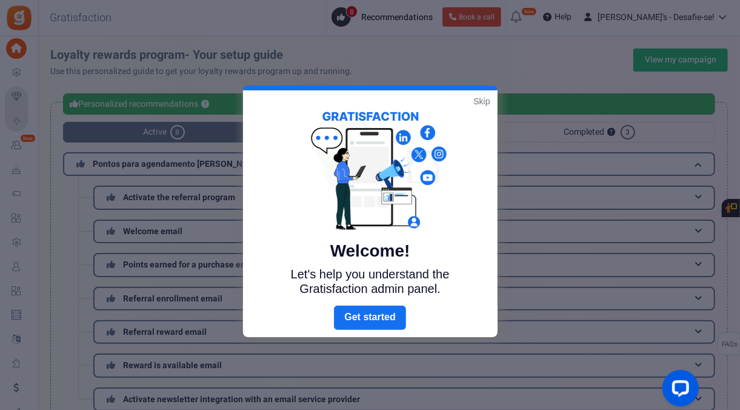
click at [474, 99] on link "Skip" at bounding box center [481, 101] width 16 height 12
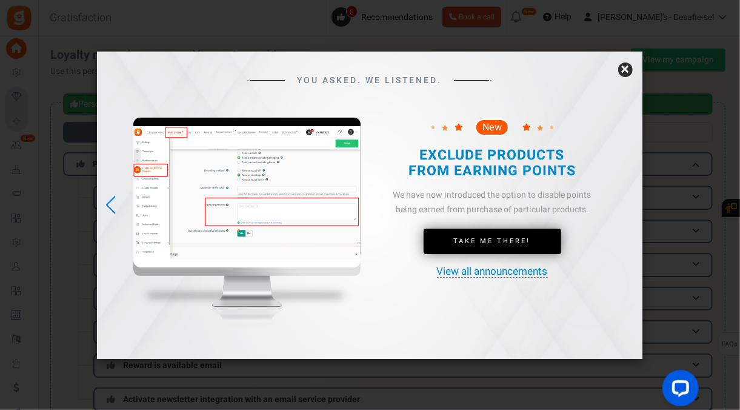
click at [628, 64] on link "×" at bounding box center [625, 69] width 15 height 15
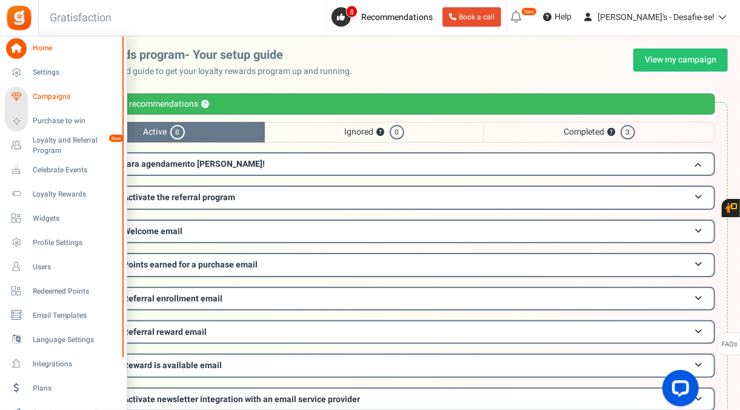
click at [61, 97] on span "Campaigns" at bounding box center [75, 96] width 85 height 10
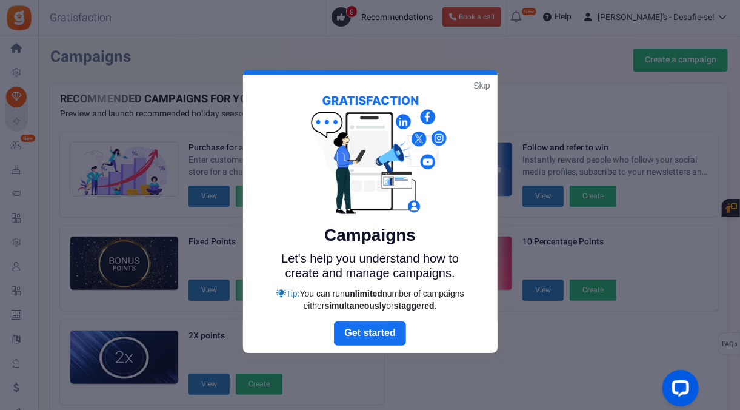
click at [473, 78] on div "Campaigns Let's help you understand how to create and manage campaigns. Tip: Yo…" at bounding box center [370, 198] width 254 height 247
click at [476, 80] on link "Skip" at bounding box center [481, 85] width 16 height 12
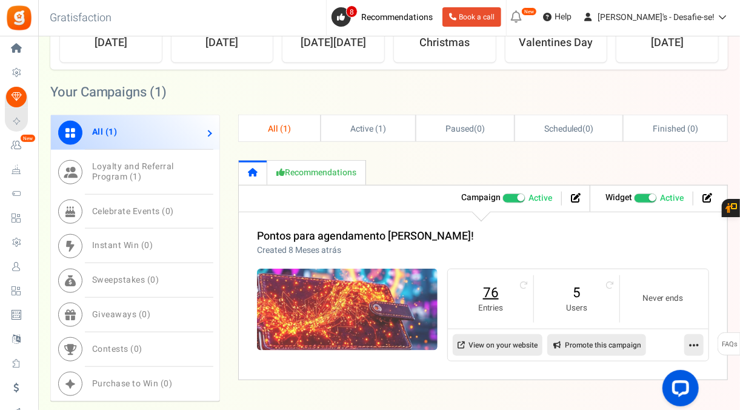
scroll to position [568, 0]
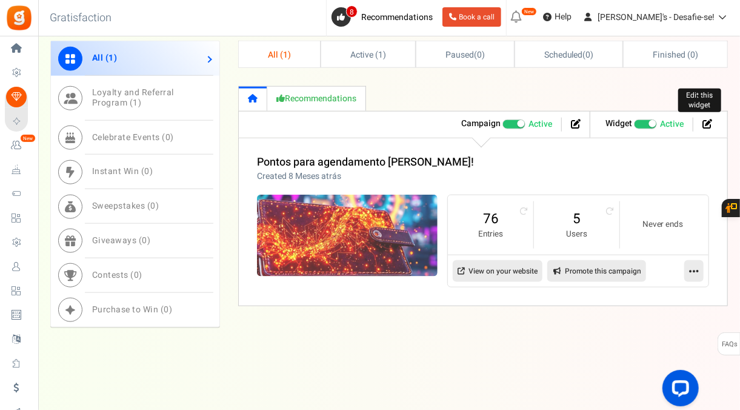
click at [712, 124] on icon at bounding box center [707, 124] width 10 height 10
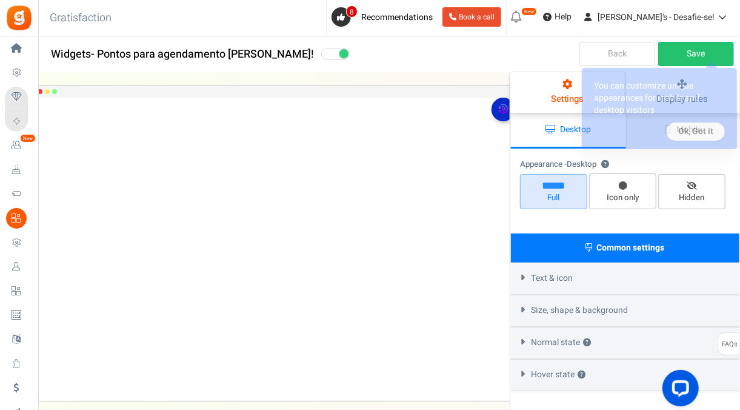
select select "top-right-corner"
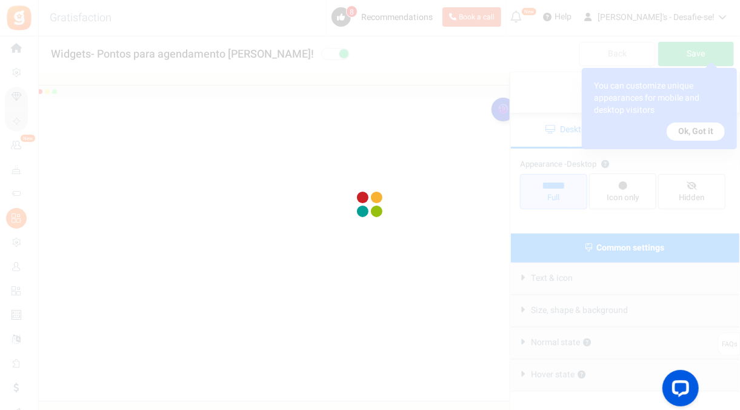
radio input "true"
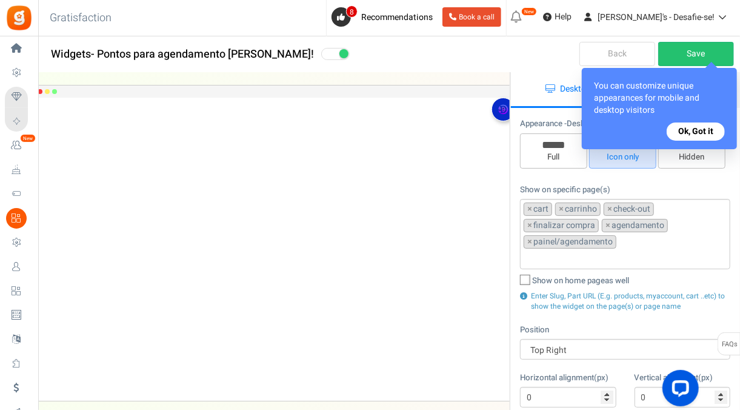
click at [681, 130] on button "Ok, Got it" at bounding box center [696, 131] width 58 height 18
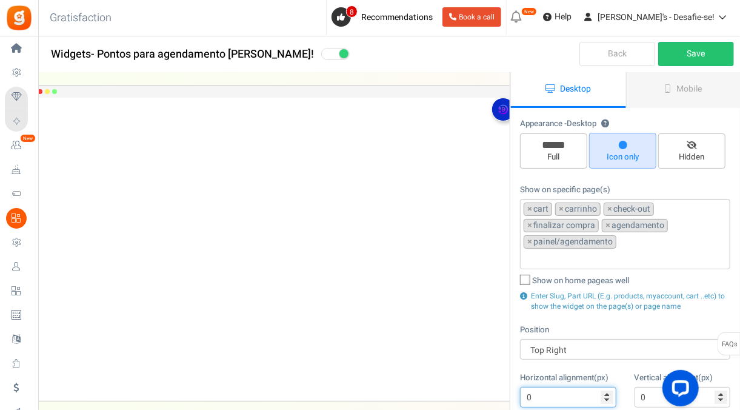
click at [607, 392] on input "0" at bounding box center [568, 397] width 96 height 21
click at [607, 388] on input "0" at bounding box center [568, 397] width 96 height 21
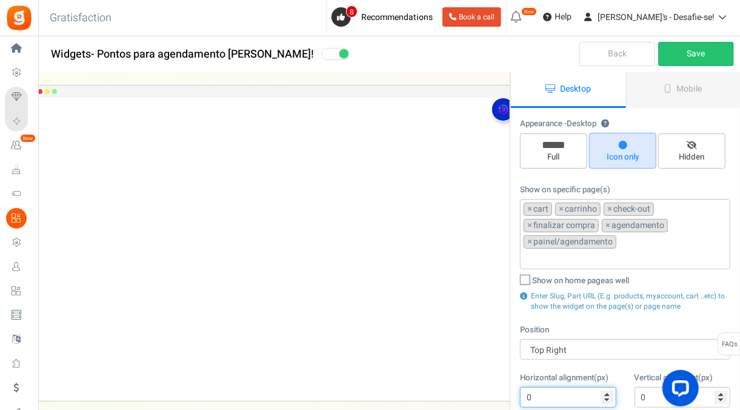
click at [607, 388] on input "0" at bounding box center [568, 397] width 96 height 21
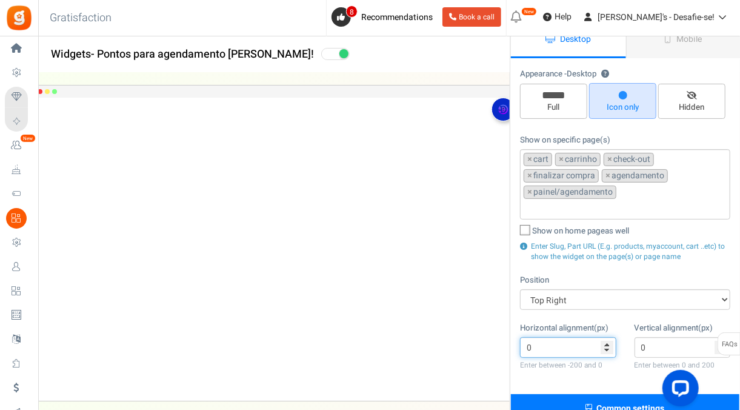
scroll to position [52, 0]
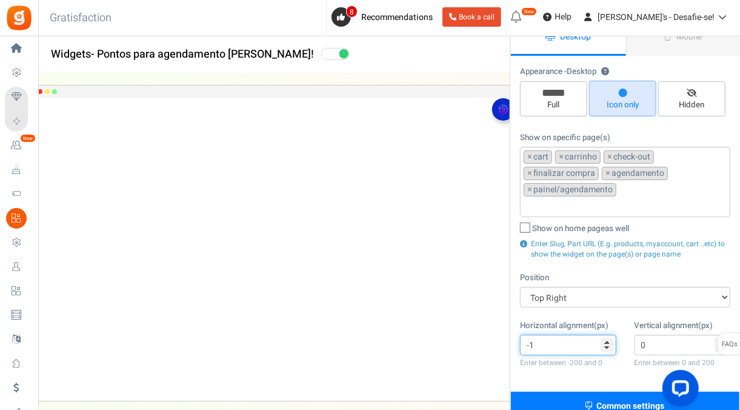
click at [608, 344] on input "-1" at bounding box center [568, 344] width 96 height 21
click at [608, 344] on input "-2" at bounding box center [568, 344] width 96 height 21
click at [608, 344] on input "-3" at bounding box center [568, 344] width 96 height 21
type input "-14"
click at [608, 344] on input "-14" at bounding box center [568, 344] width 96 height 21
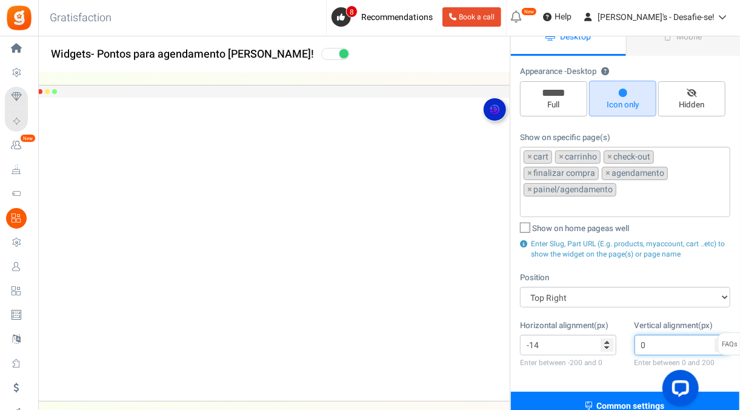
click at [702, 345] on input "0" at bounding box center [682, 344] width 96 height 21
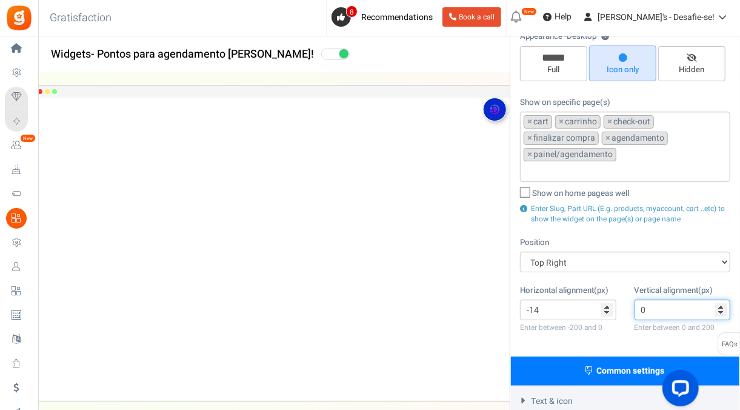
scroll to position [88, 0]
click at [722, 302] on input "1" at bounding box center [682, 309] width 96 height 21
click at [722, 302] on input "2" at bounding box center [682, 309] width 96 height 21
click at [722, 302] on input "12" at bounding box center [682, 309] width 96 height 21
type input "13"
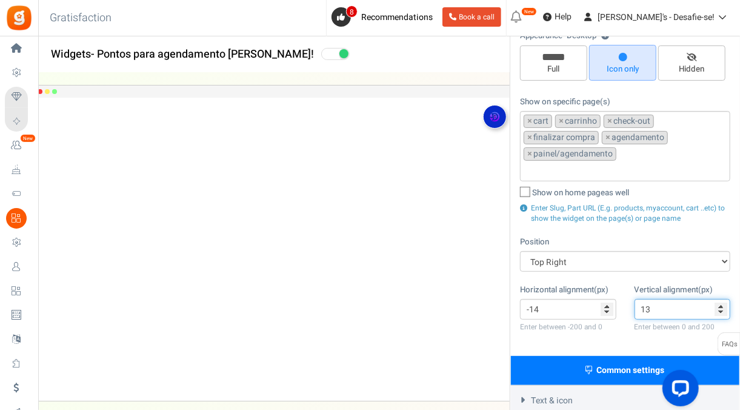
click at [722, 302] on input "13" at bounding box center [682, 309] width 96 height 21
click at [607, 308] on input "-15" at bounding box center [568, 309] width 96 height 21
click at [607, 308] on input "-16" at bounding box center [568, 309] width 96 height 21
type input "-17"
click at [607, 308] on input "-17" at bounding box center [568, 309] width 96 height 21
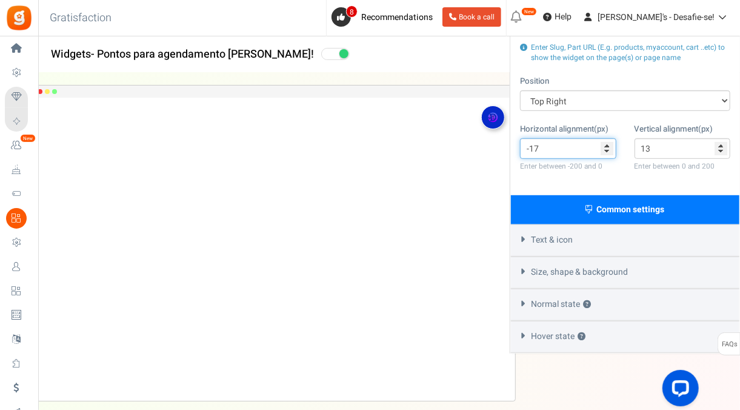
scroll to position [0, 0]
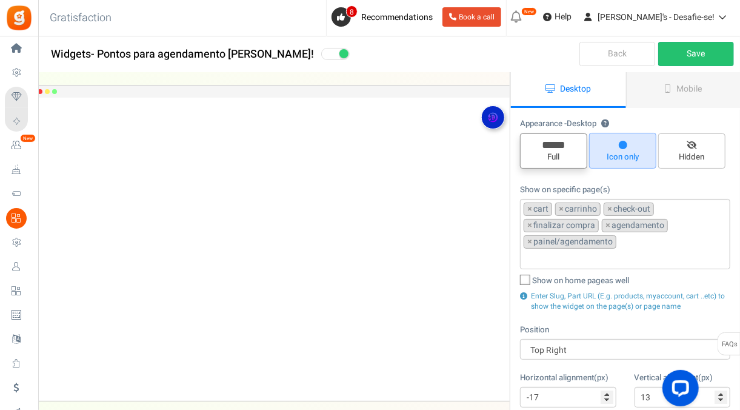
click at [569, 156] on span "Full" at bounding box center [553, 157] width 56 height 12
click at [562, 144] on input "Full" at bounding box center [558, 140] width 8 height 8
radio input "true"
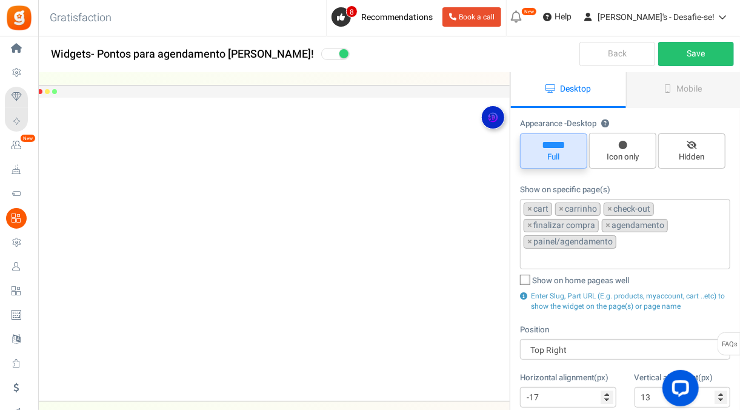
type input "0"
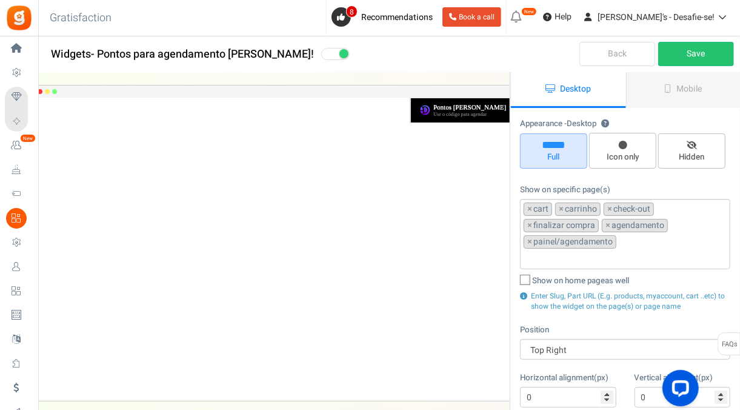
click at [488, 111] on div "Use o código para agendar" at bounding box center [469, 114] width 73 height 6
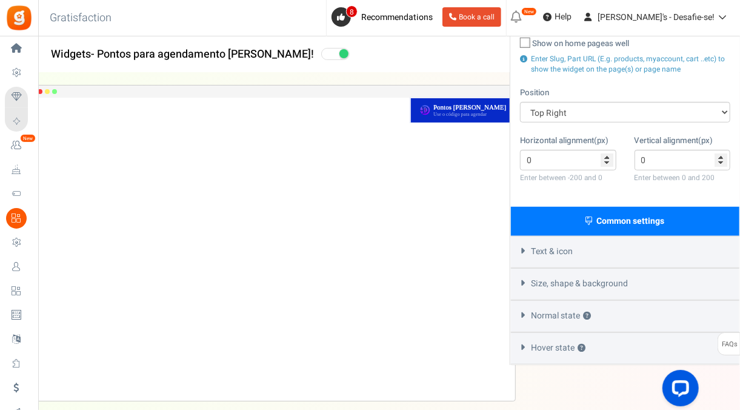
scroll to position [248, 0]
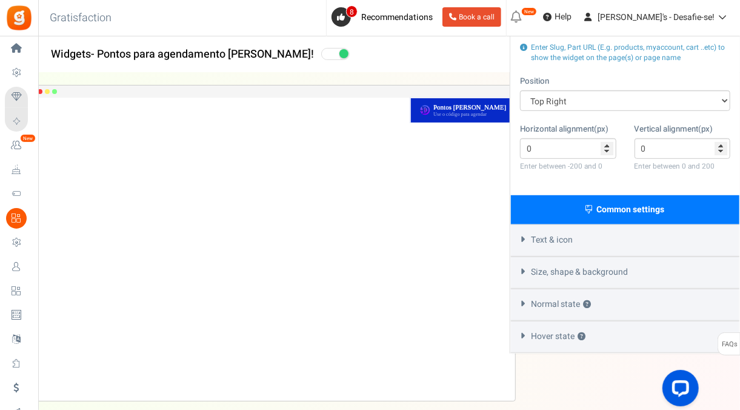
click at [610, 230] on div "Text & icon" at bounding box center [625, 240] width 228 height 32
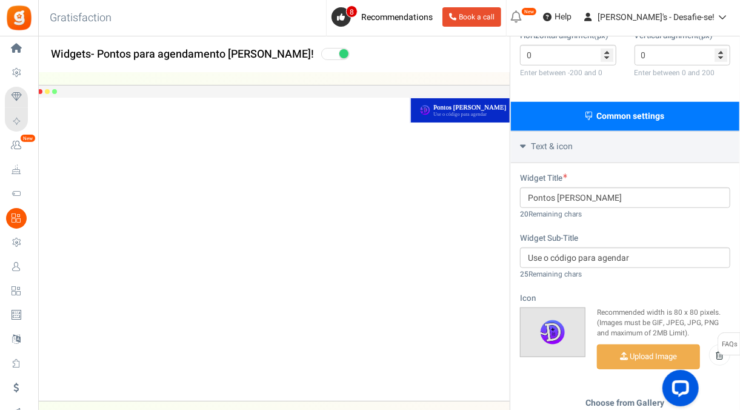
scroll to position [351, 0]
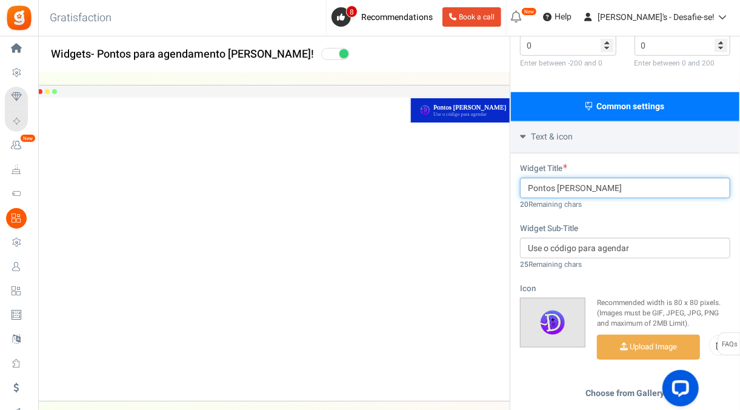
drag, startPoint x: 605, startPoint y: 184, endPoint x: 557, endPoint y: 182, distance: 48.5
click at [557, 182] on input "Pontos [PERSON_NAME]" at bounding box center [625, 188] width 210 height 21
click at [573, 183] on input "Pontos [PERSON_NAME]" at bounding box center [625, 188] width 210 height 21
drag, startPoint x: 569, startPoint y: 182, endPoint x: 657, endPoint y: 189, distance: 88.7
click at [657, 189] on input "Pontos [PERSON_NAME]" at bounding box center [625, 188] width 210 height 21
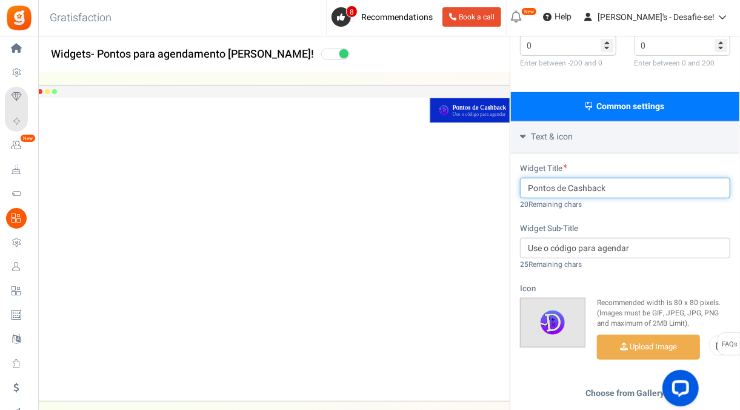
type input "Pontos de Cashback"
click at [645, 282] on div "Icon Recommended width is 80 x 80 pixels. (Images must be GIF, JPEG, JPG, PNG a…" at bounding box center [625, 373] width 210 height 182
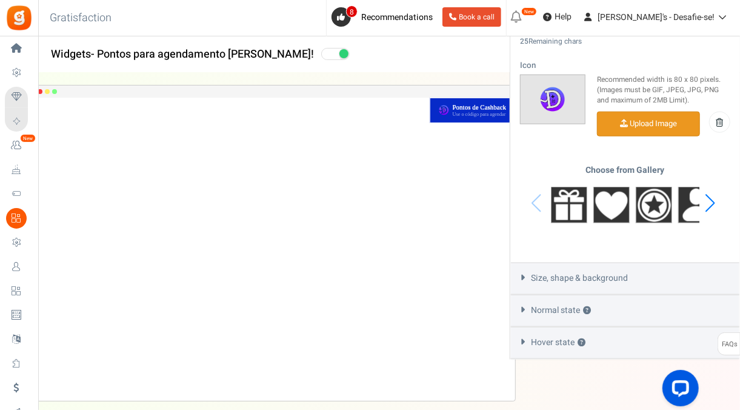
scroll to position [580, 0]
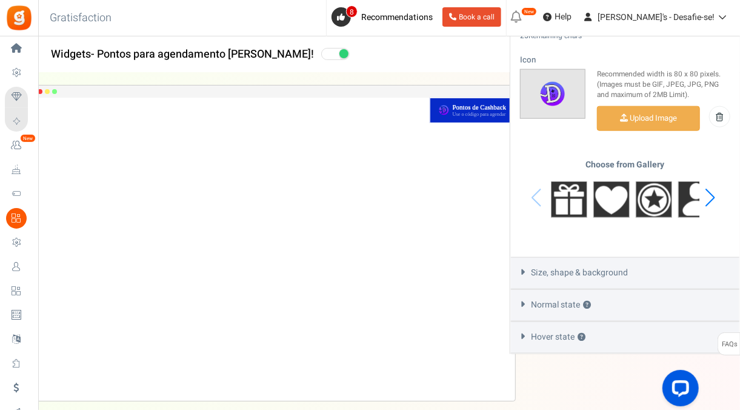
click at [648, 262] on div "Size, shape & background" at bounding box center [625, 273] width 228 height 32
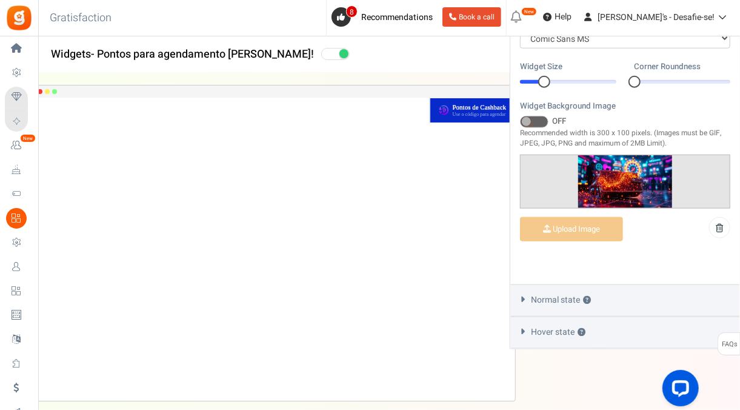
scroll to position [508, 0]
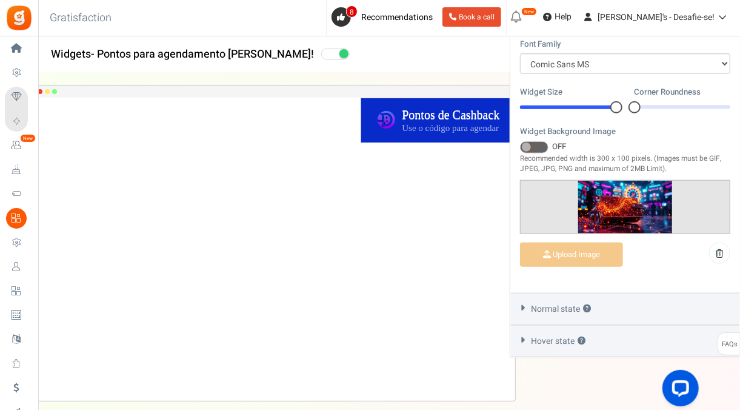
drag, startPoint x: 545, startPoint y: 101, endPoint x: 628, endPoint y: 102, distance: 83.6
click at [628, 102] on div "Widget Size 20 20 Corner Roundness 0 0" at bounding box center [625, 105] width 228 height 39
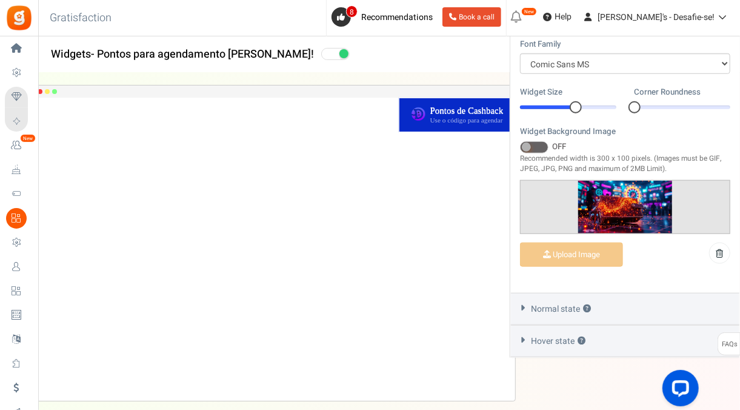
drag, startPoint x: 591, startPoint y: 102, endPoint x: 576, endPoint y: 102, distance: 15.2
click at [576, 105] on div at bounding box center [568, 107] width 96 height 4
click at [576, 102] on div at bounding box center [576, 107] width 12 height 12
drag, startPoint x: 640, startPoint y: 101, endPoint x: 722, endPoint y: 97, distance: 81.3
click at [722, 101] on div "2" at bounding box center [682, 107] width 96 height 12
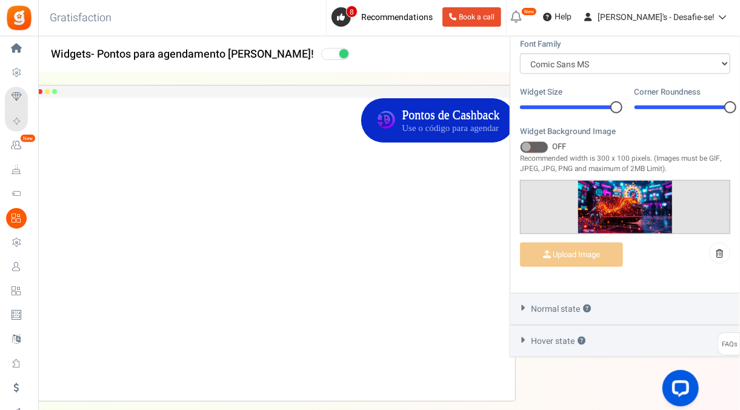
drag, startPoint x: 579, startPoint y: 102, endPoint x: 646, endPoint y: 108, distance: 67.5
click at [646, 108] on div "Widget Size 20 20 Corner Roundness 2 2" at bounding box center [625, 105] width 228 height 39
click at [534, 145] on span at bounding box center [534, 147] width 28 height 12
click at [520, 145] on input "ON OFF" at bounding box center [520, 148] width 0 height 8
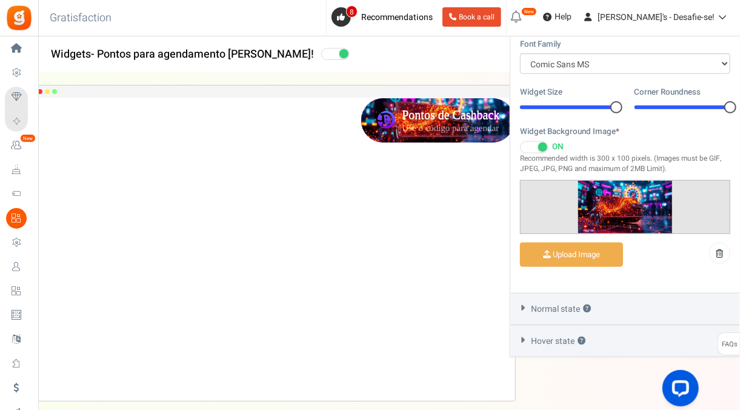
click at [534, 145] on span at bounding box center [534, 147] width 28 height 12
click at [520, 145] on input "ON OFF" at bounding box center [520, 148] width 0 height 8
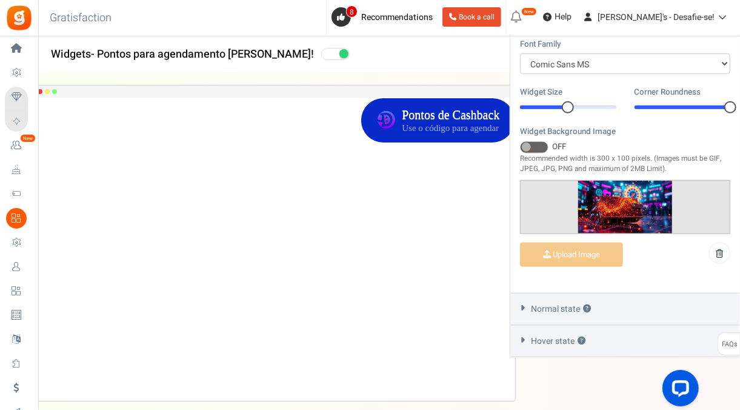
click at [568, 105] on div at bounding box center [568, 107] width 96 height 4
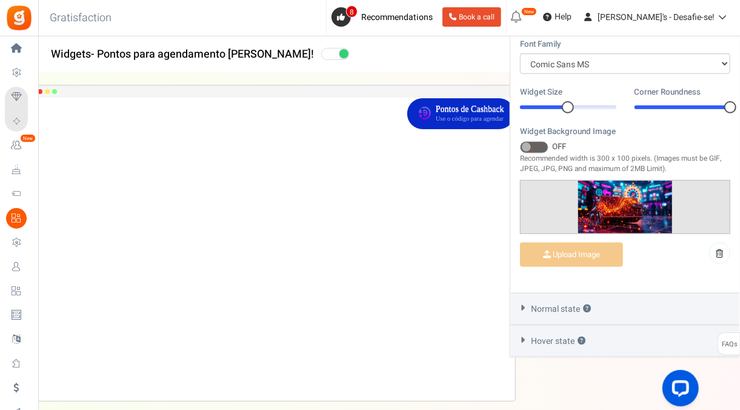
click at [568, 102] on div at bounding box center [568, 107] width 12 height 12
drag, startPoint x: 568, startPoint y: 102, endPoint x: 547, endPoint y: 102, distance: 21.2
click at [547, 102] on div at bounding box center [544, 107] width 12 height 12
drag, startPoint x: 547, startPoint y: 102, endPoint x: 555, endPoint y: 102, distance: 7.9
click at [555, 102] on div at bounding box center [552, 107] width 12 height 12
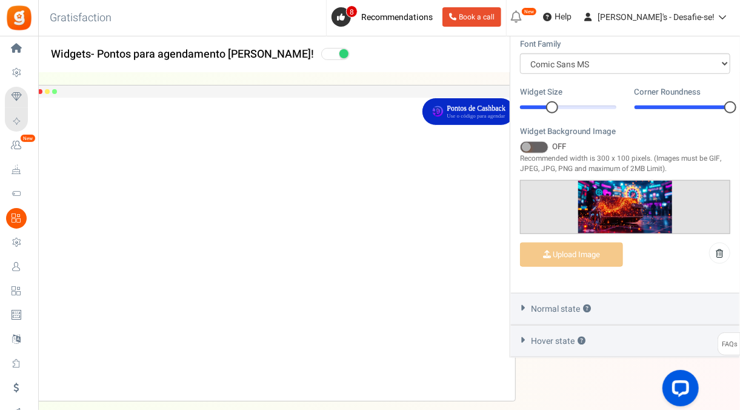
click at [611, 131] on label "Widget Background Image *" at bounding box center [568, 132] width 96 height 12
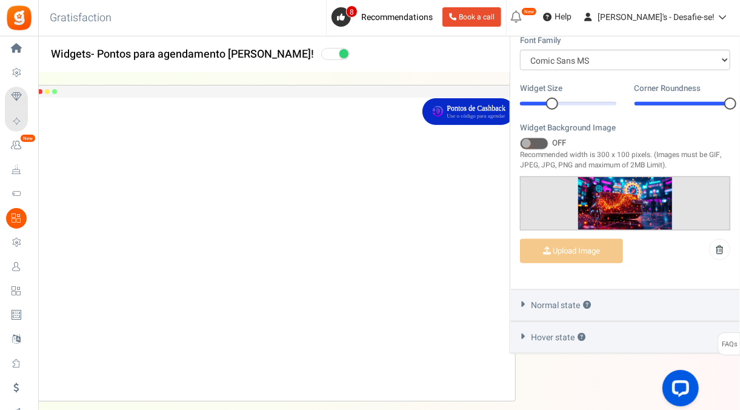
click at [651, 296] on div "Normal state ?" at bounding box center [625, 305] width 228 height 32
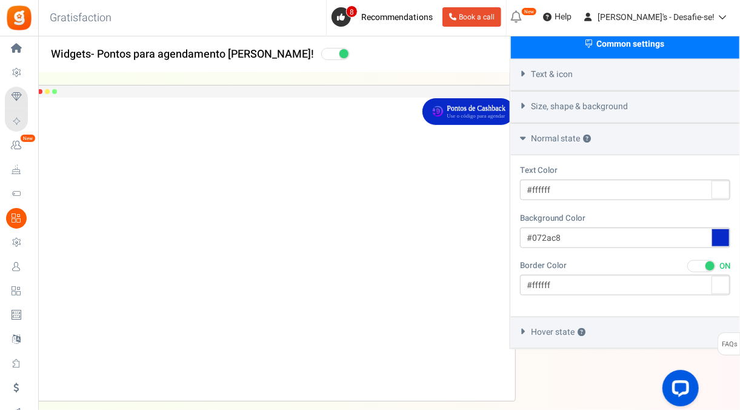
scroll to position [410, 0]
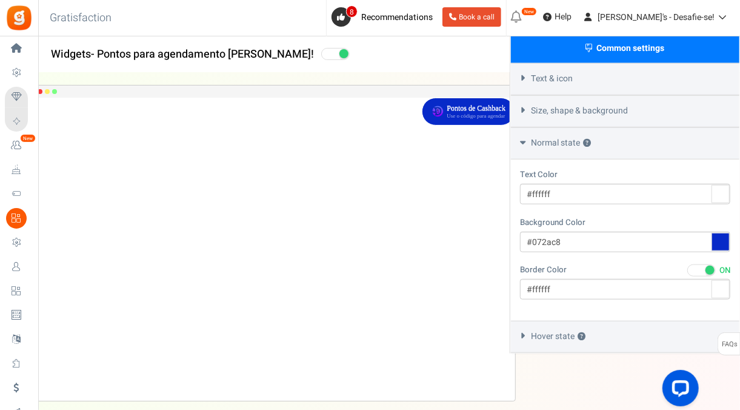
click at [629, 328] on div "Hover state ?" at bounding box center [625, 337] width 228 height 32
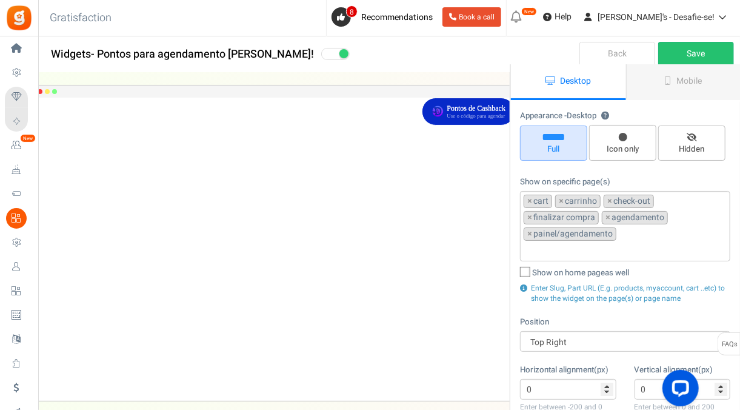
scroll to position [0, 0]
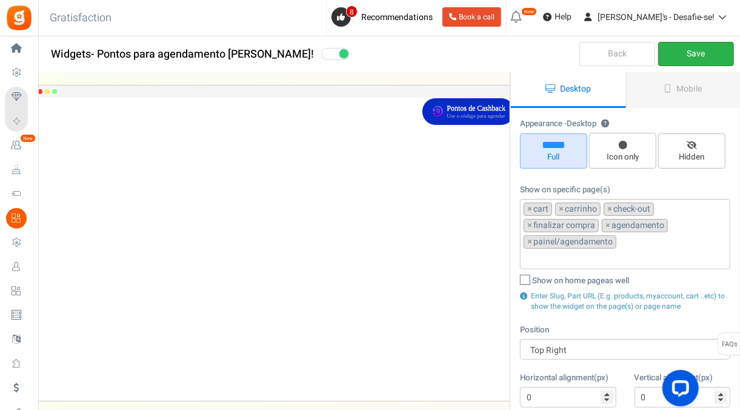
click at [683, 48] on link "Save" at bounding box center [696, 54] width 76 height 24
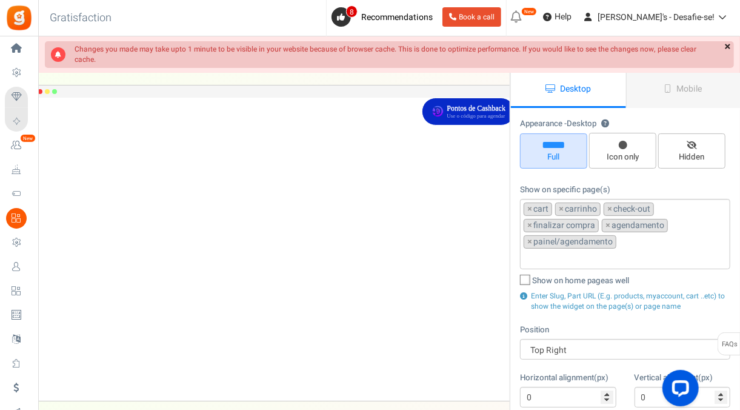
click at [724, 47] on link "×" at bounding box center [727, 47] width 13 height 12
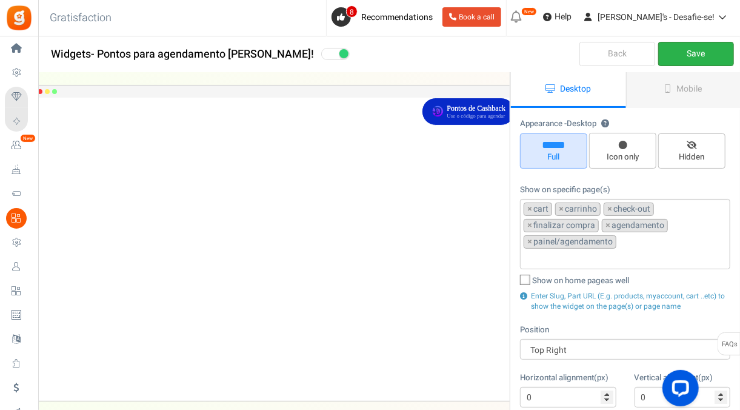
click at [711, 52] on link "Save" at bounding box center [696, 54] width 76 height 24
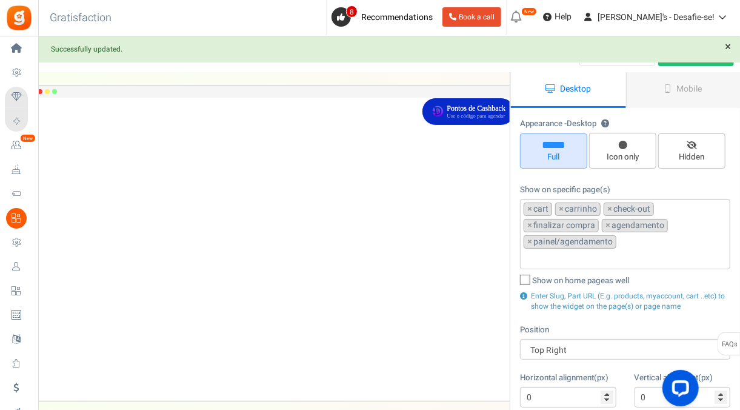
click at [733, 49] on link "×" at bounding box center [728, 47] width 12 height 12
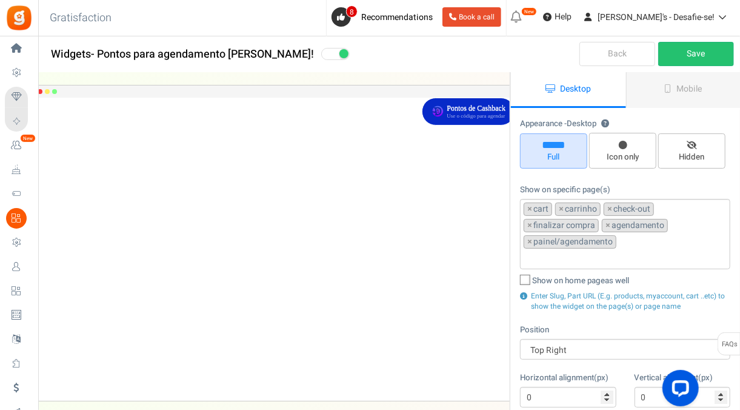
click at [634, 50] on link "Back" at bounding box center [617, 54] width 76 height 24
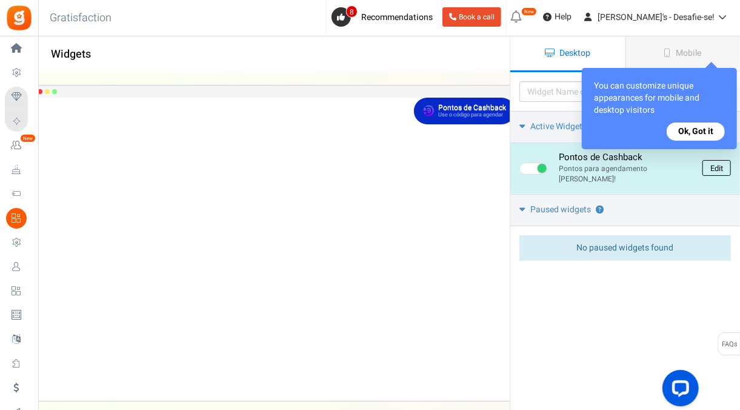
click at [716, 163] on link "Edit" at bounding box center [716, 168] width 28 height 16
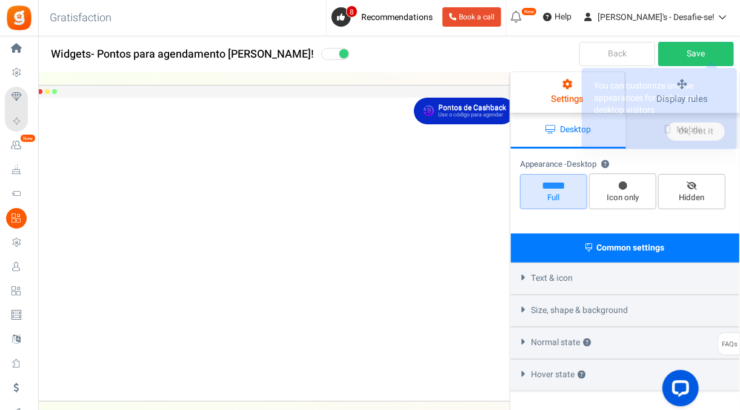
select select "top-right-corner"
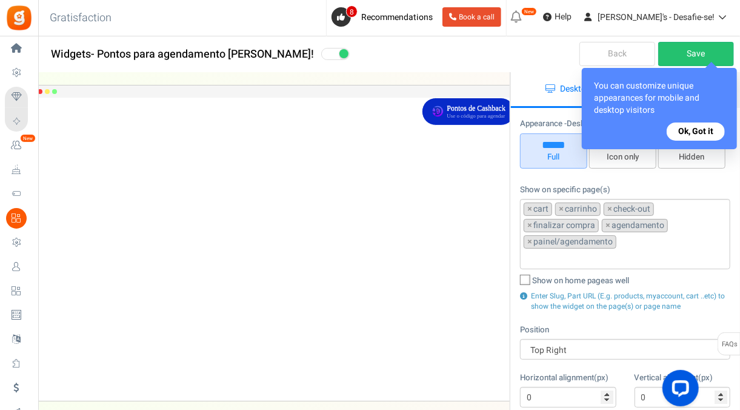
click at [617, 50] on link "Back" at bounding box center [617, 54] width 76 height 24
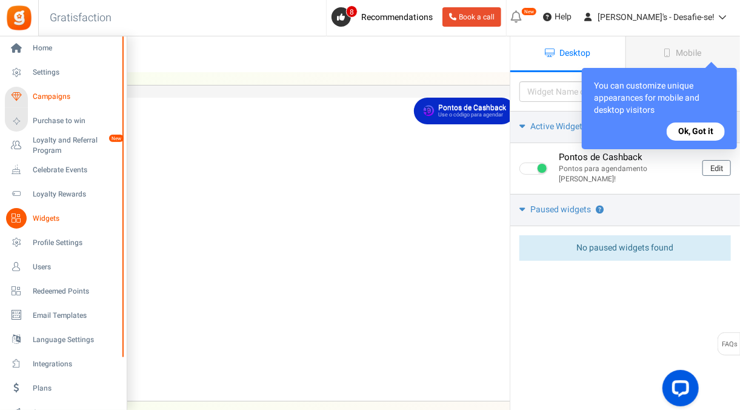
click at [44, 92] on span "Campaigns" at bounding box center [75, 96] width 85 height 10
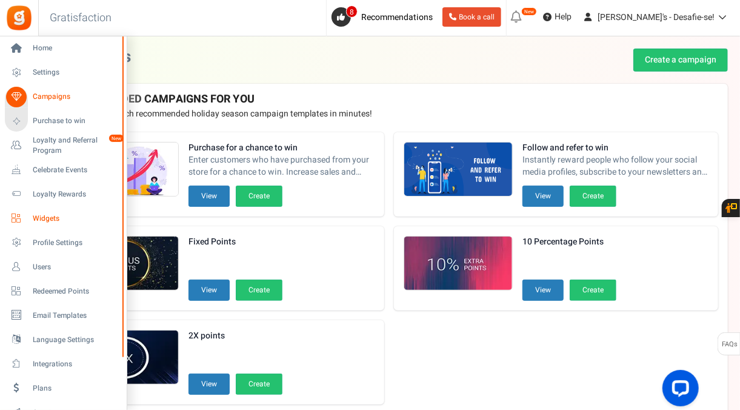
click at [20, 218] on icon at bounding box center [16, 218] width 21 height 21
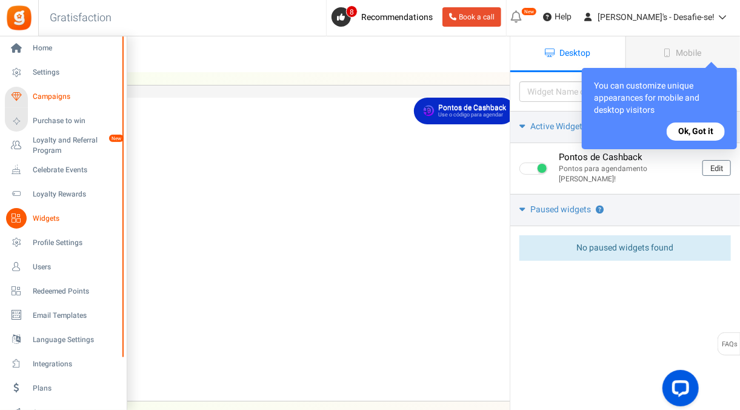
click at [46, 96] on span "Campaigns" at bounding box center [75, 96] width 85 height 10
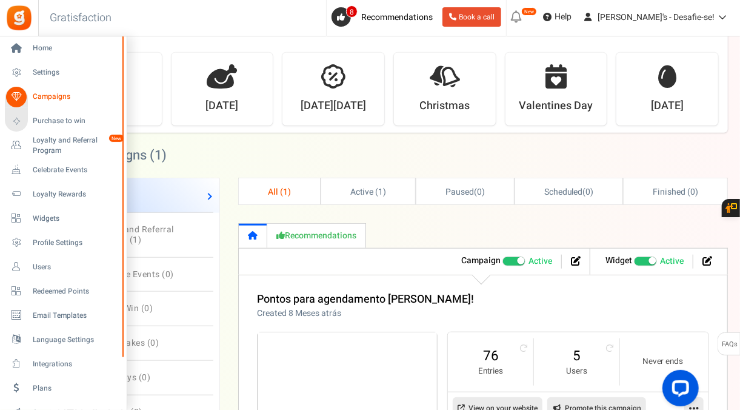
scroll to position [494, 0]
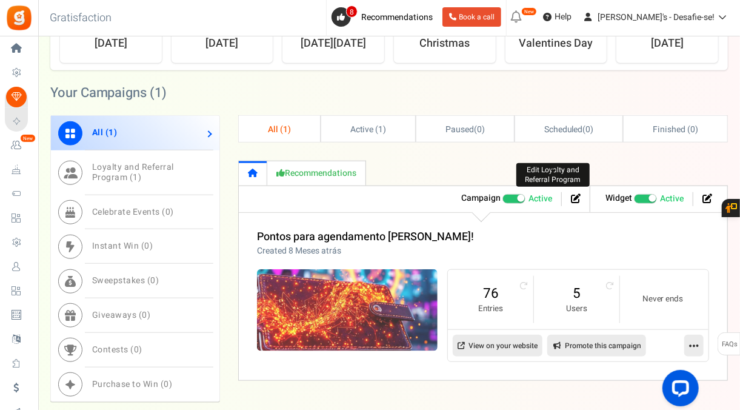
click at [576, 196] on icon at bounding box center [576, 198] width 10 height 10
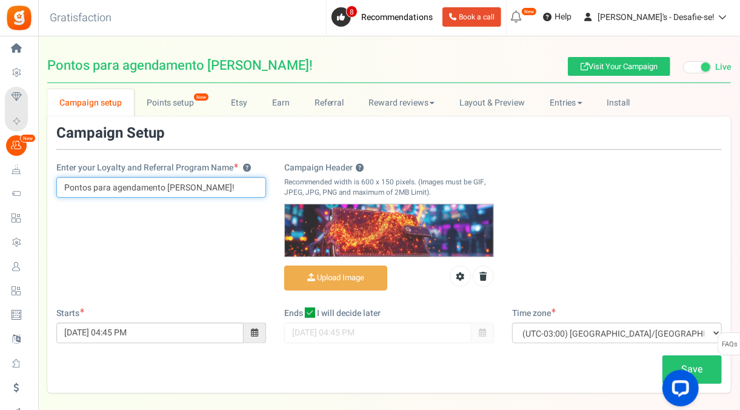
click at [205, 181] on input "Pontos para agendamento [PERSON_NAME]!" at bounding box center [161, 187] width 210 height 21
click at [71, 188] on input "Pontos para agendamento [PERSON_NAME]!" at bounding box center [161, 187] width 210 height 21
click at [234, 185] on input "Cashback para agendamento de partida!" at bounding box center [161, 187] width 210 height 21
type input "Cashback para agendamento de partida!"
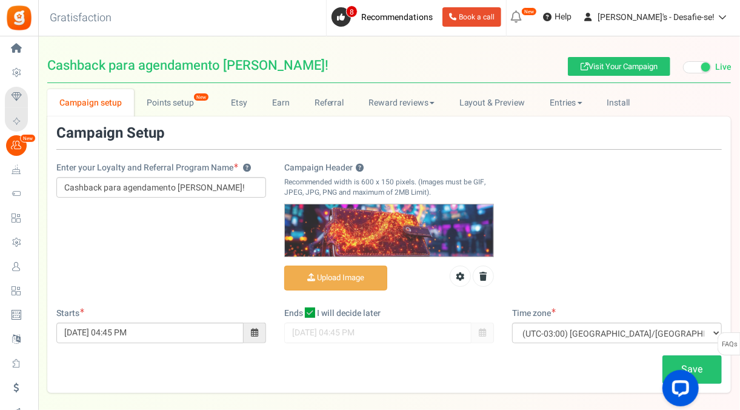
click at [227, 244] on div "Enter your Loyalty and Referral Program Name ? Cashback para agendamento de par…" at bounding box center [388, 216] width 683 height 182
click at [667, 356] on link "Save" at bounding box center [691, 369] width 59 height 28
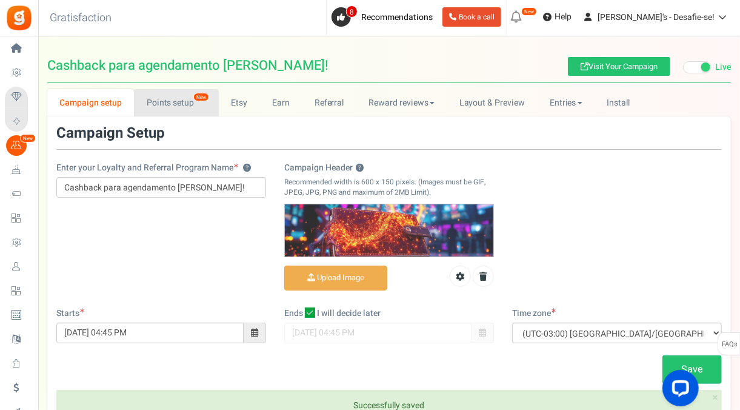
click at [168, 98] on link "Points setup New" at bounding box center [176, 102] width 84 height 27
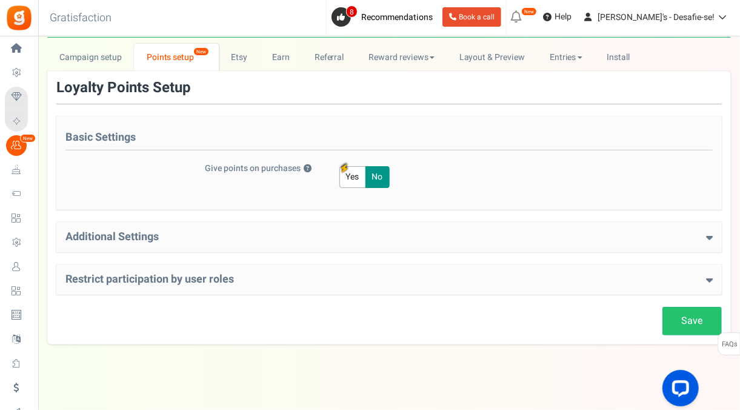
scroll to position [52, 0]
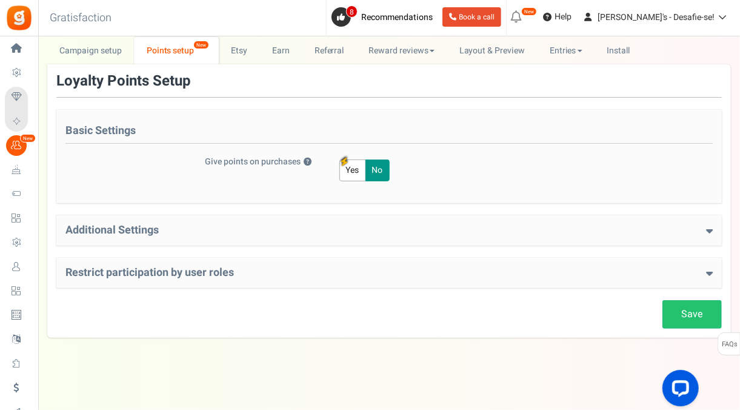
click at [200, 243] on div "Additional Settings Welcome Bonus ? Yes No Enter Welcome Points 100 Welcome Not…" at bounding box center [388, 230] width 665 height 30
click at [200, 238] on div "Additional Settings Welcome Bonus ? Yes No Enter Welcome Points 100 Welcome Not…" at bounding box center [388, 230] width 665 height 30
click at [195, 230] on h4 "Additional Settings" at bounding box center [388, 230] width 647 height 12
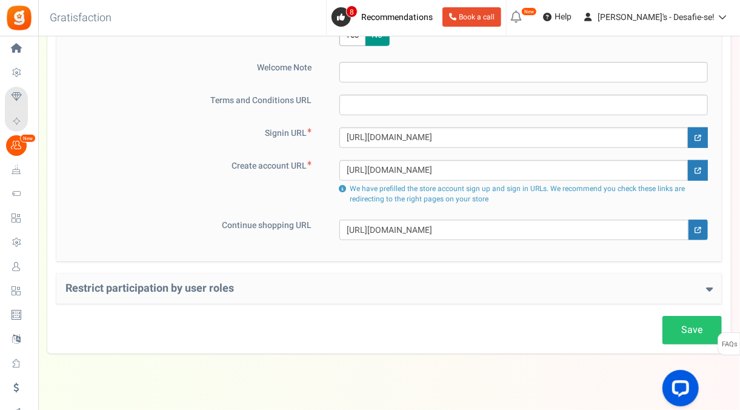
scroll to position [284, 0]
click at [247, 290] on h4 "Restrict participation by user roles" at bounding box center [388, 288] width 647 height 12
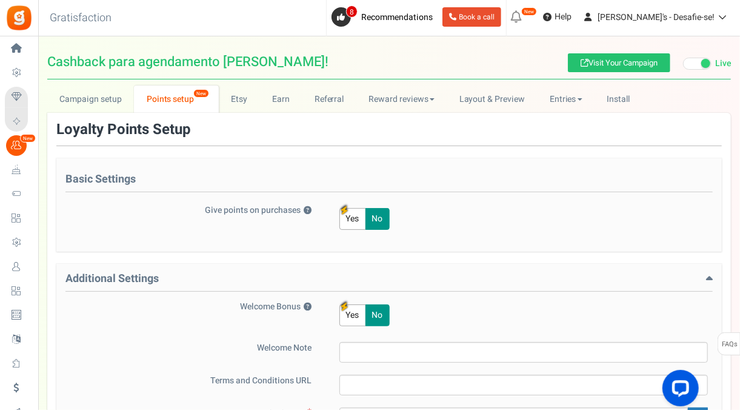
scroll to position [0, 0]
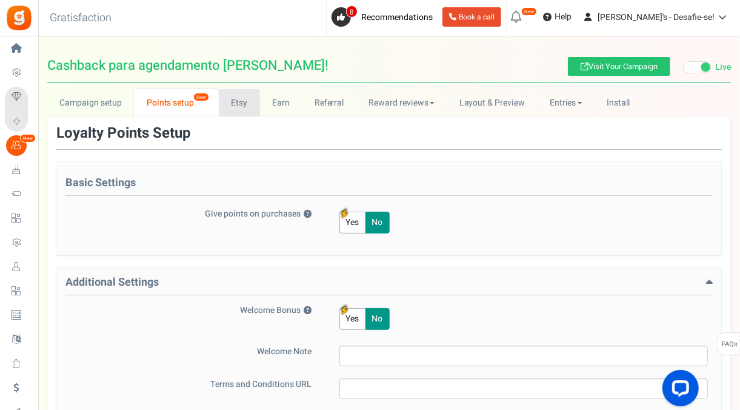
click at [242, 102] on link "Etsy" at bounding box center [239, 102] width 41 height 27
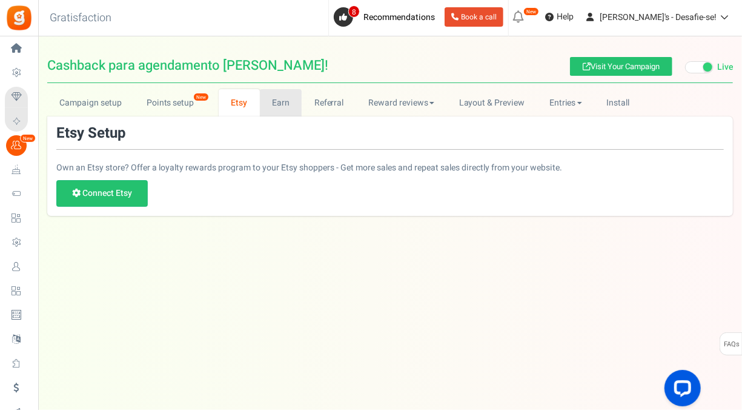
click at [278, 98] on link "Earn" at bounding box center [281, 102] width 42 height 27
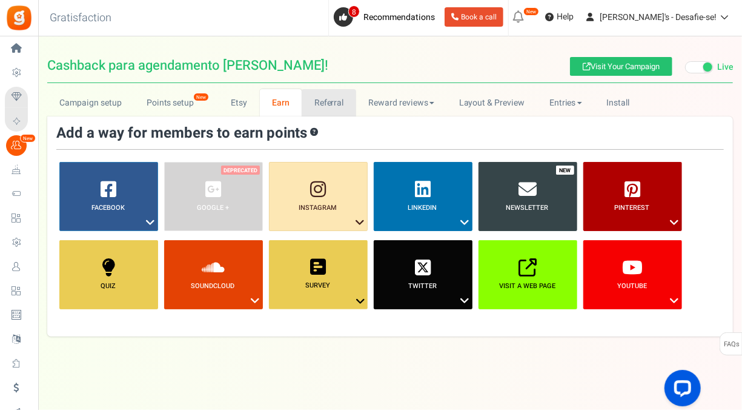
click at [313, 98] on link "Referral" at bounding box center [329, 102] width 55 height 27
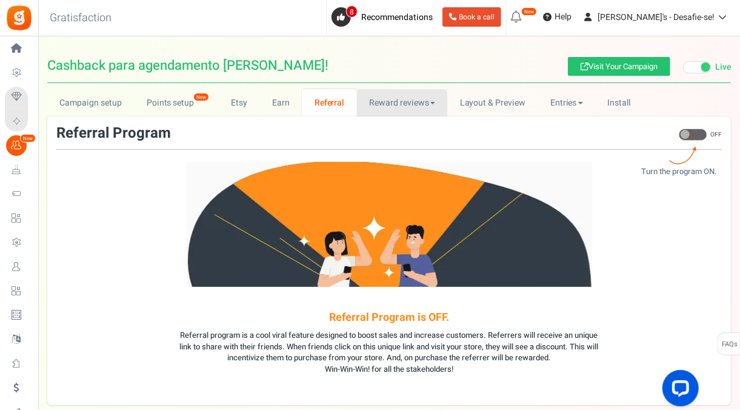
click at [407, 109] on link "Reward reviews" at bounding box center [402, 102] width 90 height 27
click at [394, 119] on ul "WOO LOOX Judge.me" at bounding box center [405, 138] width 97 height 44
click at [394, 105] on link "Reward reviews" at bounding box center [402, 102] width 90 height 27
click at [387, 125] on link "WOO" at bounding box center [405, 130] width 97 height 18
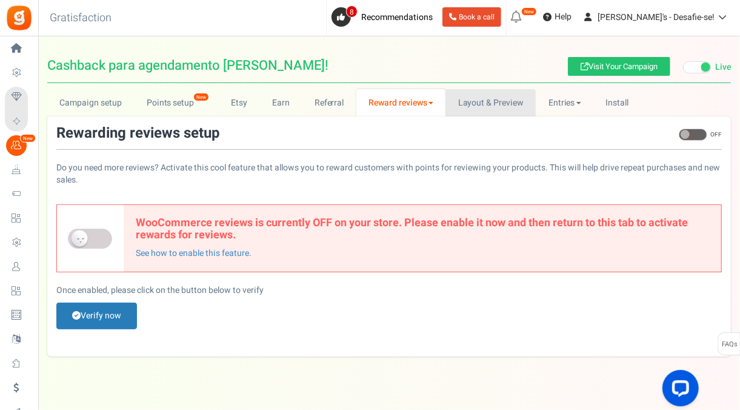
click at [499, 101] on link "Layout & Preview" at bounding box center [490, 102] width 90 height 27
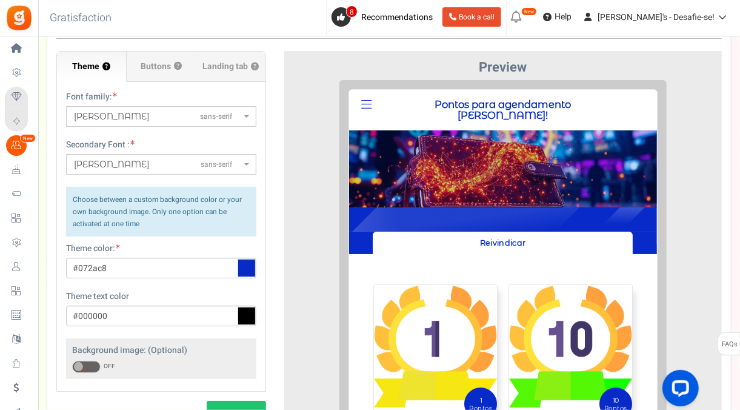
scroll to position [93, 0]
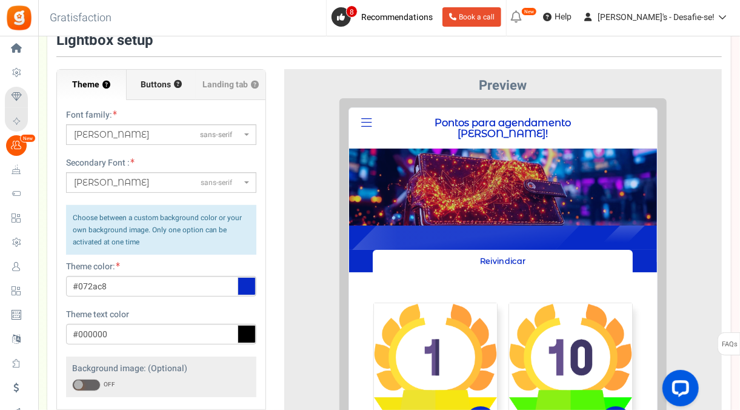
click at [151, 85] on span "Buttons" at bounding box center [156, 85] width 30 height 12
click at [0, 0] on input "Buttons ?" at bounding box center [0, 0] width 0 height 0
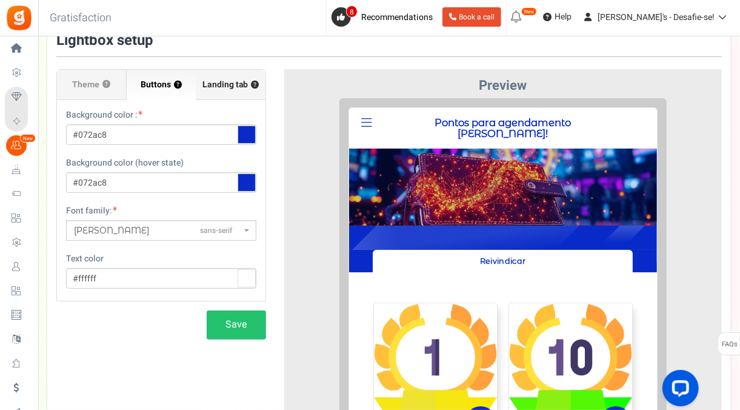
click at [205, 91] on label "Landing tab ?" at bounding box center [231, 85] width 70 height 30
click at [0, 0] on input "Landing tab ?" at bounding box center [0, 0] width 0 height 0
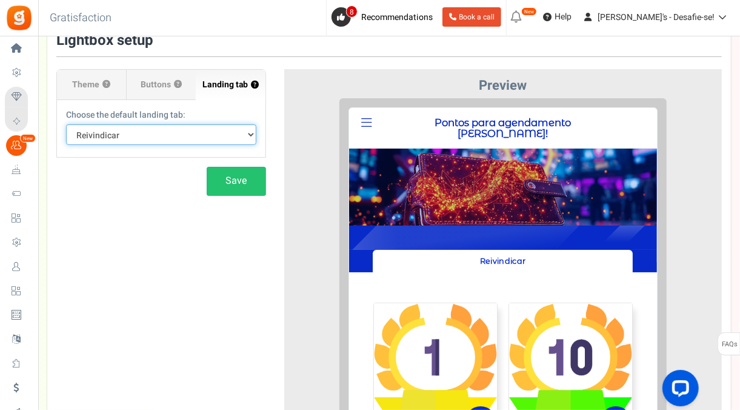
click at [162, 136] on select "Default Tab Reivindicar" at bounding box center [161, 134] width 190 height 21
select select
click at [66, 124] on select "Default Tab Reivindicar" at bounding box center [161, 134] width 190 height 21
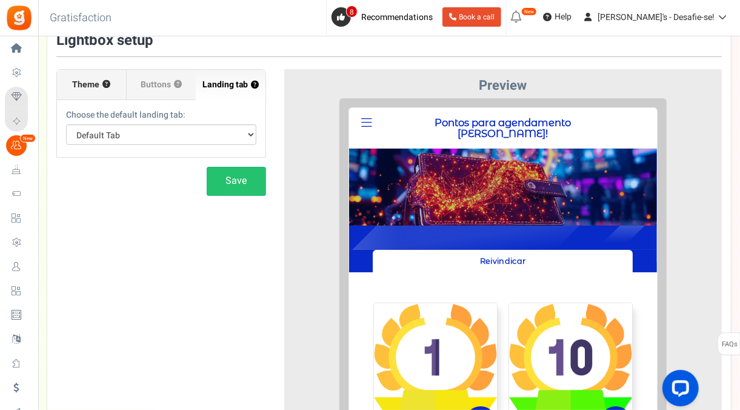
click at [113, 92] on label "Theme ?" at bounding box center [92, 85] width 70 height 30
click at [0, 0] on input "Theme ?" at bounding box center [0, 0] width 0 height 0
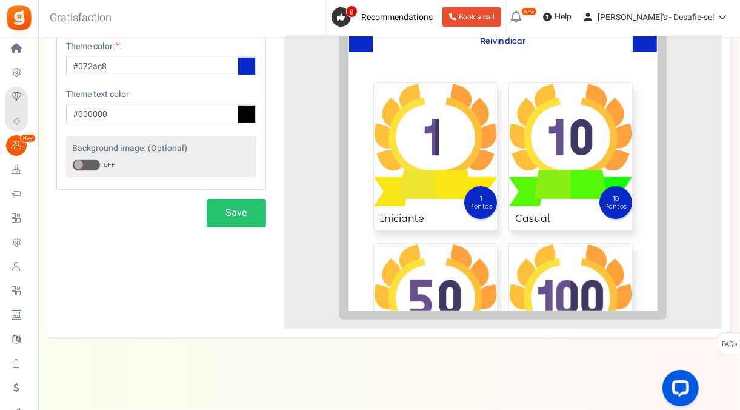
scroll to position [0, 0]
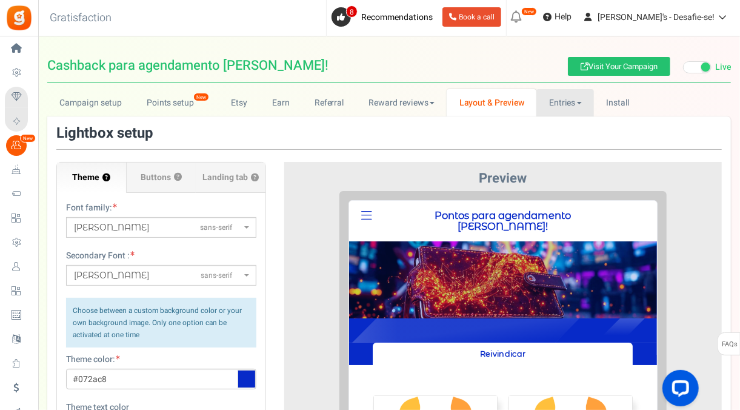
click at [564, 109] on link "Entries" at bounding box center [565, 102] width 58 height 27
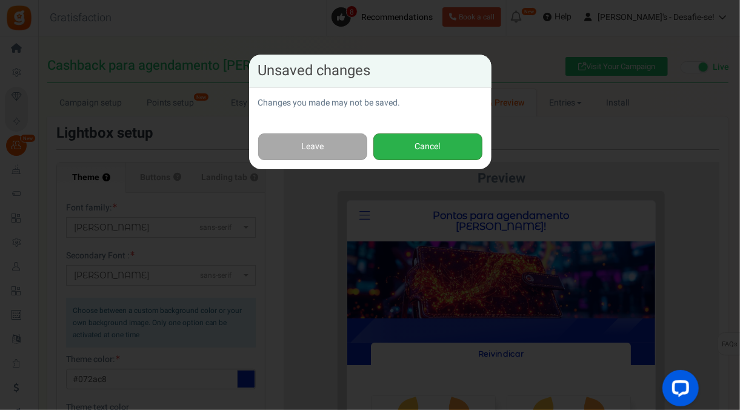
click at [416, 150] on button "Cancel" at bounding box center [427, 146] width 109 height 27
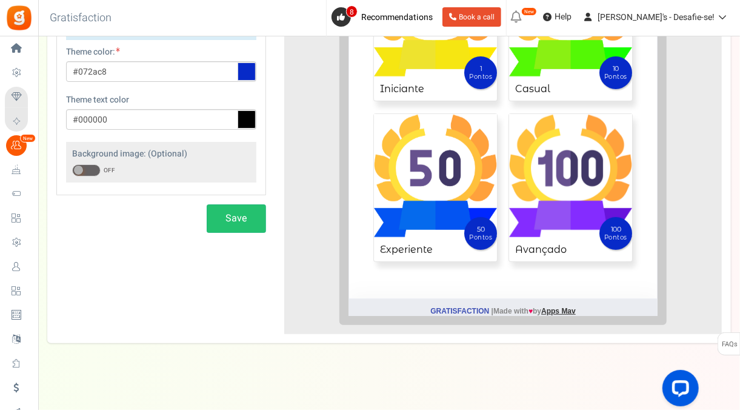
scroll to position [313, 0]
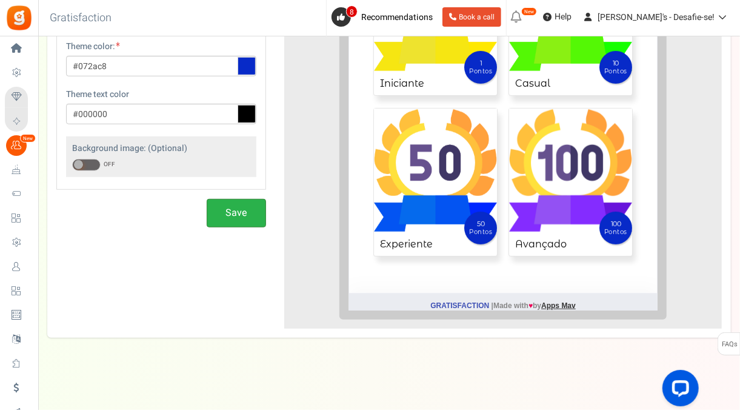
click at [254, 215] on button "Save" at bounding box center [236, 213] width 59 height 28
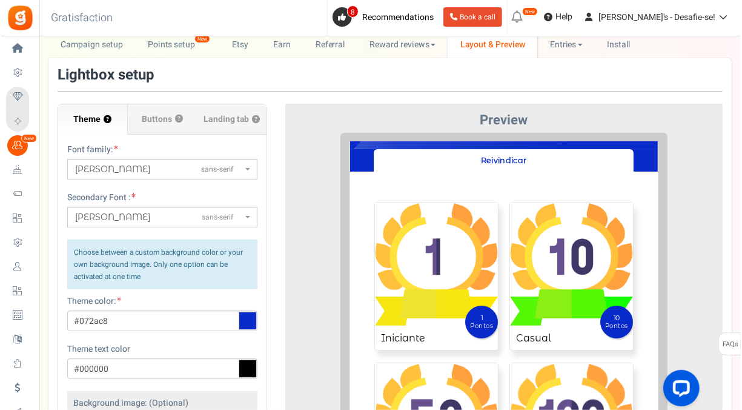
scroll to position [0, 0]
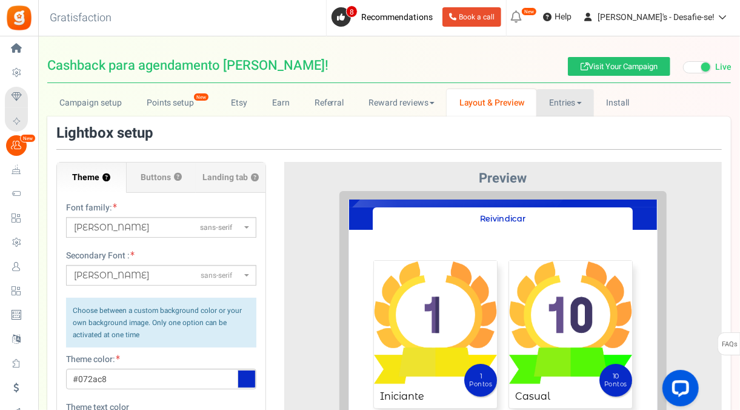
click at [574, 93] on link "Entries" at bounding box center [565, 102] width 58 height 27
click at [630, 110] on link "Install" at bounding box center [618, 102] width 48 height 27
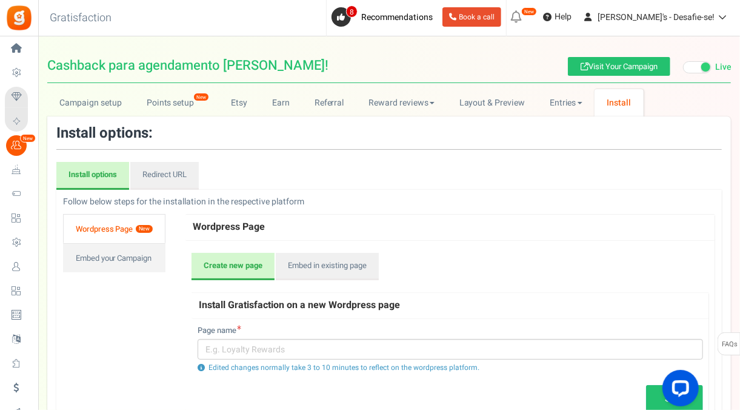
click at [121, 229] on link "Wordpress Page New" at bounding box center [114, 228] width 102 height 29
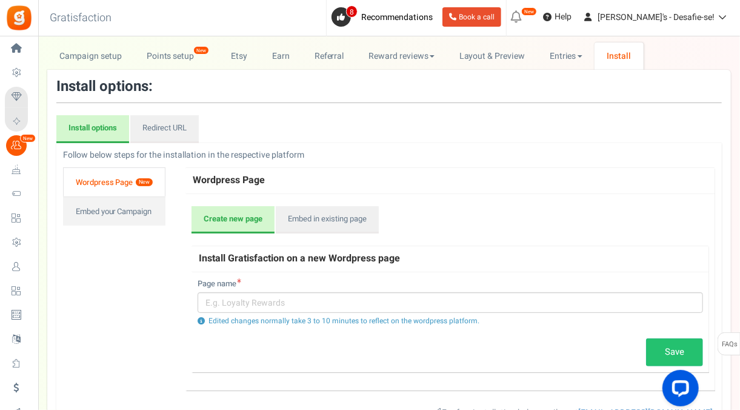
scroll to position [86, 0]
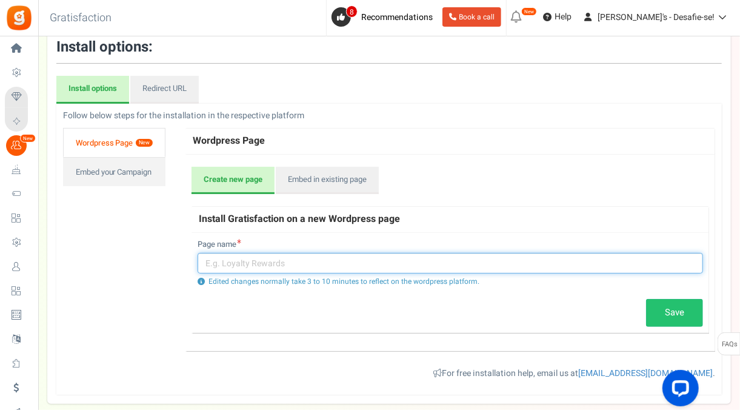
click at [296, 259] on input "text" at bounding box center [450, 263] width 505 height 21
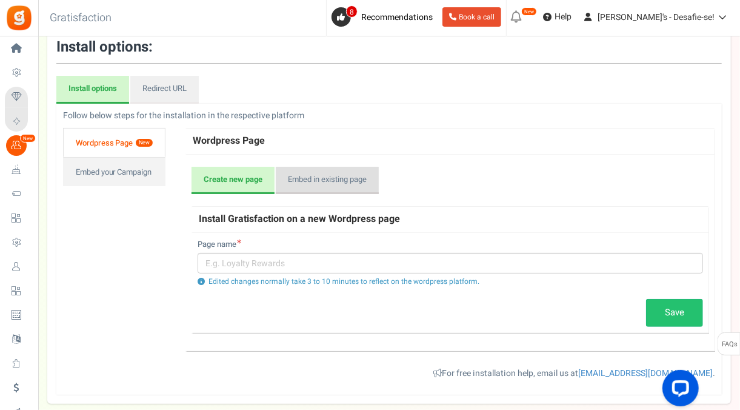
click at [319, 192] on link "Embed in existing page" at bounding box center [327, 181] width 103 height 28
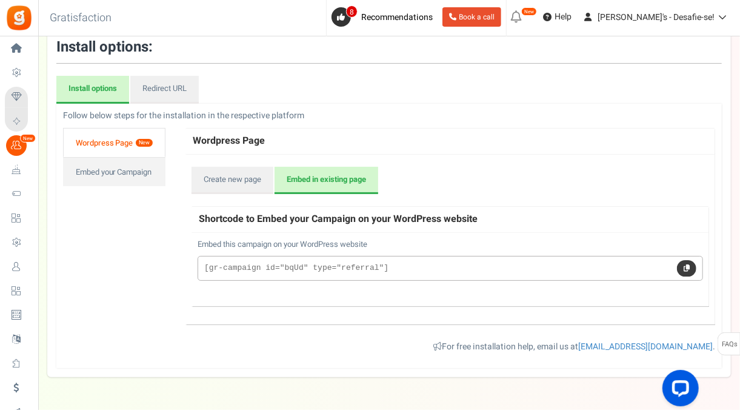
click at [687, 262] on link at bounding box center [686, 268] width 19 height 17
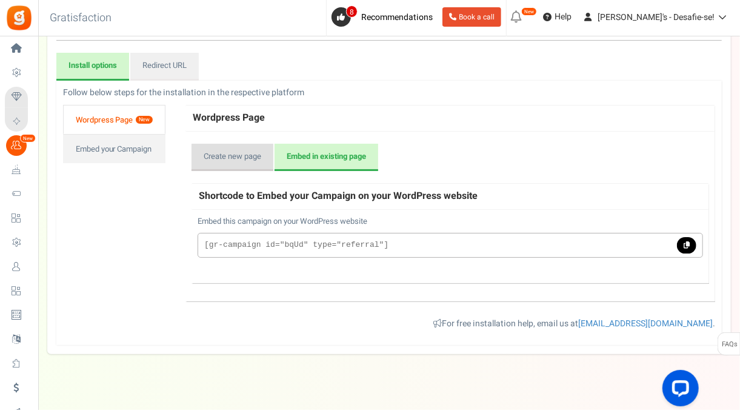
click at [233, 155] on link "Create new page" at bounding box center [232, 158] width 82 height 28
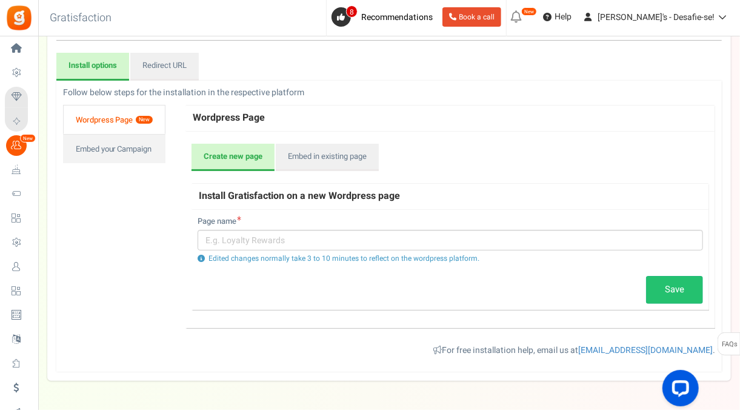
scroll to position [15, 0]
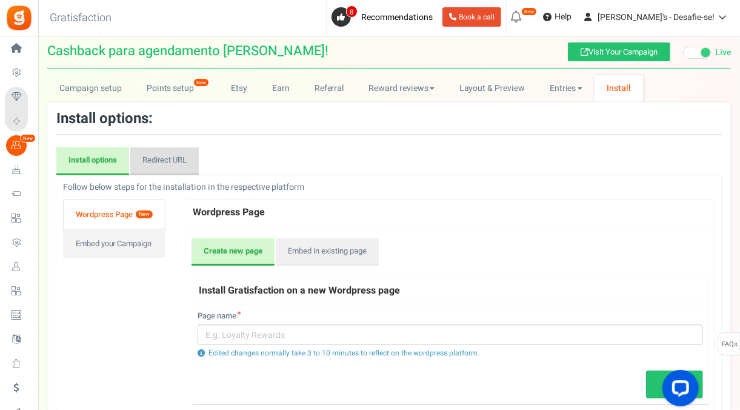
click at [181, 161] on link "Redirect URL" at bounding box center [164, 161] width 68 height 28
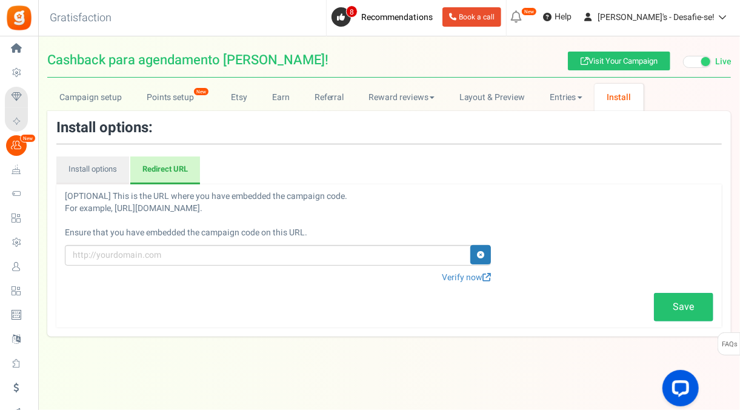
scroll to position [5, 0]
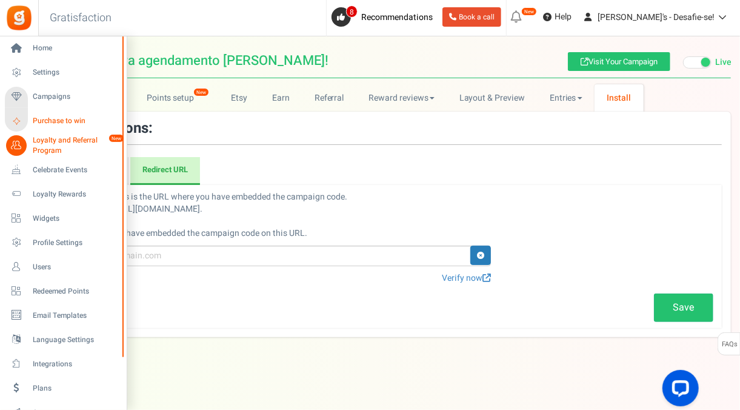
click at [30, 115] on link "Purchase to win" at bounding box center [63, 121] width 116 height 21
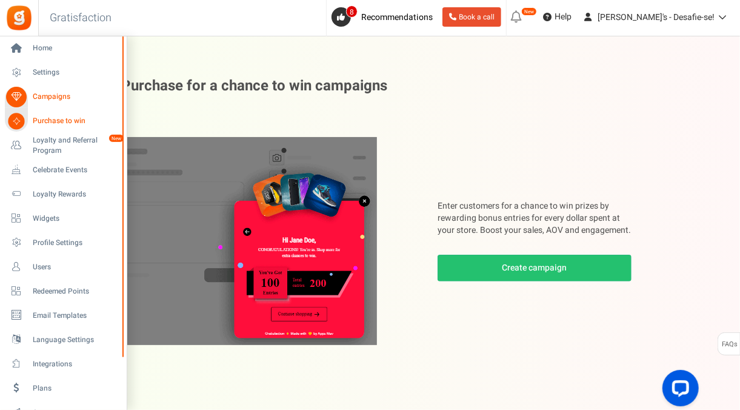
click at [41, 100] on span "Campaigns" at bounding box center [75, 96] width 85 height 10
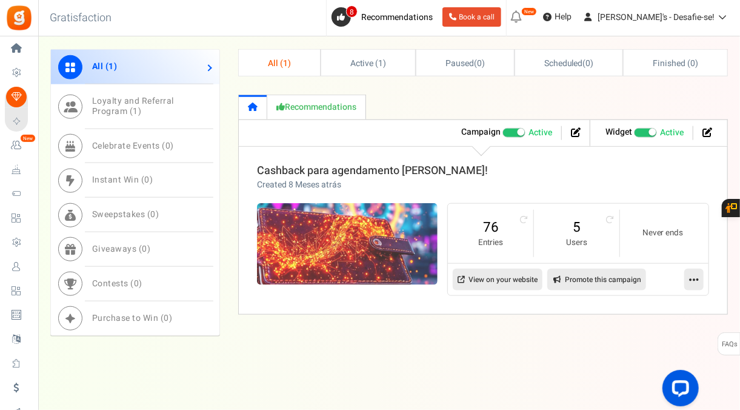
scroll to position [559, 0]
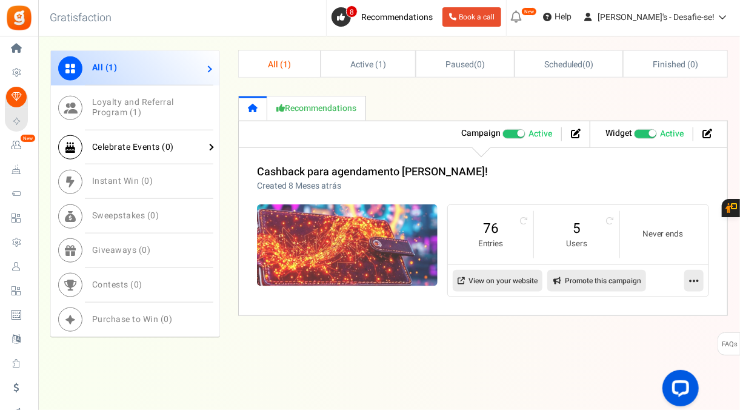
click at [159, 142] on span "Celebrate Events ( 0 )" at bounding box center [133, 147] width 82 height 13
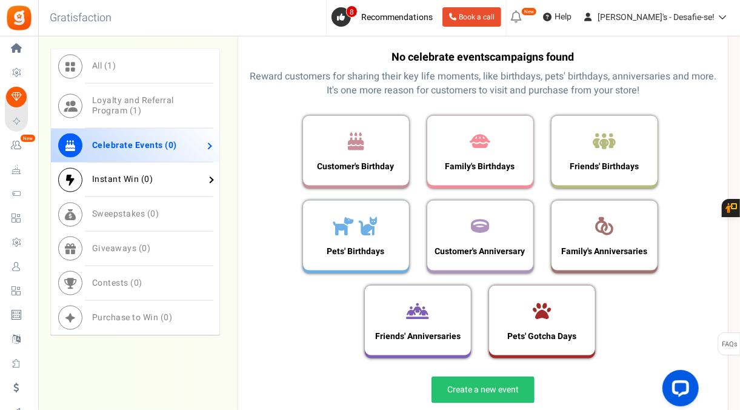
click at [178, 181] on link "Instant Win ( 0 )" at bounding box center [135, 179] width 168 height 35
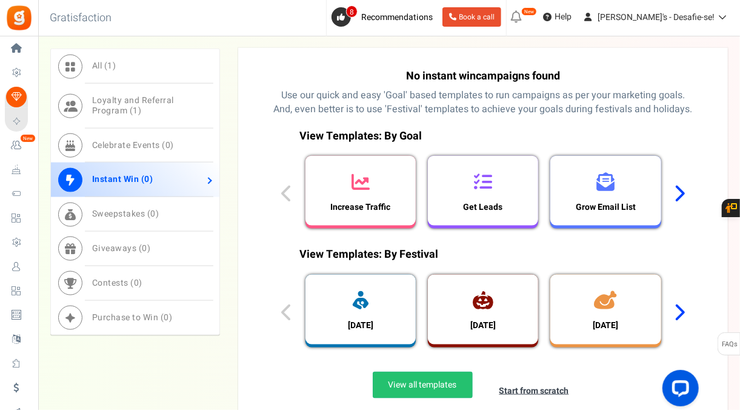
scroll to position [678, 0]
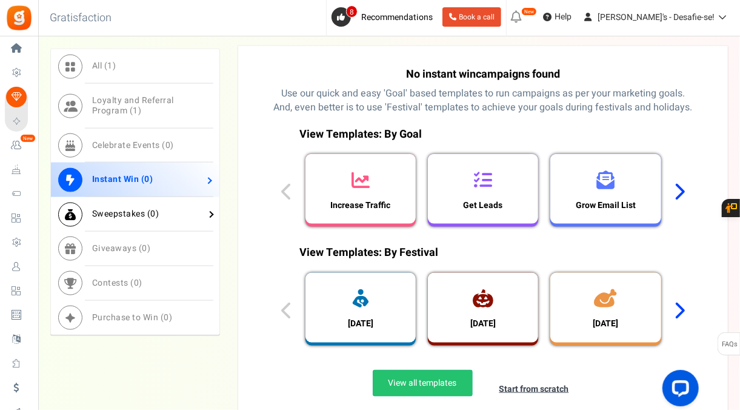
click at [174, 205] on link "Sweepstakes ( 0 )" at bounding box center [135, 214] width 168 height 35
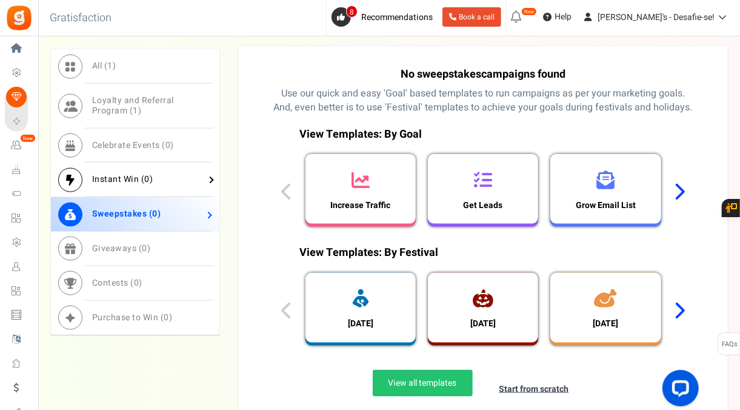
click at [165, 191] on link "Instant Win ( 0 )" at bounding box center [135, 179] width 168 height 35
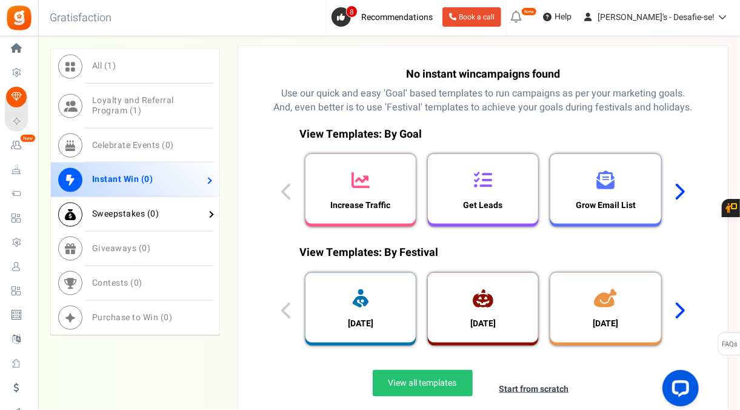
click at [180, 208] on link "Sweepstakes ( 0 )" at bounding box center [135, 214] width 168 height 35
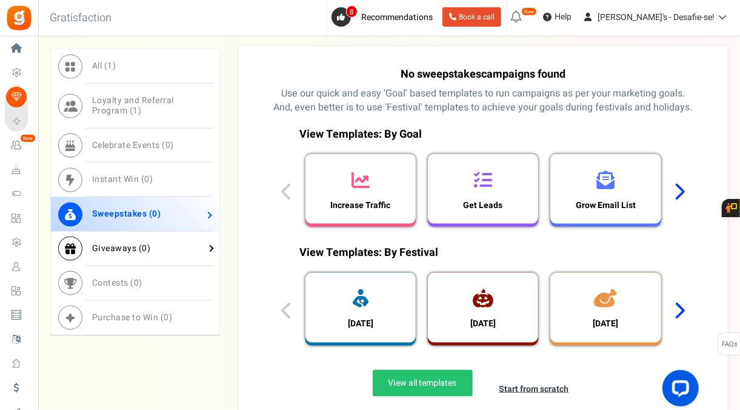
click at [169, 232] on link "Giveaways ( 0 )" at bounding box center [135, 248] width 168 height 35
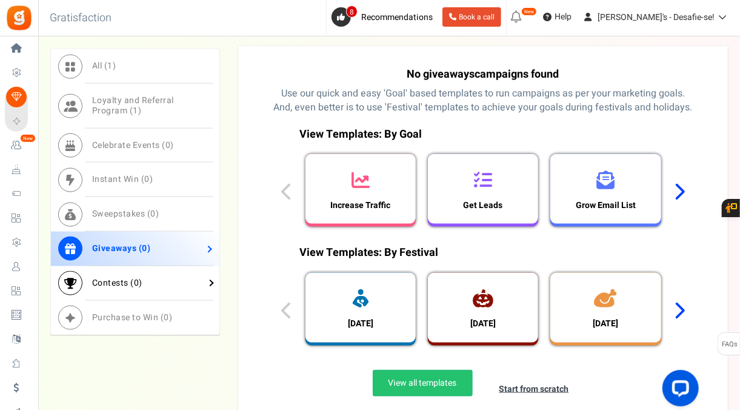
click at [161, 274] on link "Contests ( 0 )" at bounding box center [135, 283] width 168 height 35
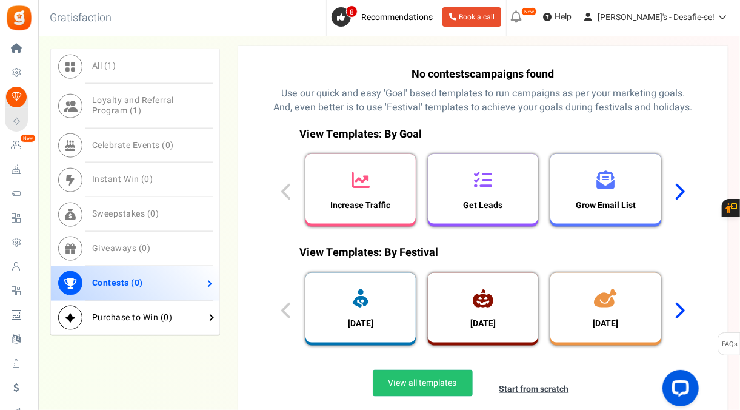
click at [176, 310] on link "Purchase to Win ( 0 )" at bounding box center [135, 317] width 168 height 35
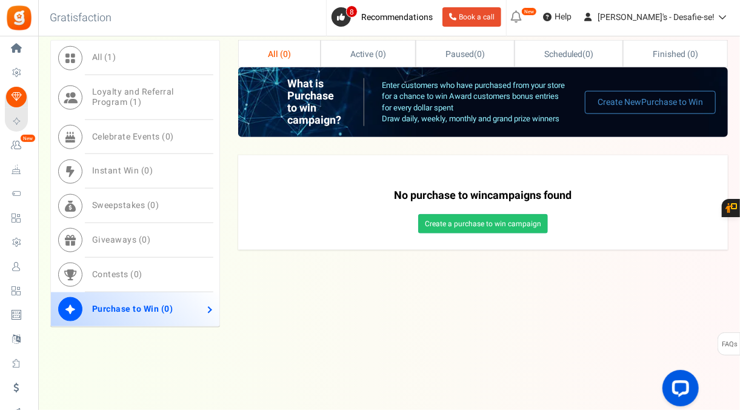
scroll to position [580, 0]
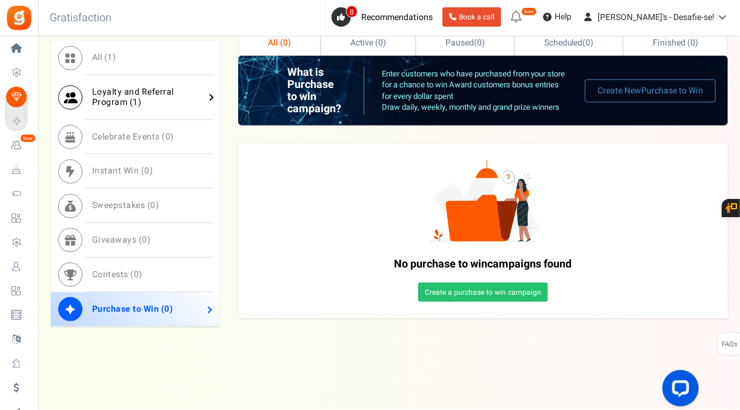
click at [148, 85] on span "Loyalty and Referral Program ( 1 )" at bounding box center [133, 96] width 82 height 23
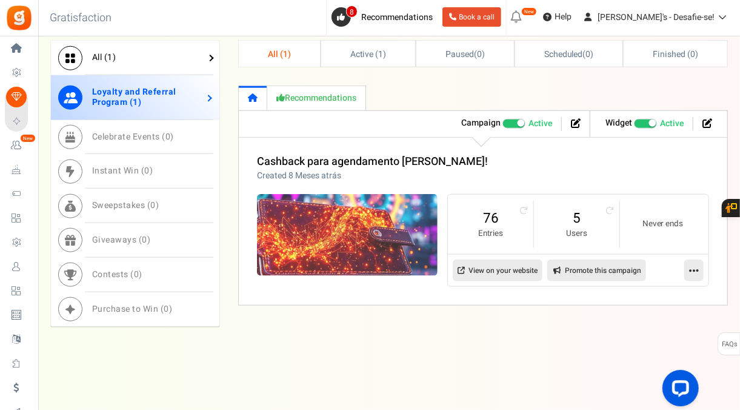
click at [148, 58] on link "All ( 1 )" at bounding box center [135, 58] width 168 height 35
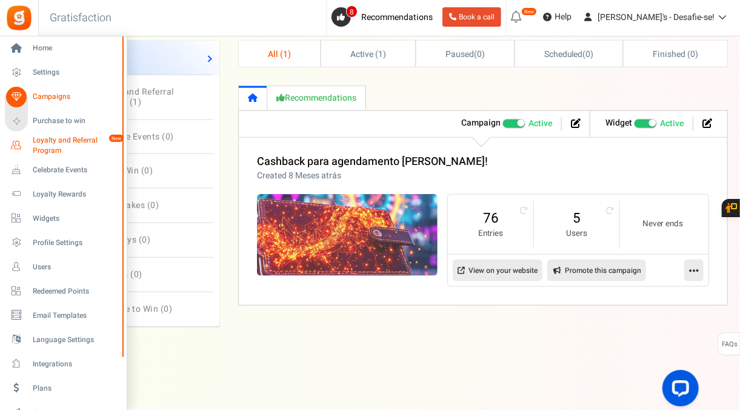
click at [44, 144] on span "Loyalty and Referral Program" at bounding box center [77, 145] width 88 height 21
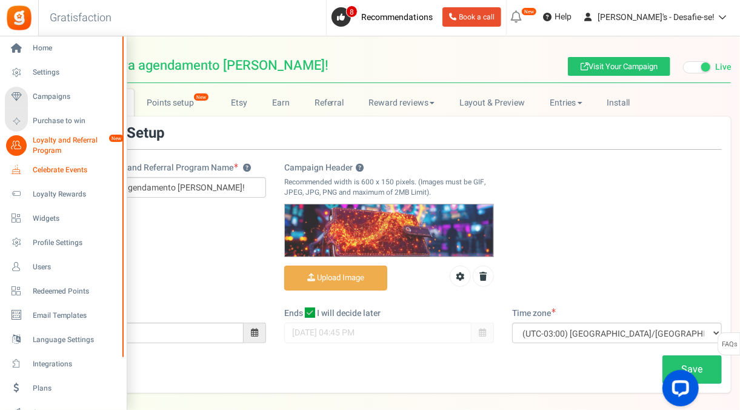
click at [68, 170] on span "Celebrate Events" at bounding box center [75, 170] width 85 height 10
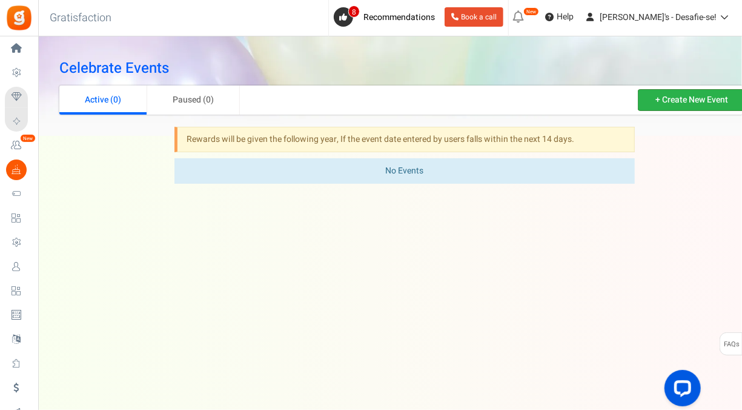
click at [676, 98] on link "+ Create New Event" at bounding box center [692, 100] width 108 height 22
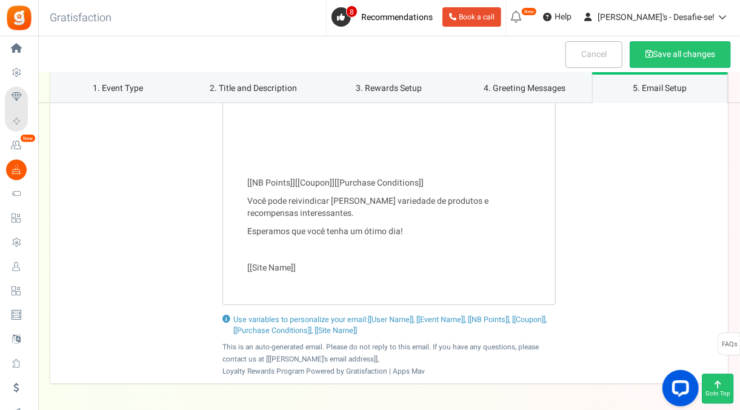
scroll to position [2235, 0]
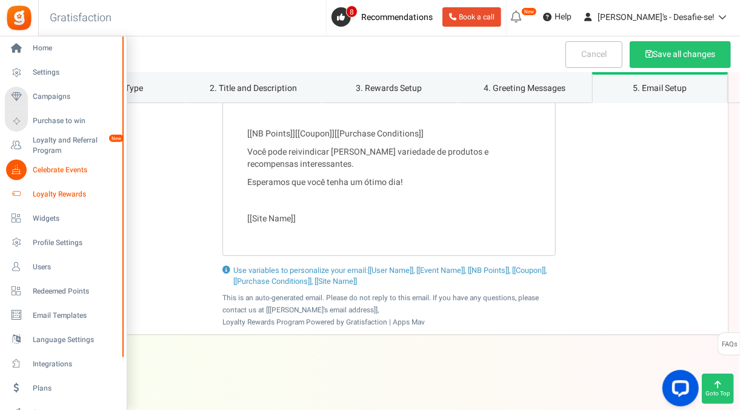
click at [59, 191] on span "Loyalty Rewards" at bounding box center [75, 194] width 85 height 10
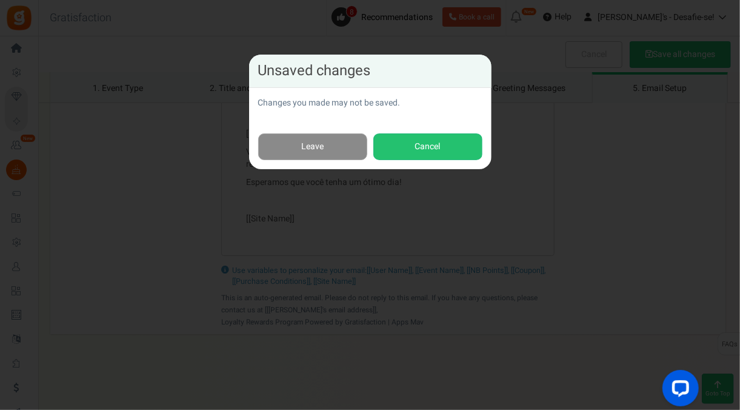
click at [337, 149] on link "Leave" at bounding box center [312, 146] width 109 height 27
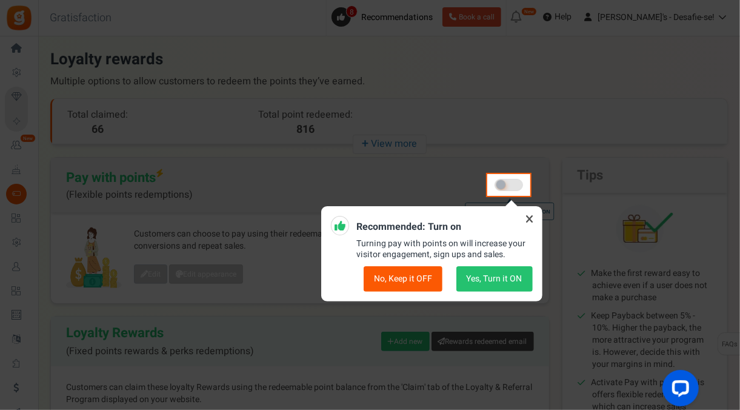
click at [528, 217] on icon at bounding box center [529, 218] width 19 height 19
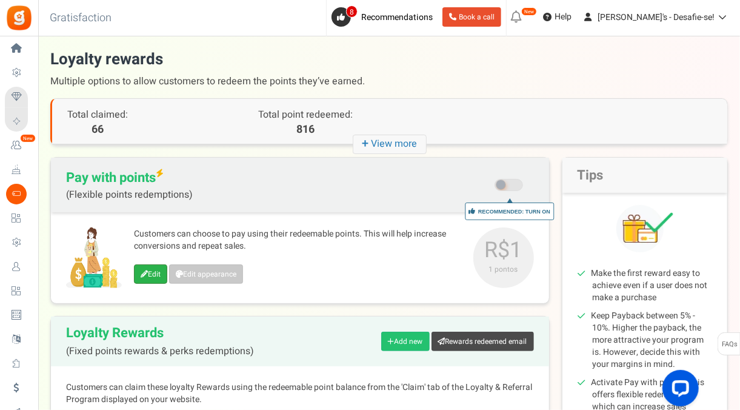
click at [165, 276] on link "Edit" at bounding box center [150, 273] width 33 height 19
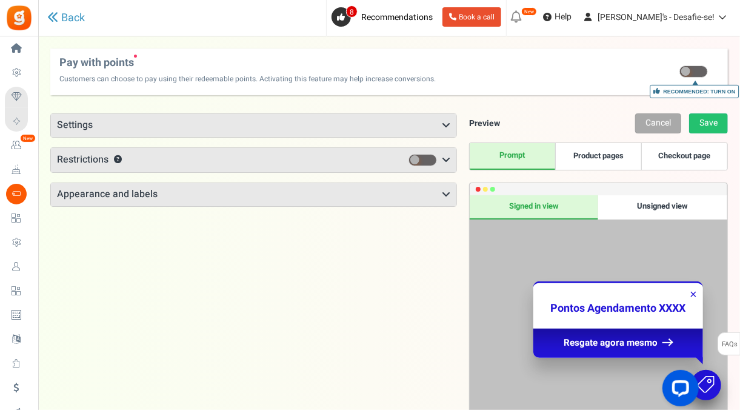
click at [373, 224] on div "Points mode Recommended Selecting this may reduce participation Allow customers…" at bounding box center [253, 282] width 407 height 339
click at [622, 308] on span "Pontos Agendamento XXXX" at bounding box center [617, 308] width 135 height 16
click at [393, 127] on h3 "Settings" at bounding box center [253, 125] width 405 height 23
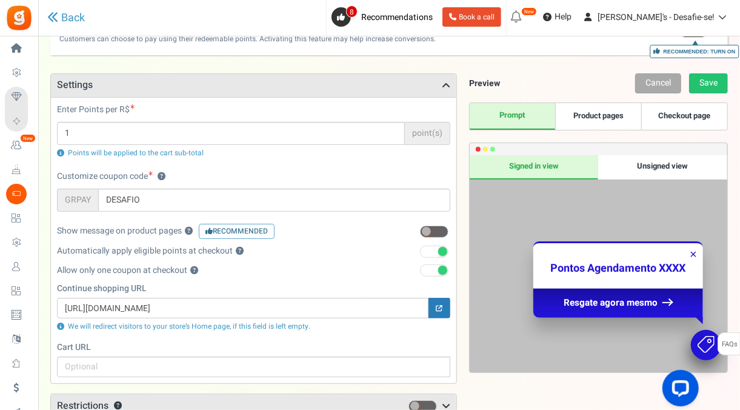
scroll to position [41, 0]
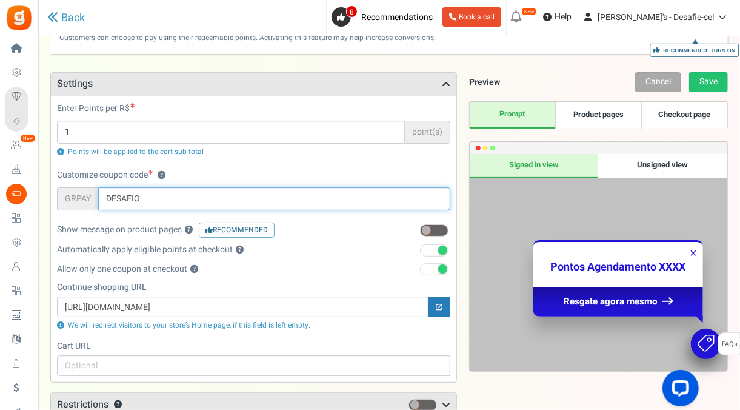
click at [154, 199] on input "DESAFIO" at bounding box center [274, 198] width 352 height 23
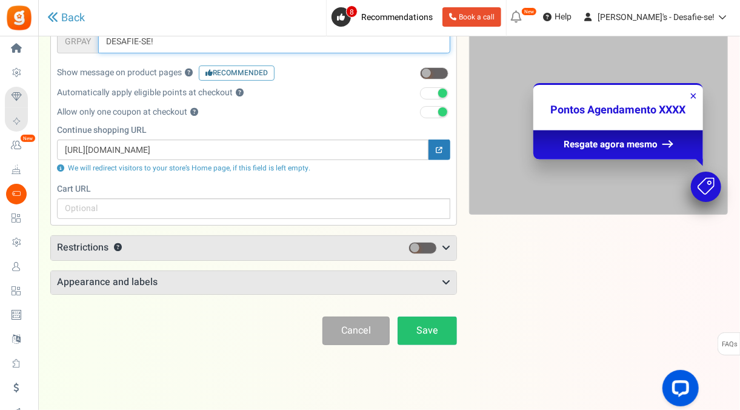
scroll to position [199, 0]
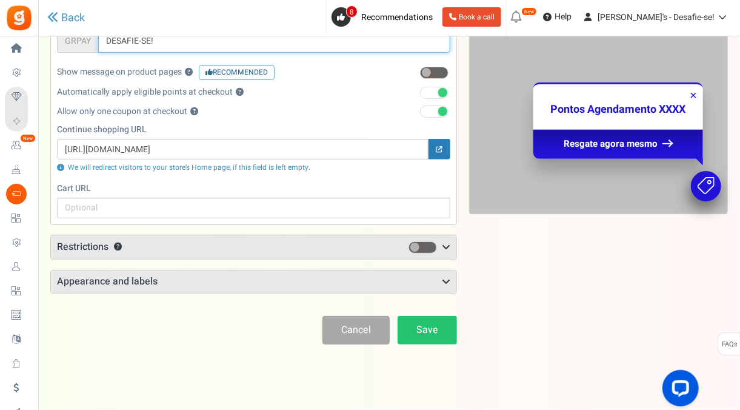
type input "DESAFIE-SE!"
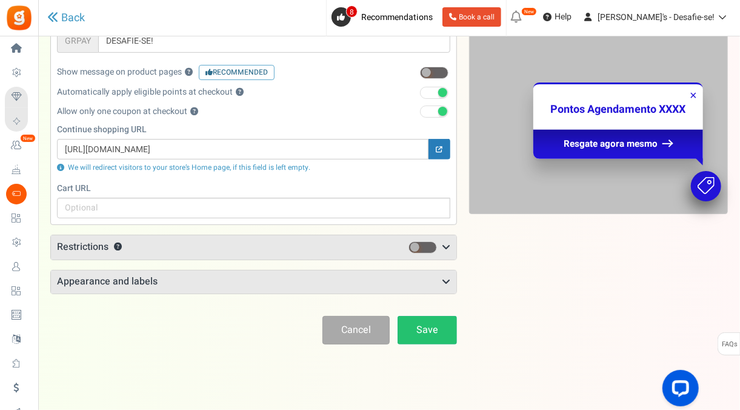
click at [274, 242] on h3 "Restrictions ?" at bounding box center [253, 247] width 405 height 24
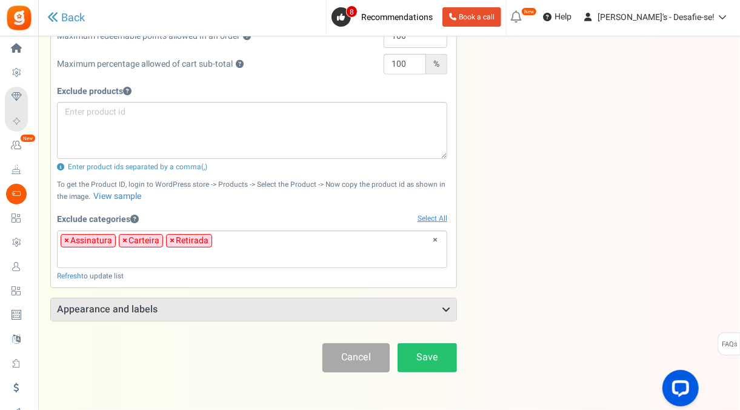
scroll to position [475, 0]
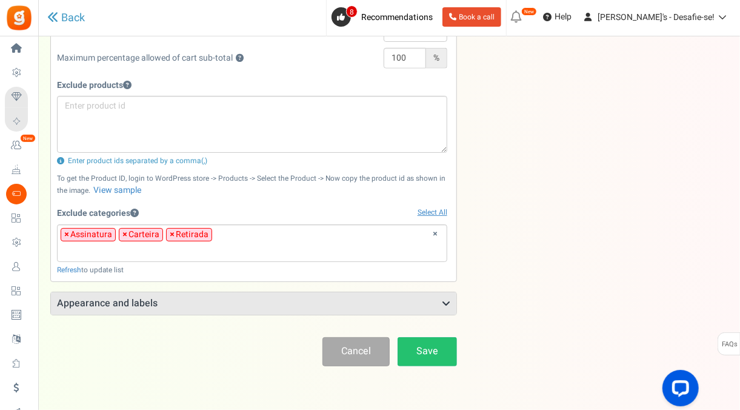
click at [295, 304] on h3 "Appearance and labels" at bounding box center [253, 303] width 405 height 23
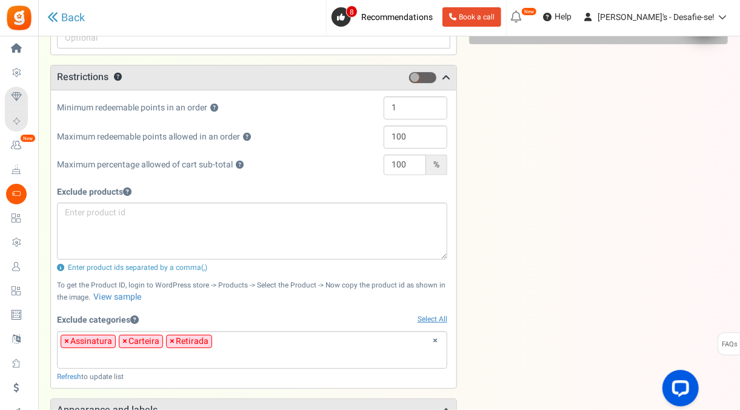
scroll to position [0, 0]
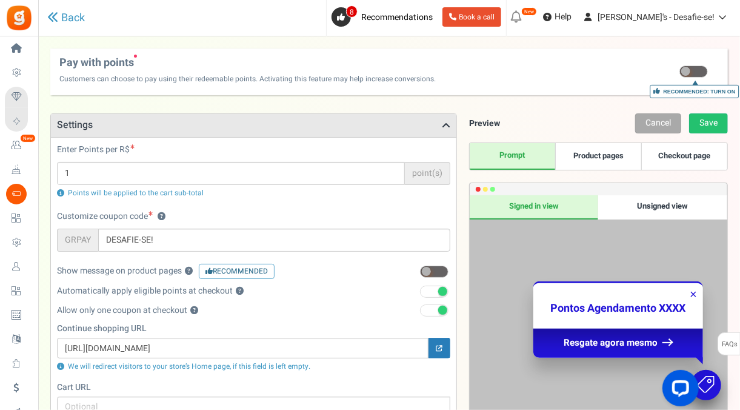
click at [302, 139] on div "Enter Points per R$ 1 point(s) Points will be applied to the cart sub-total Cus…" at bounding box center [253, 280] width 405 height 286
click at [295, 127] on h3 "Settings" at bounding box center [253, 125] width 405 height 23
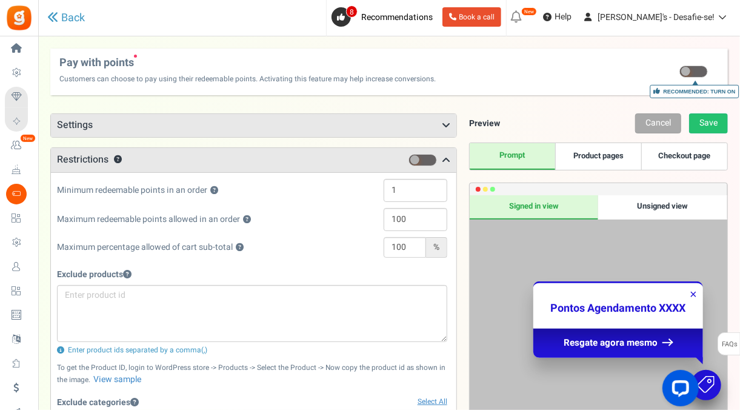
click at [247, 159] on h3 "Restrictions ?" at bounding box center [253, 160] width 405 height 24
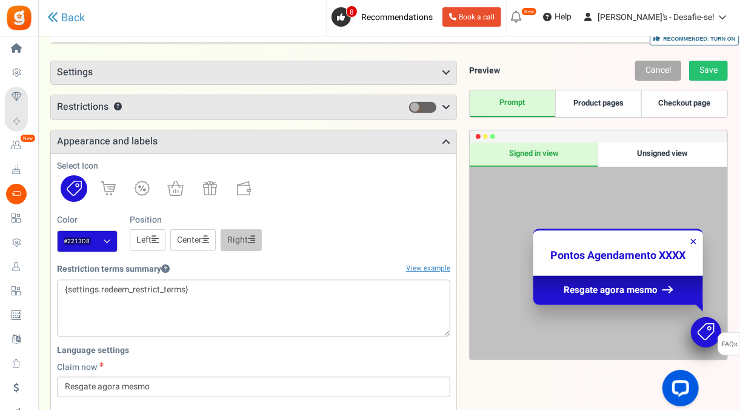
scroll to position [56, 0]
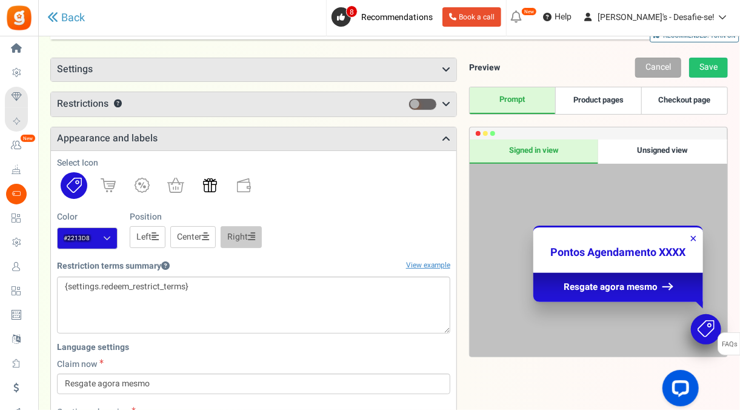
click at [207, 184] on img at bounding box center [210, 185] width 14 height 14
click at [190, 233] on link "Center" at bounding box center [192, 237] width 45 height 22
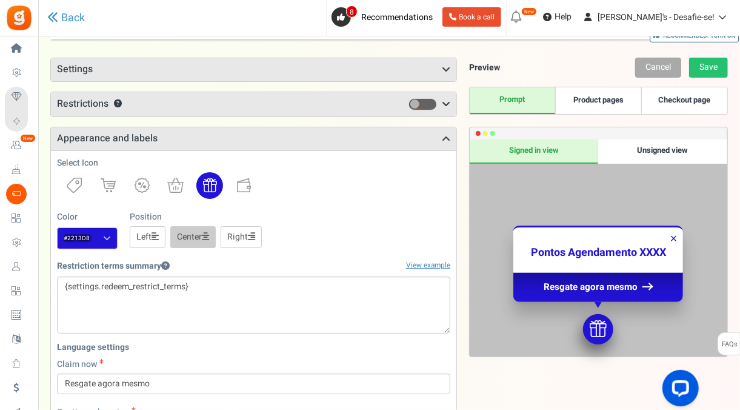
click at [242, 229] on link "Right" at bounding box center [241, 237] width 41 height 22
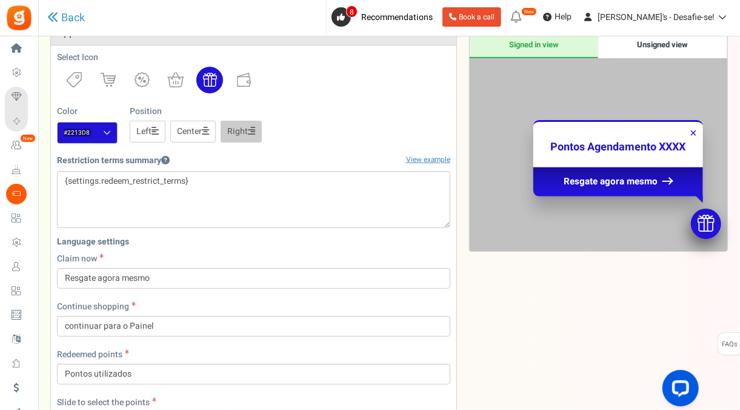
scroll to position [173, 0]
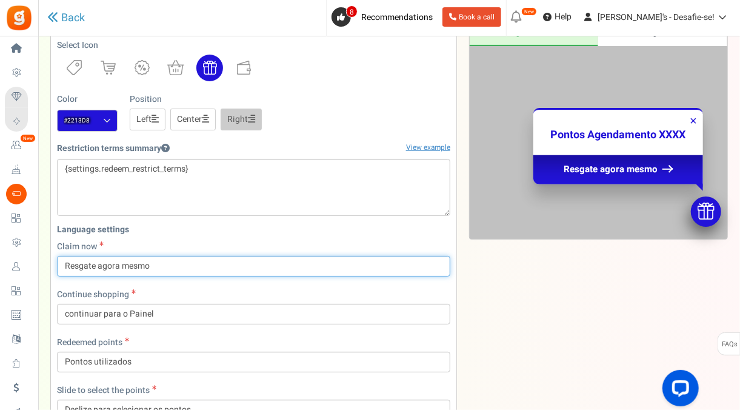
click at [181, 259] on input "Resgate agora mesmo" at bounding box center [253, 266] width 393 height 21
type input "Resgate agora mesmo!"
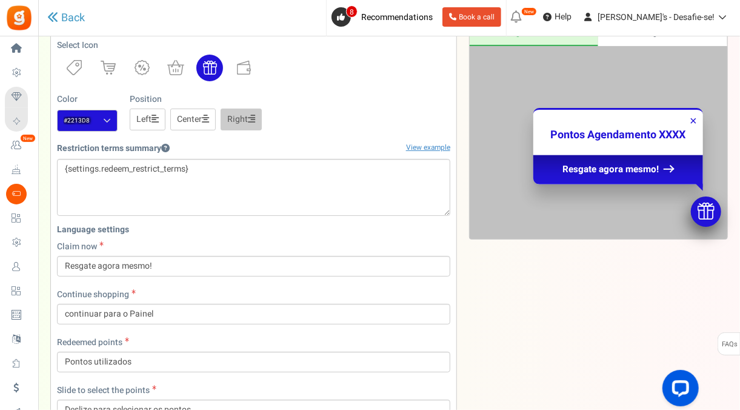
click at [211, 288] on div "Continue shopping continuar para o Painel" at bounding box center [253, 306] width 393 height 36
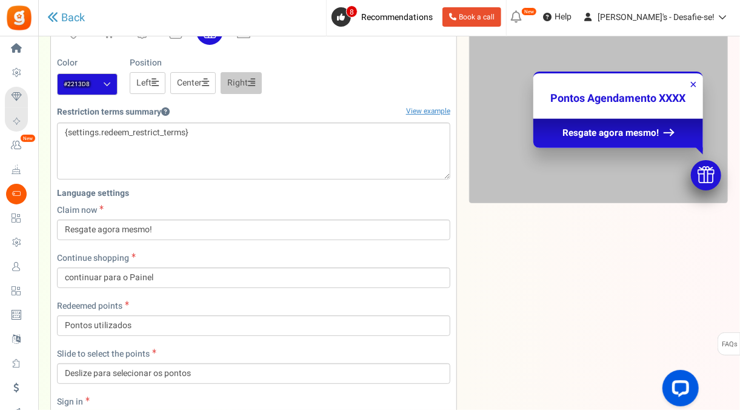
scroll to position [259, 0]
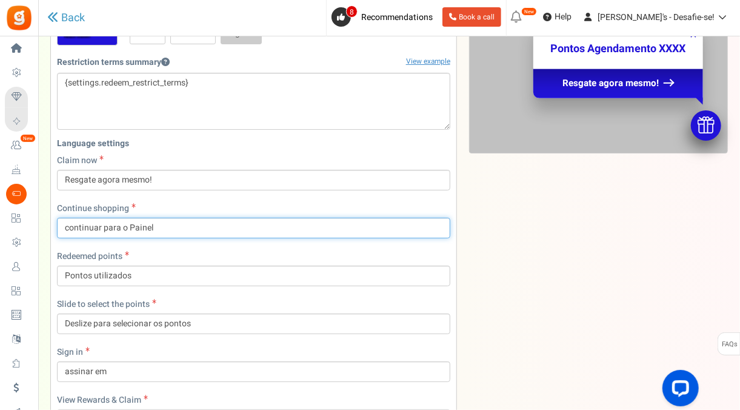
click at [136, 226] on input "continuar para o Painel" at bounding box center [253, 228] width 393 height 21
click at [136, 226] on input "continuar para o dASH" at bounding box center [253, 228] width 393 height 21
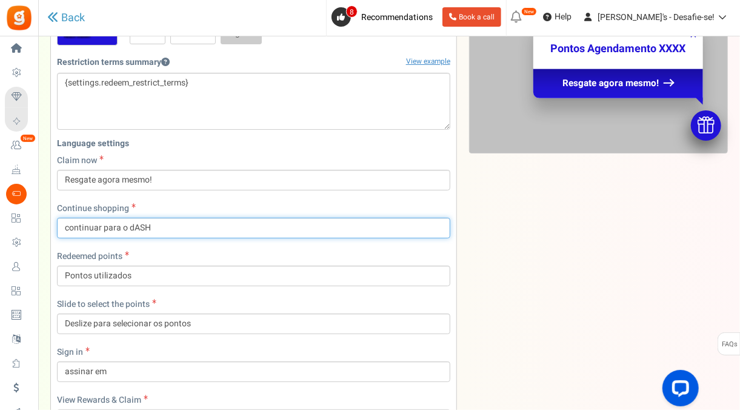
click at [136, 226] on input "continuar para o dASH" at bounding box center [253, 228] width 393 height 21
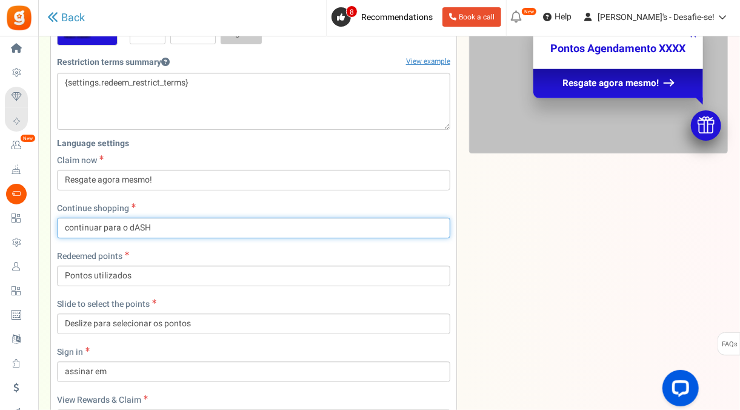
click at [136, 226] on input "continuar para o dASH" at bounding box center [253, 228] width 393 height 21
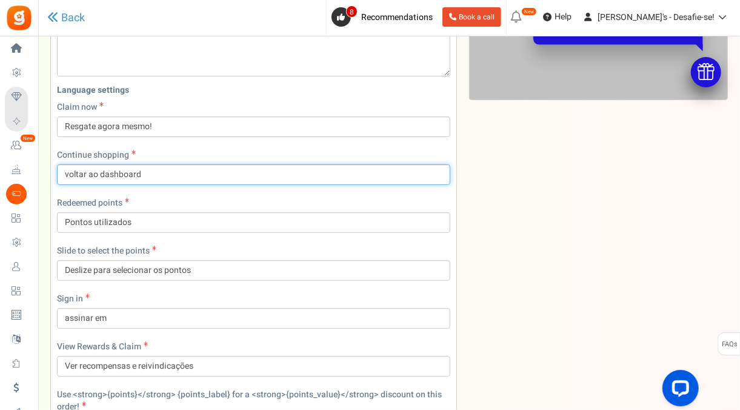
scroll to position [299, 0]
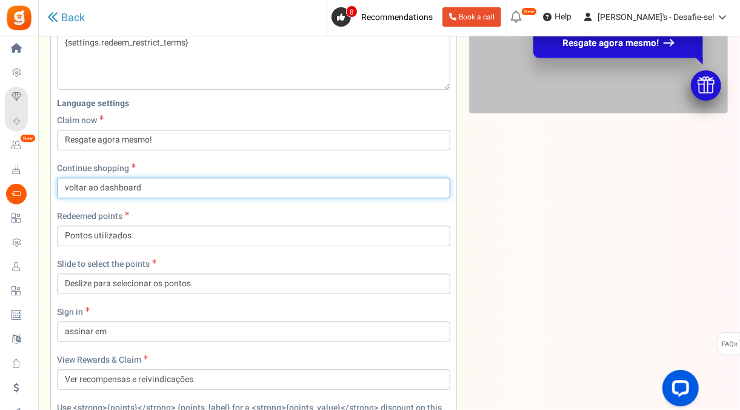
type input "voltar ao dashboard"
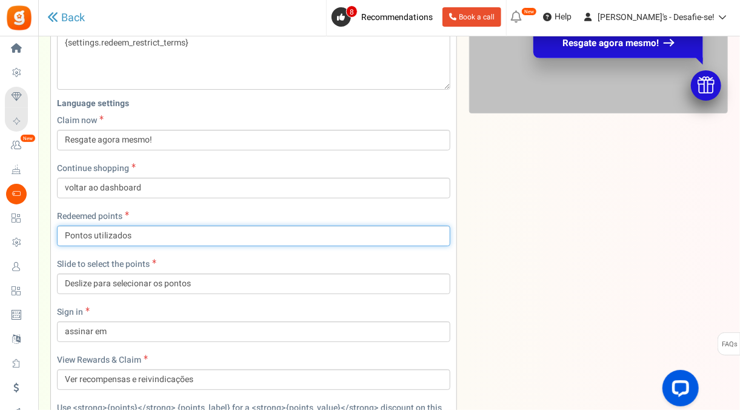
click at [105, 233] on input "Pontos utilizados" at bounding box center [253, 235] width 393 height 21
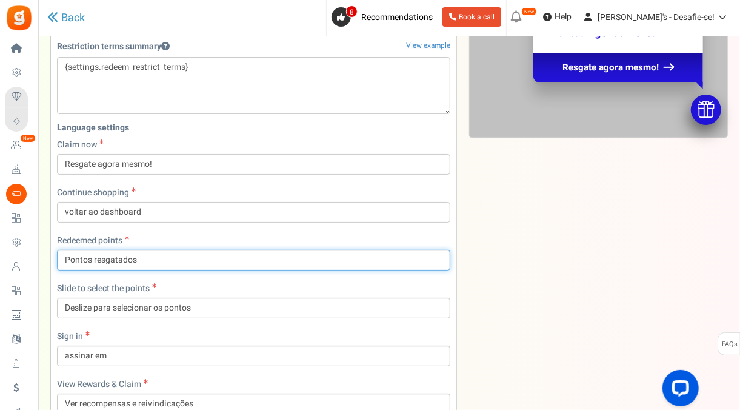
scroll to position [276, 0]
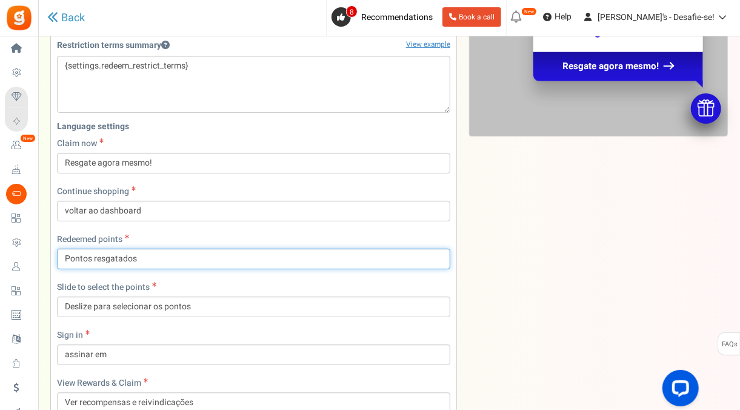
type input "Pontos resgatados"
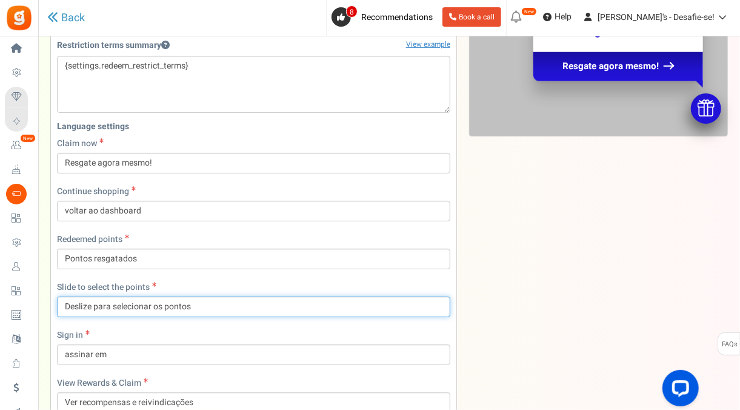
click at [202, 296] on input "Deslize para selecionar os pontos" at bounding box center [253, 306] width 393 height 21
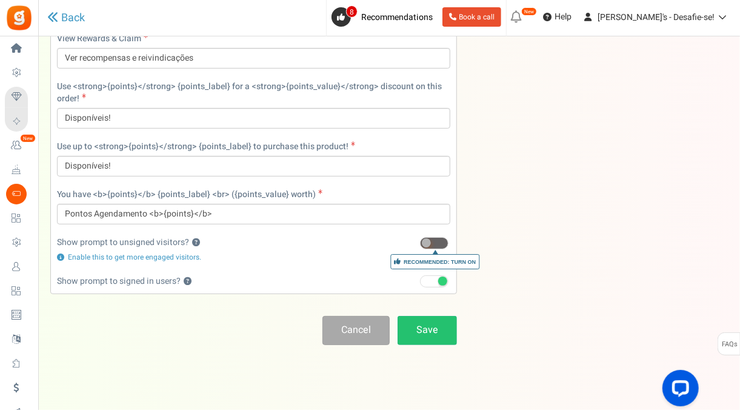
scroll to position [626, 0]
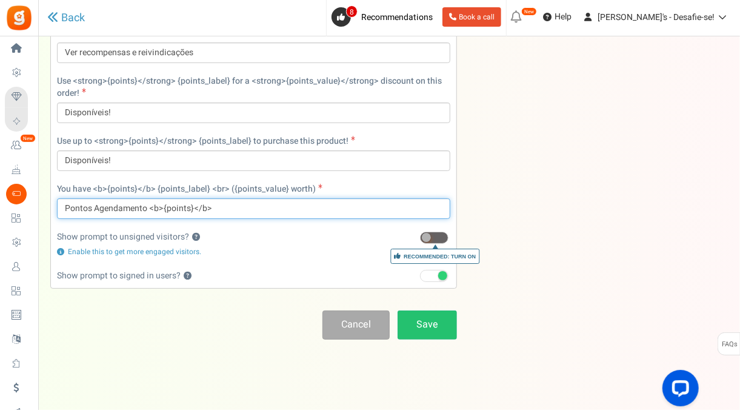
click at [84, 206] on input "Pontos Agendamento <b>{points}</b>" at bounding box center [253, 208] width 393 height 21
click at [124, 208] on input "Cashback Agendamento <b>{points}</b>" at bounding box center [253, 208] width 393 height 21
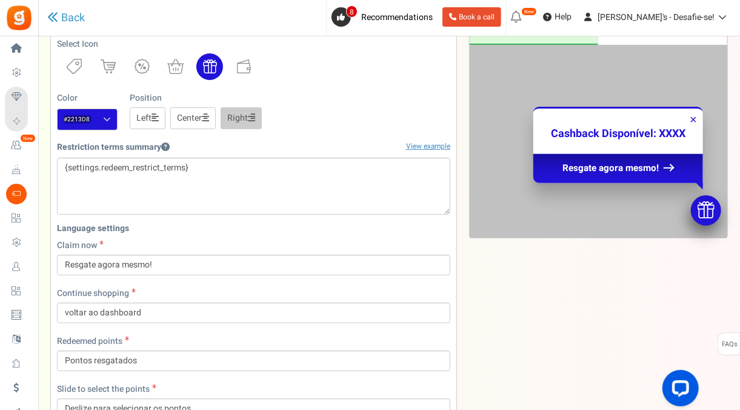
scroll to position [174, 0]
click at [545, 281] on div "Preview Cancel Save Prompt Product pages Checkout page Disponíveis! Restriction…" at bounding box center [592, 344] width 271 height 811
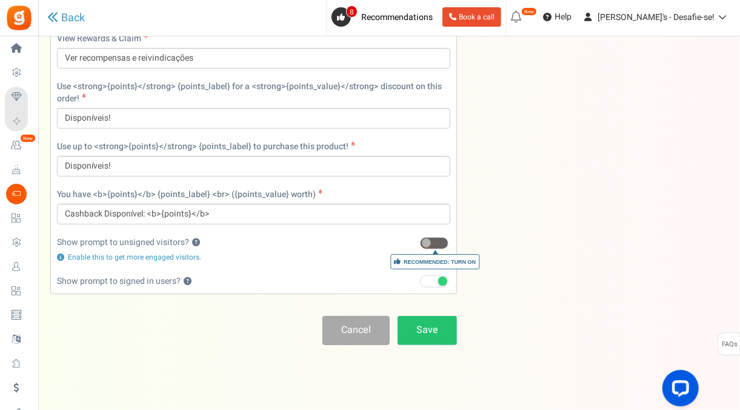
scroll to position [626, 0]
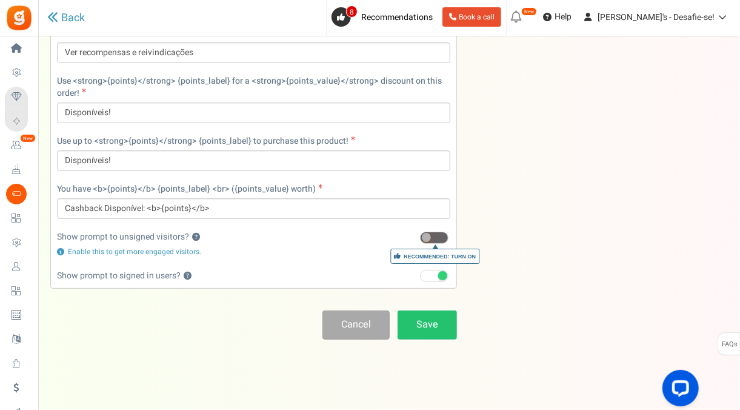
click at [439, 321] on link "Save" at bounding box center [426, 324] width 59 height 28
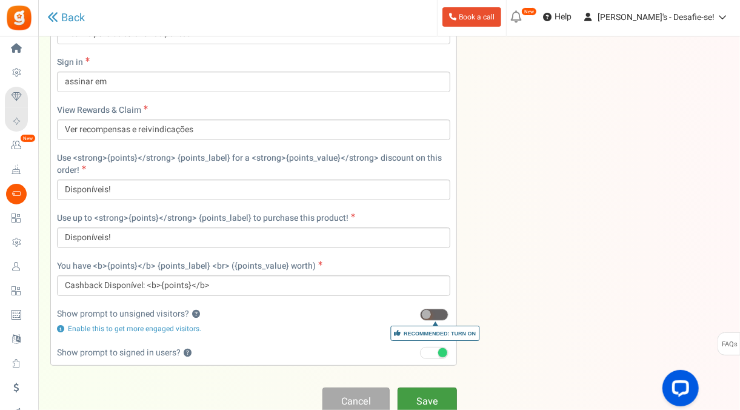
scroll to position [553, 0]
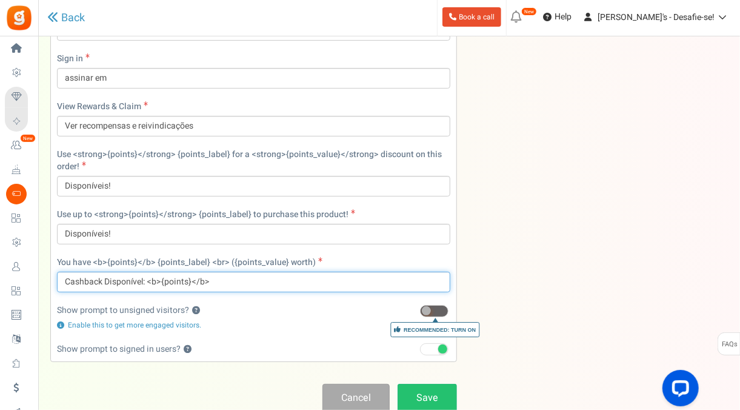
click at [147, 279] on input "Cashback Disponível: <b>{points}</b>" at bounding box center [253, 281] width 393 height 21
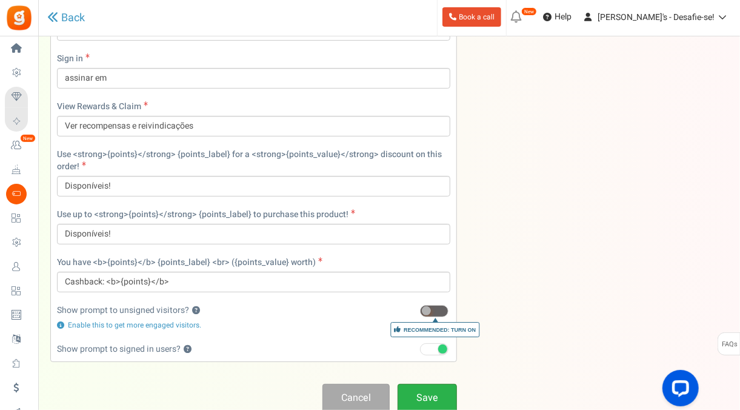
click at [436, 385] on link "Save" at bounding box center [426, 398] width 59 height 28
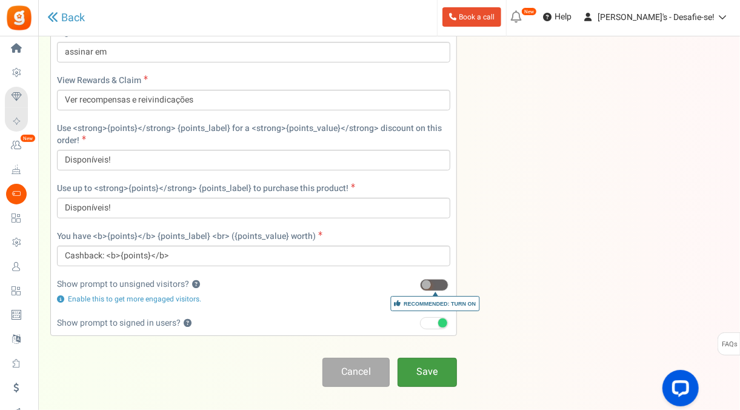
scroll to position [542, 0]
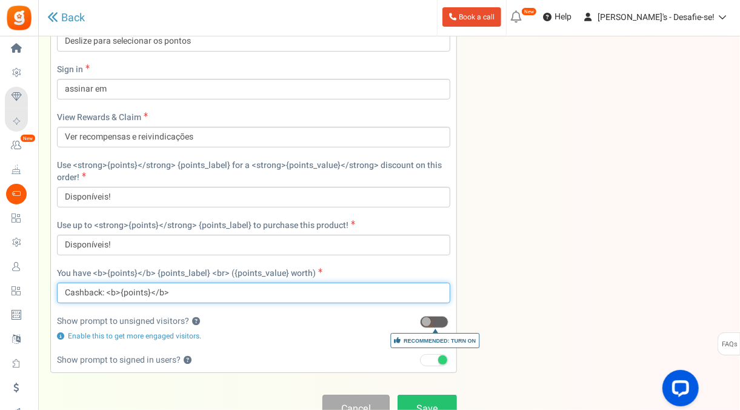
click at [102, 291] on input "Cashback: <b>{points}</b>" at bounding box center [253, 292] width 393 height 21
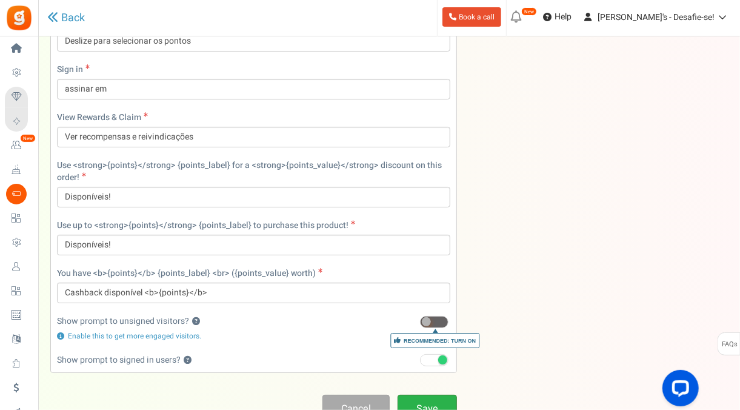
click at [430, 402] on link "Save" at bounding box center [426, 408] width 59 height 28
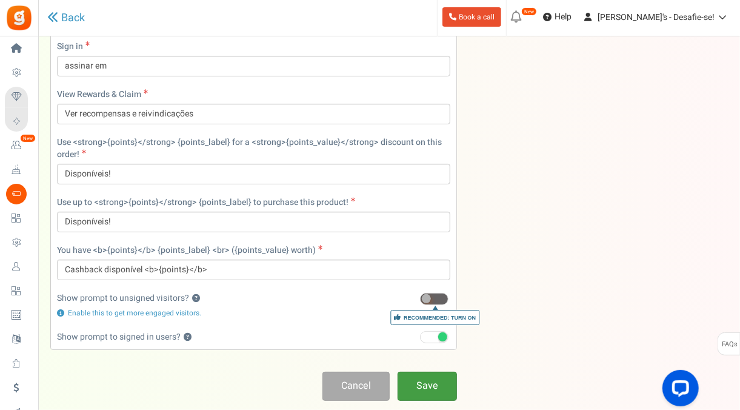
scroll to position [565, 0]
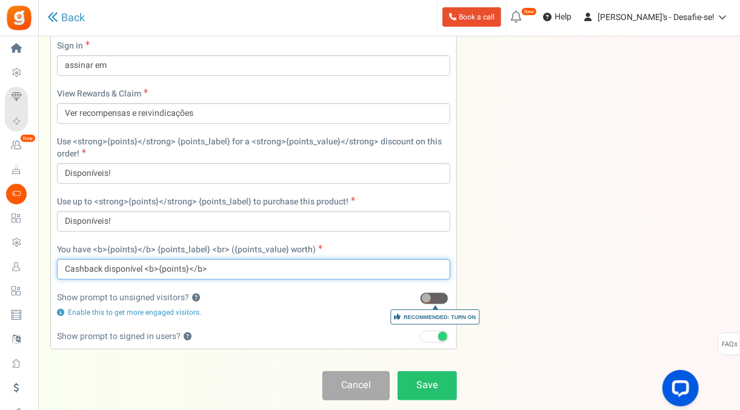
click at [117, 264] on input "Cashback disponível <b>{points}</b>" at bounding box center [253, 269] width 393 height 21
type input "Cashback <b>{points}</b>"
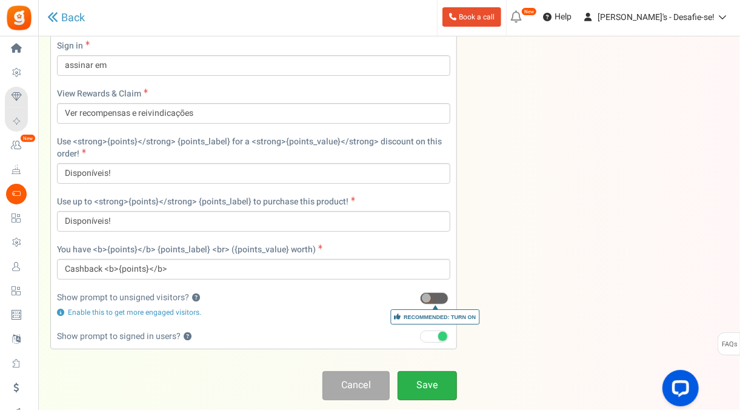
click at [436, 377] on link "Save" at bounding box center [426, 385] width 59 height 28
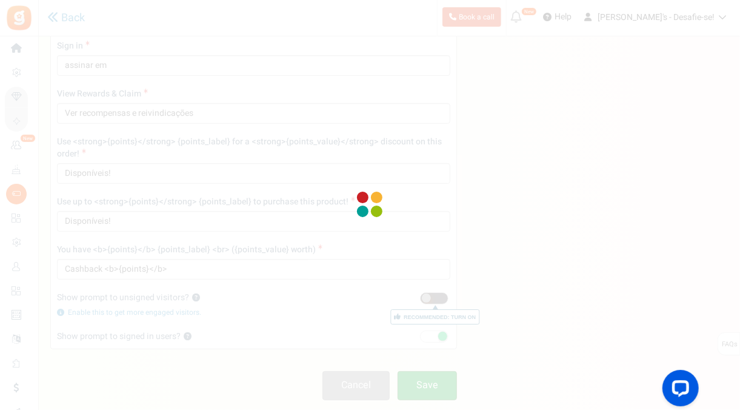
scroll to position [40, 0]
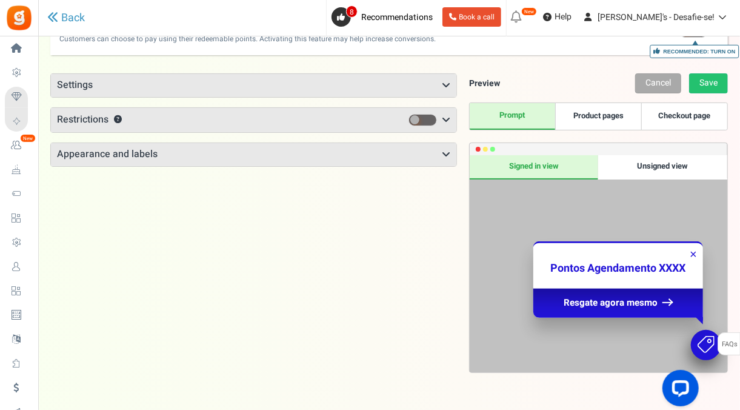
click at [313, 149] on h3 "Appearance and labels" at bounding box center [253, 154] width 405 height 23
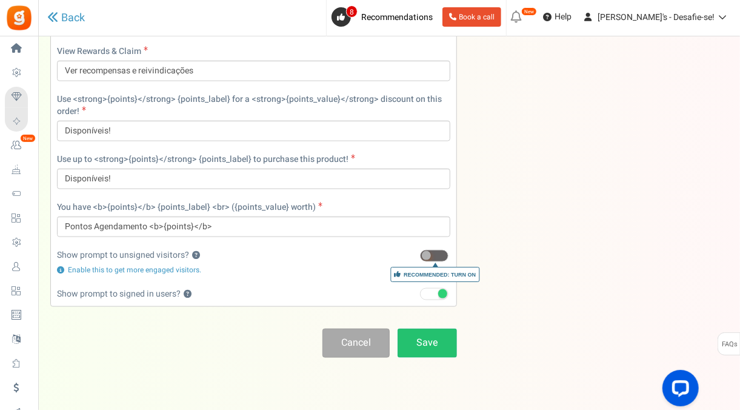
scroll to position [625, 0]
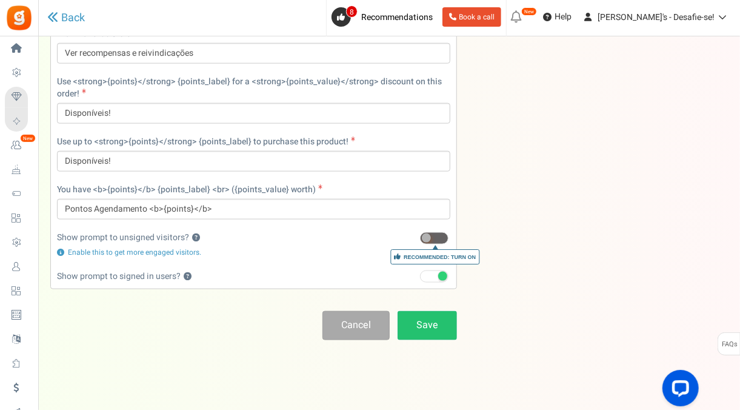
click at [417, 314] on link "Save" at bounding box center [426, 325] width 59 height 28
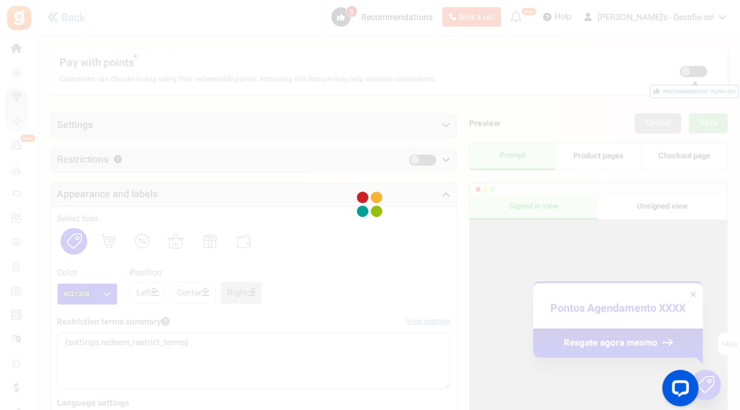
scroll to position [40, 0]
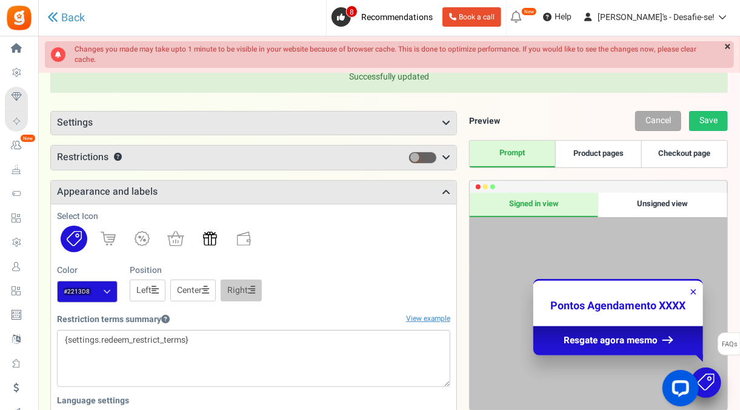
click at [214, 237] on img at bounding box center [210, 238] width 14 height 14
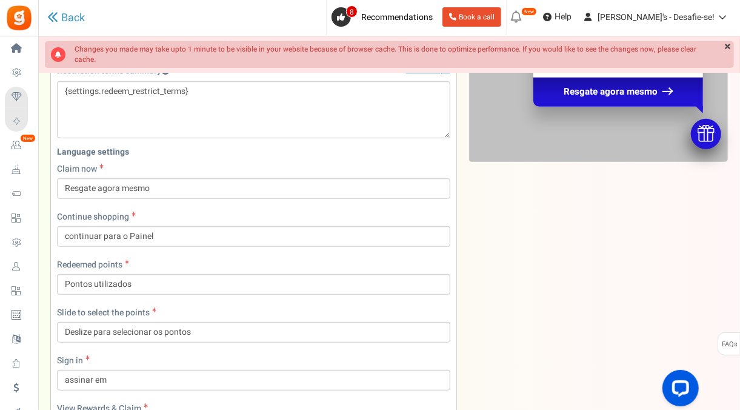
scroll to position [213, 0]
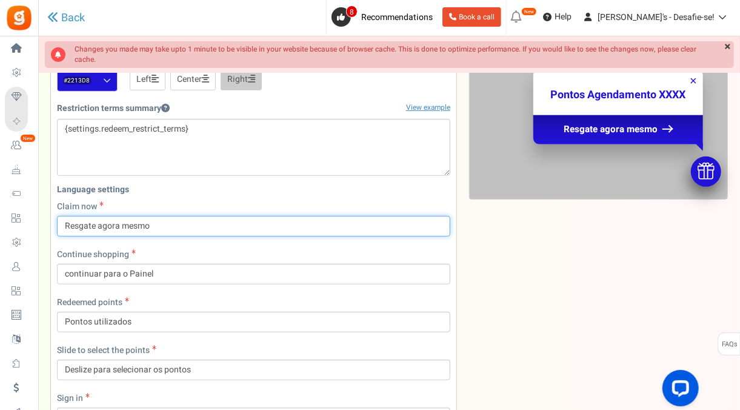
click at [174, 228] on input "Resgate agora mesmo" at bounding box center [253, 226] width 393 height 21
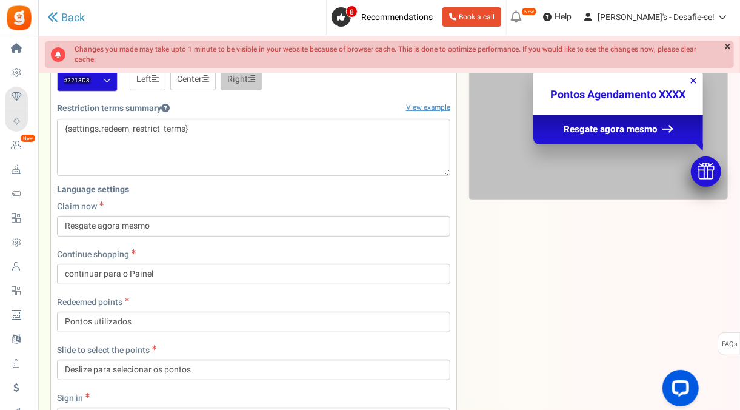
click at [185, 243] on div "Language settings Claim now Resgate agora mesmo Continue shopping continuar par…" at bounding box center [253, 411] width 411 height 464
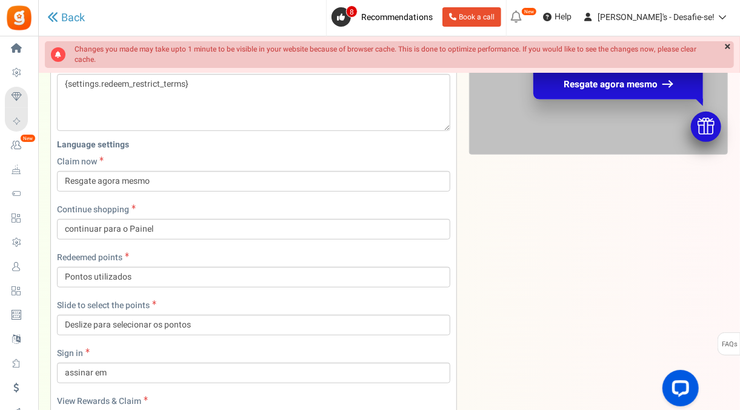
scroll to position [262, 0]
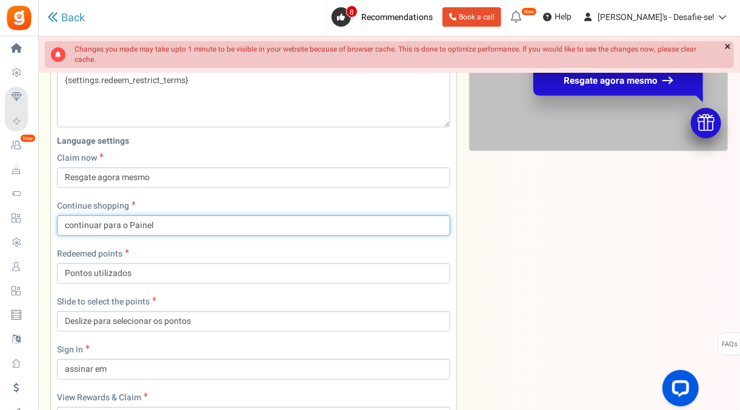
click at [136, 225] on input "continuar para o Painel" at bounding box center [253, 225] width 393 height 21
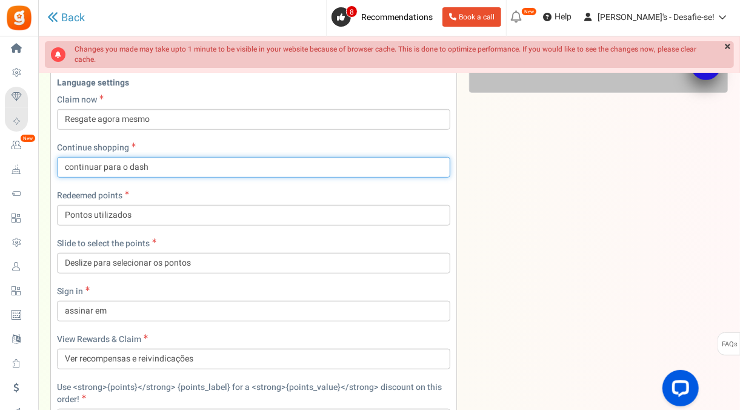
scroll to position [324, 0]
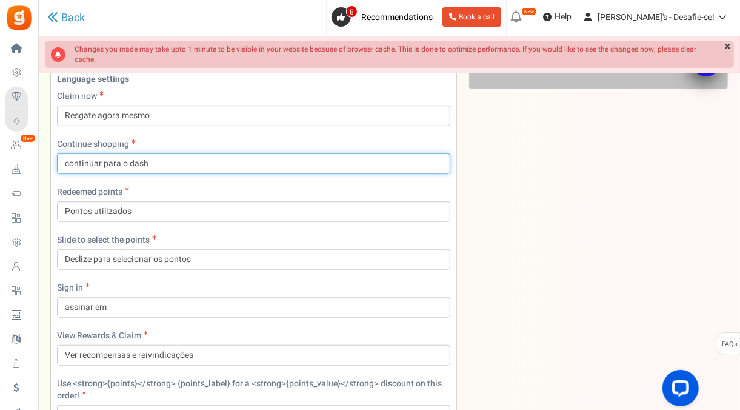
type input "continuar para o dash"
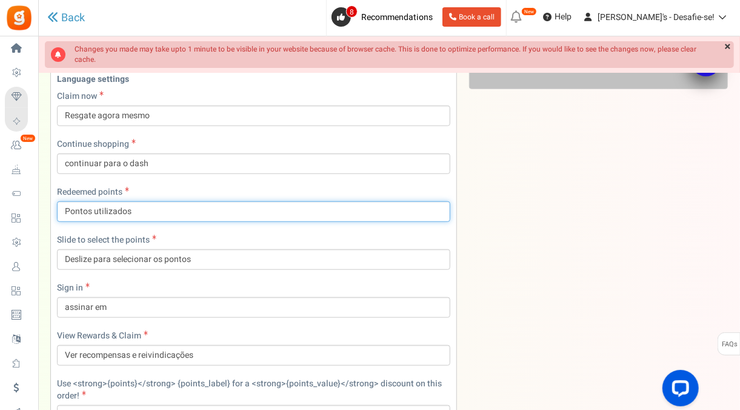
click at [111, 212] on input "Pontos utilizados" at bounding box center [253, 211] width 393 height 21
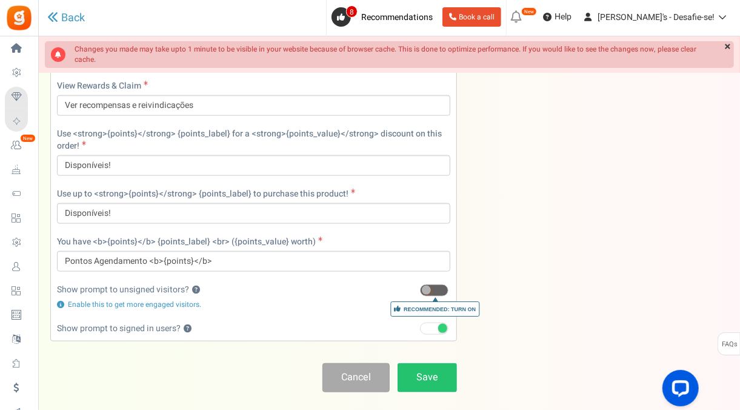
scroll to position [576, 0]
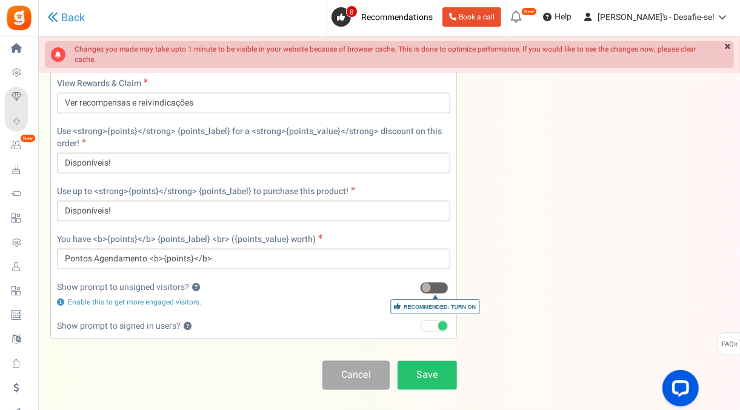
type input "Pontos resgatados"
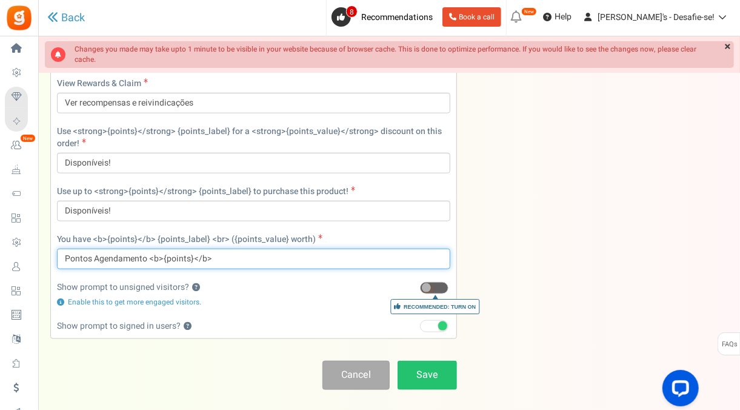
click at [75, 253] on input "Pontos Agendamento <b>{points}</b>" at bounding box center [253, 258] width 393 height 21
drag, startPoint x: 62, startPoint y: 257, endPoint x: 145, endPoint y: 256, distance: 83.6
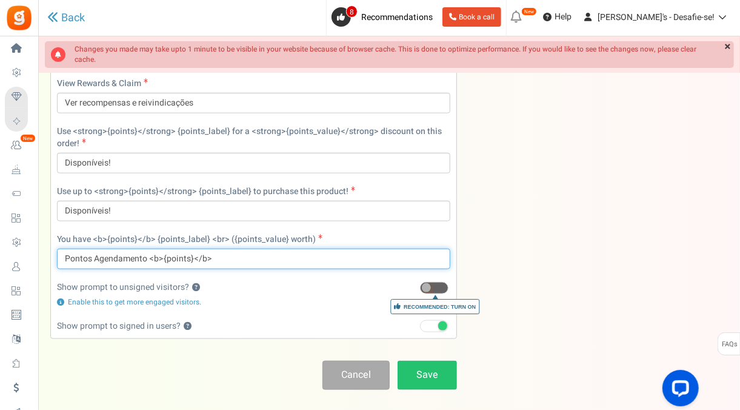
click at [145, 256] on input "Pontos Agendamento <b>{points}</b>" at bounding box center [253, 258] width 393 height 21
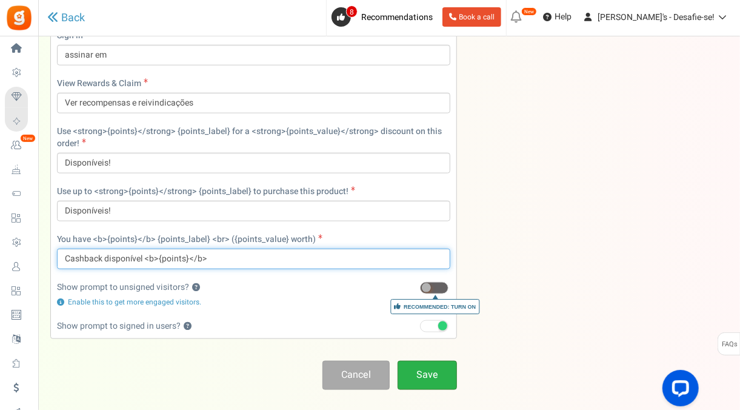
type input "Cashback disponível <b>{points}</b>"
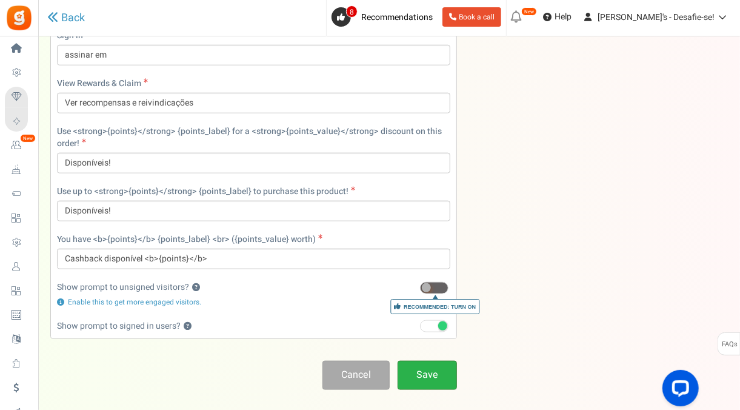
click at [426, 370] on link "Save" at bounding box center [426, 375] width 59 height 28
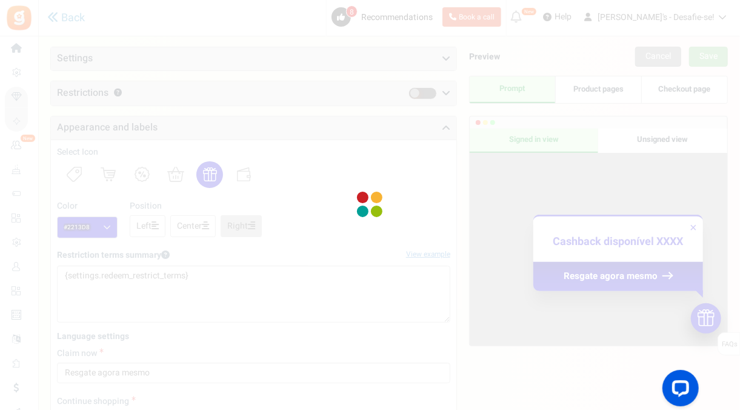
scroll to position [40, 0]
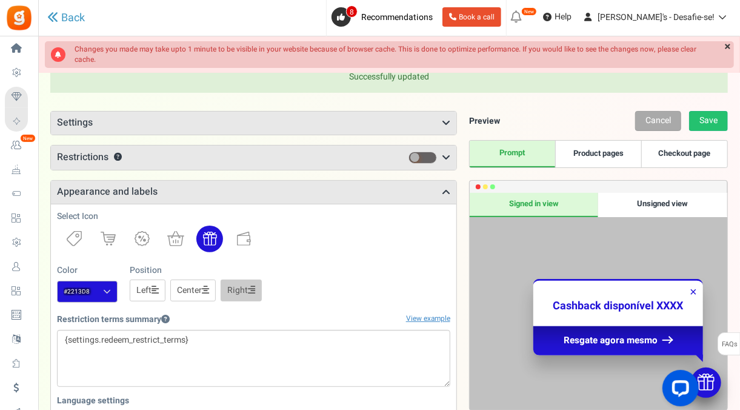
click at [610, 153] on link "Product pages" at bounding box center [598, 154] width 86 height 27
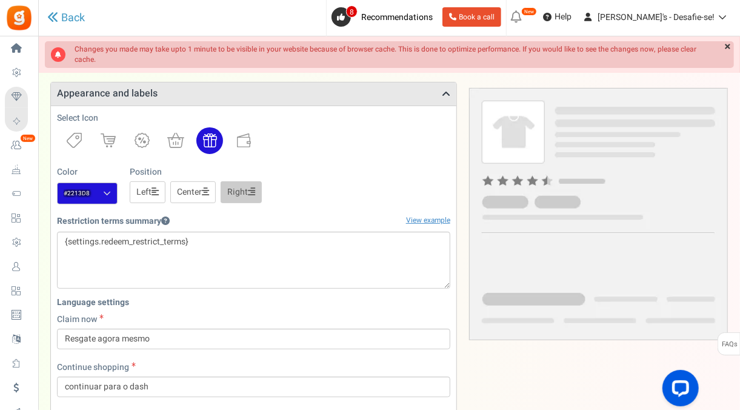
scroll to position [27, 0]
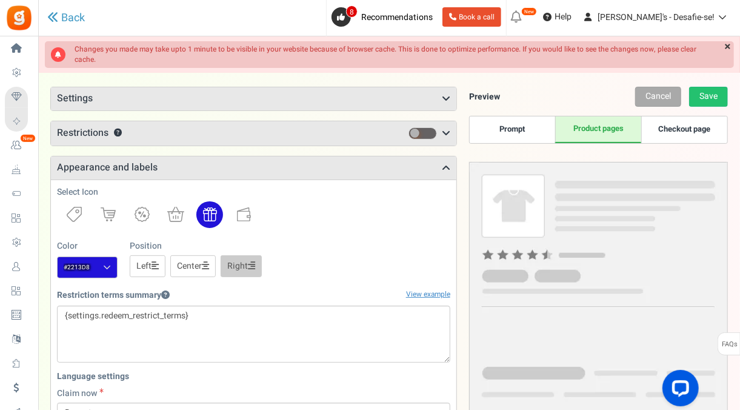
click at [645, 125] on link "Checkout page" at bounding box center [684, 129] width 86 height 27
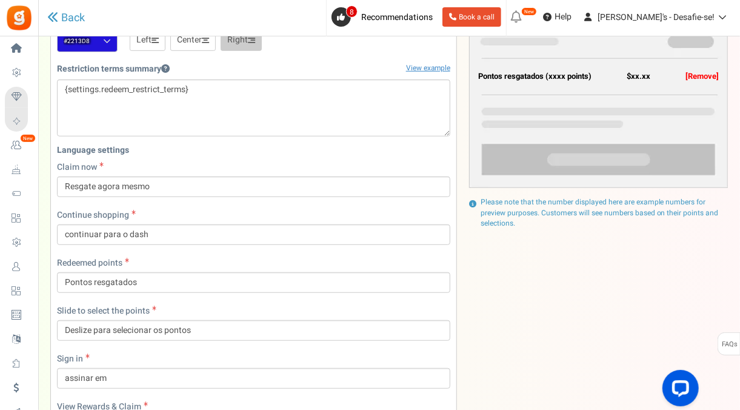
scroll to position [253, 0]
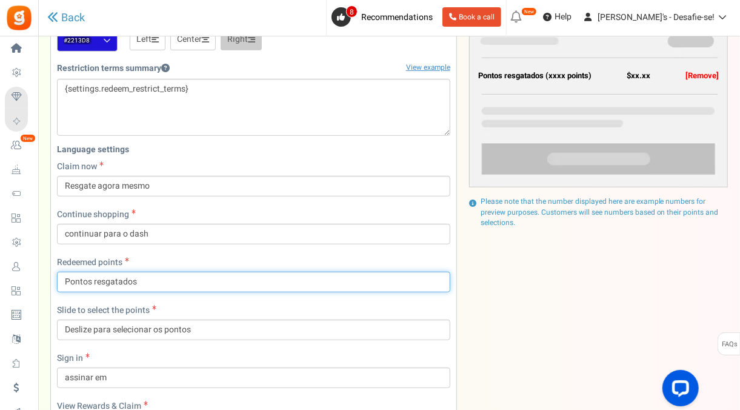
click at [75, 276] on input "Pontos resgatados" at bounding box center [253, 281] width 393 height 21
type input "Usar cashback de"
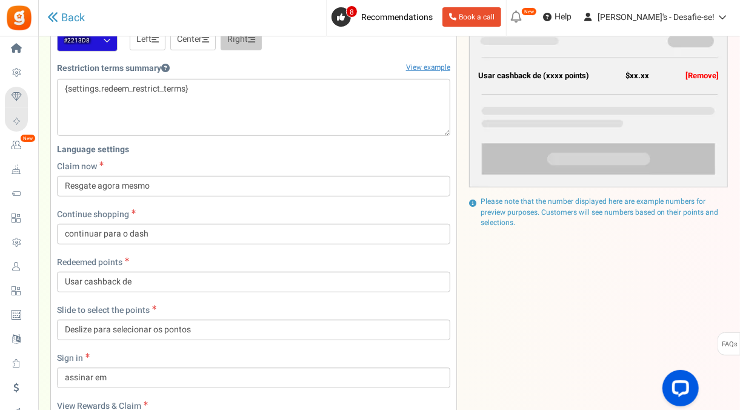
click at [468, 311] on div "Preview Cancel Save Prompt Product pages Checkout page Disponíveis! Restriction…" at bounding box center [592, 265] width 271 height 811
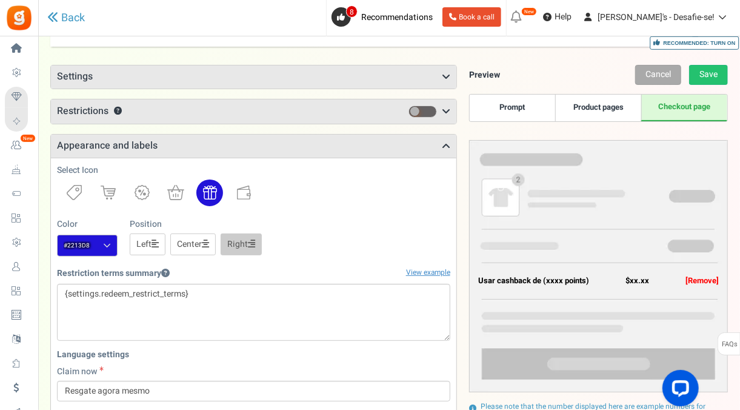
scroll to position [6, 0]
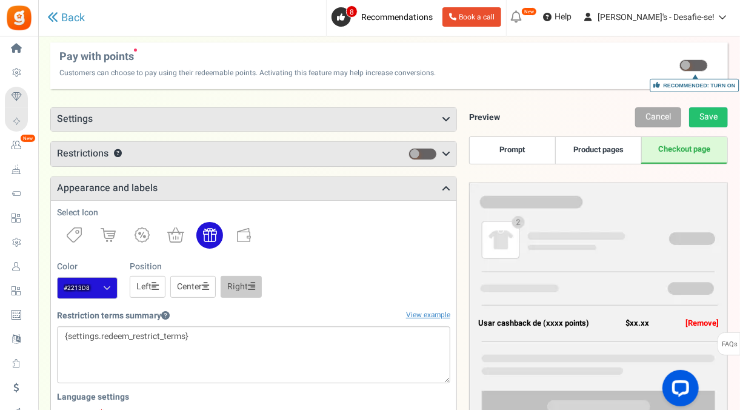
click at [605, 148] on link "Product pages" at bounding box center [598, 150] width 86 height 27
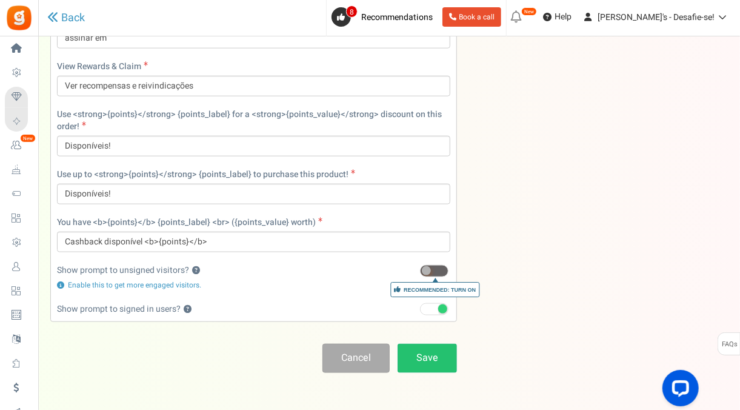
scroll to position [625, 0]
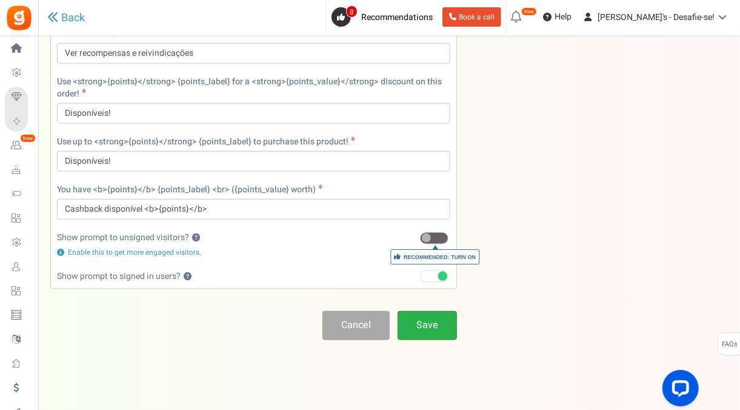
click at [436, 318] on link "Save" at bounding box center [426, 325] width 59 height 28
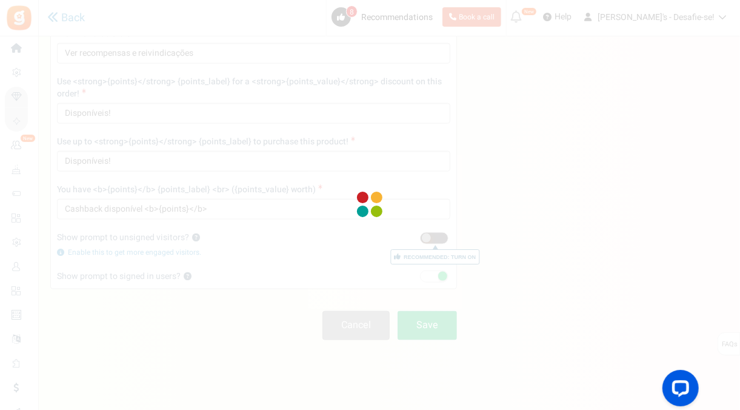
scroll to position [40, 0]
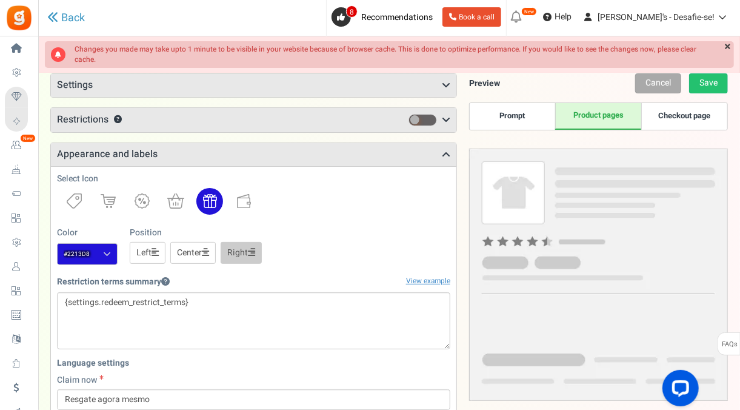
click at [516, 114] on link "Prompt" at bounding box center [513, 116] width 86 height 27
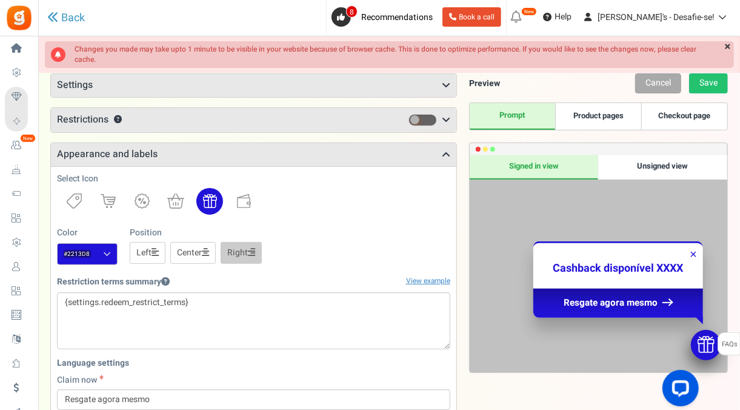
click at [428, 90] on h3 "Settings" at bounding box center [253, 85] width 405 height 23
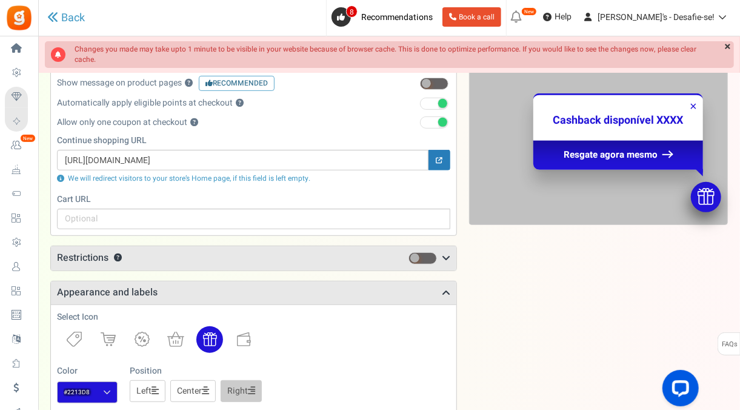
scroll to position [189, 0]
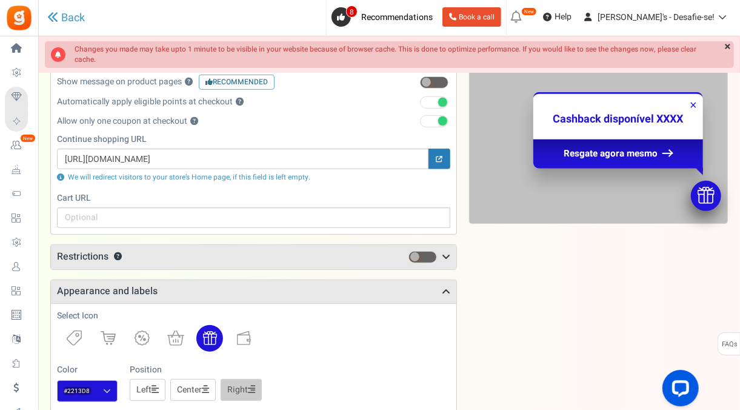
click at [359, 256] on h3 "Restrictions ?" at bounding box center [253, 257] width 405 height 24
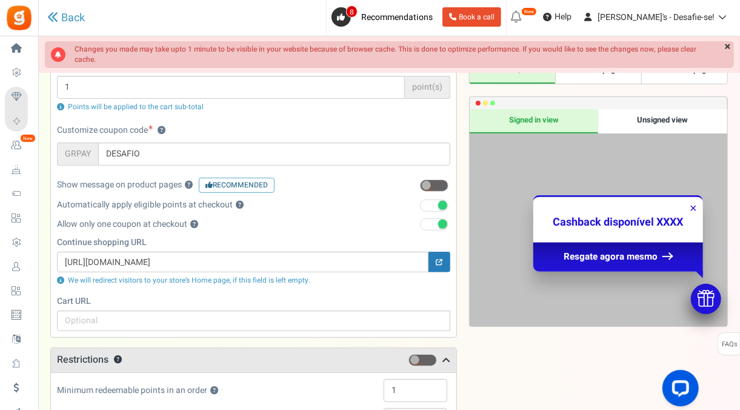
scroll to position [0, 0]
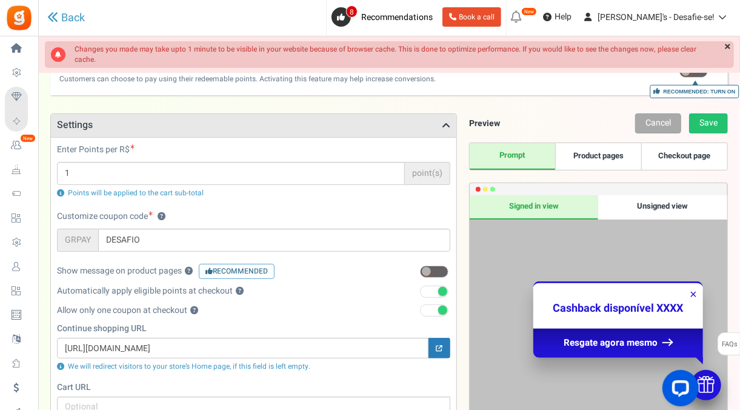
click at [685, 74] on span at bounding box center [685, 71] width 9 height 9
click at [694, 74] on input "Recommended: Turn On Are you sure? This will remove the flexi redemption option…" at bounding box center [694, 73] width 0 height 8
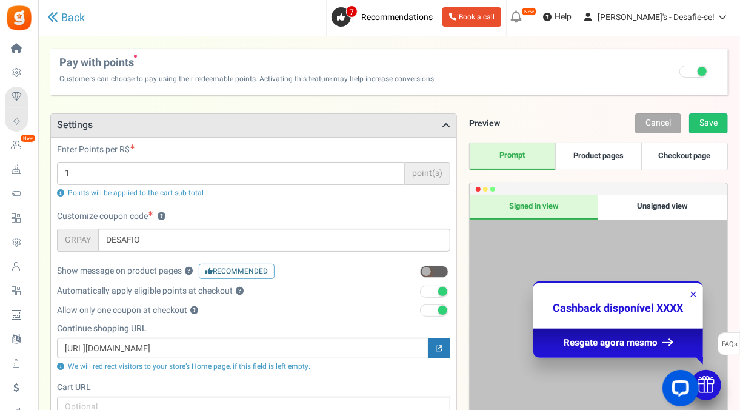
click at [642, 210] on div "Unsigned view" at bounding box center [662, 207] width 129 height 24
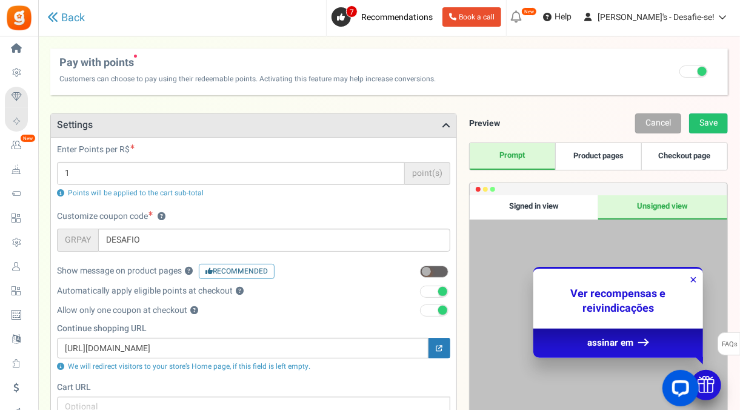
click at [262, 137] on div "Enter Points per R$ 1 point(s) Points will be applied to the cart sub-total Cus…" at bounding box center [253, 280] width 405 height 286
click at [256, 127] on h3 "Settings" at bounding box center [253, 125] width 405 height 23
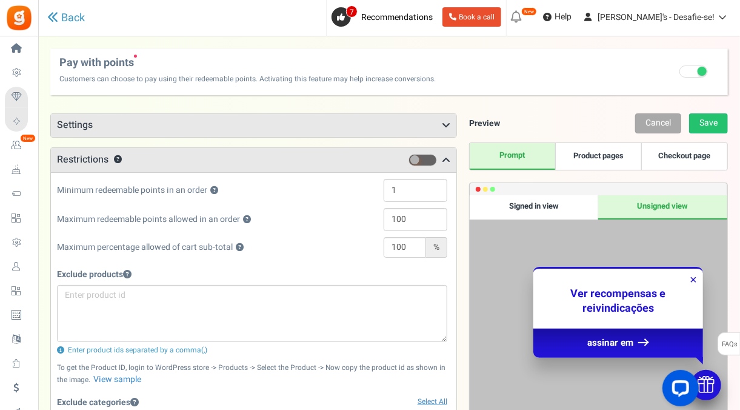
click at [245, 148] on h3 "Restrictions ?" at bounding box center [253, 160] width 405 height 24
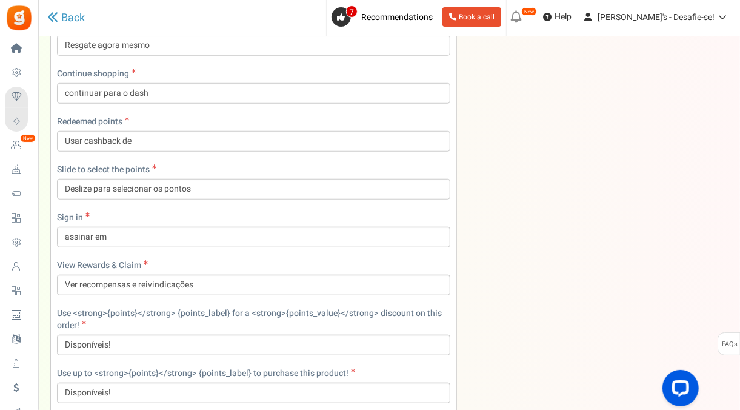
scroll to position [408, 0]
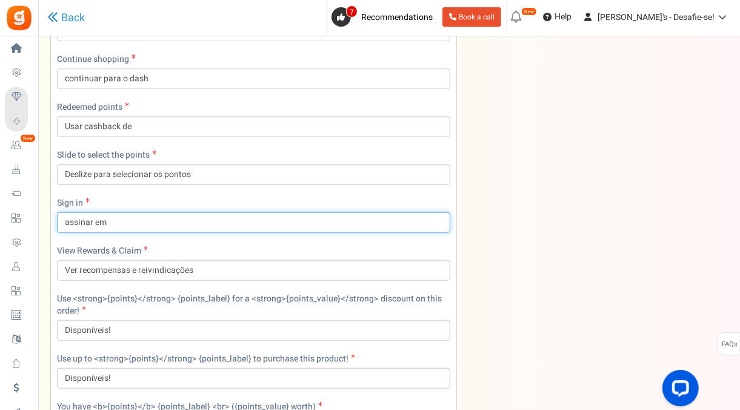
drag, startPoint x: 86, startPoint y: 218, endPoint x: 45, endPoint y: 221, distance: 40.8
click at [45, 221] on div "There is a new version of the Gratisfaction plugin. Once you've updated the plu…" at bounding box center [389, 98] width 702 height 917
type input "cadastrar em"
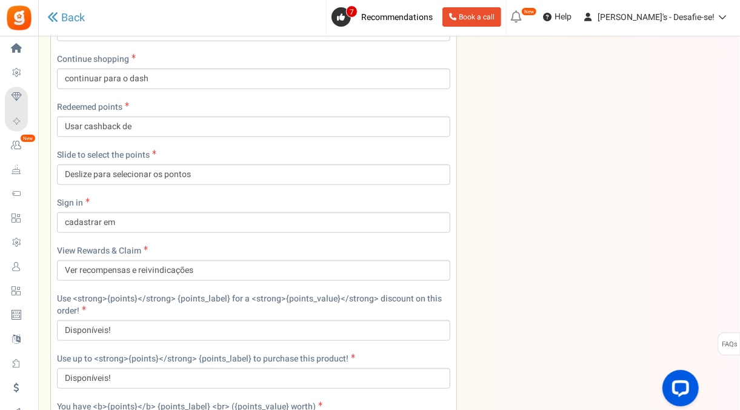
click at [262, 197] on div "Sign in cadastrar em" at bounding box center [253, 215] width 393 height 36
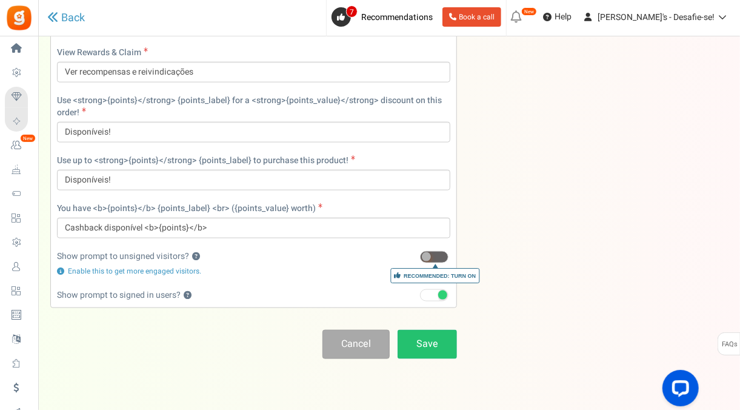
scroll to position [625, 0]
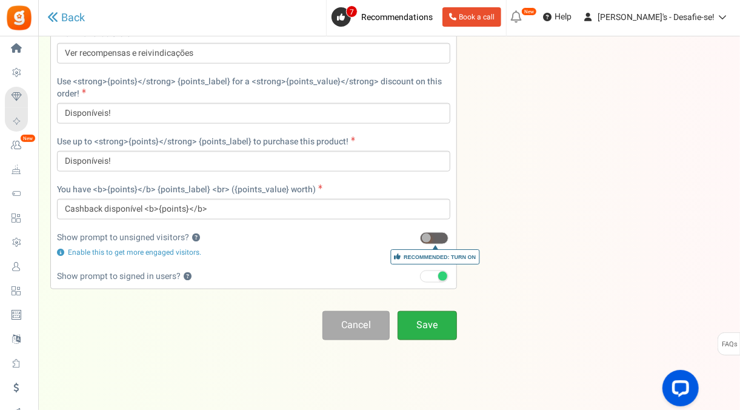
click at [410, 311] on link "Save" at bounding box center [426, 325] width 59 height 28
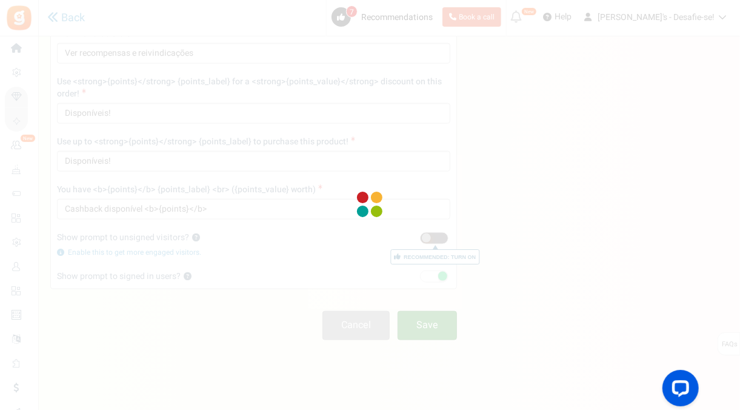
scroll to position [40, 0]
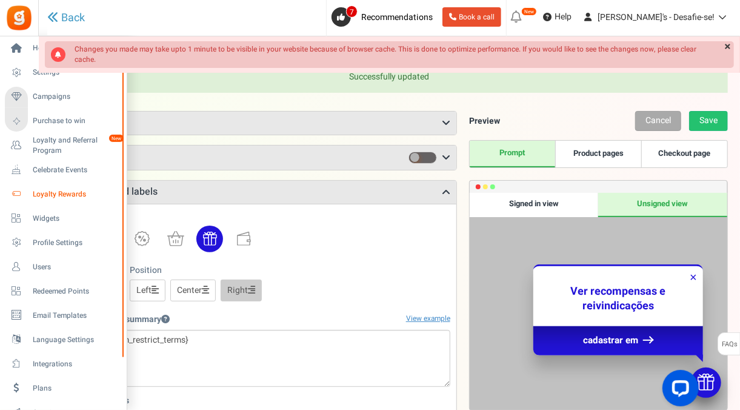
click at [66, 198] on span "Loyalty Rewards" at bounding box center [75, 194] width 85 height 10
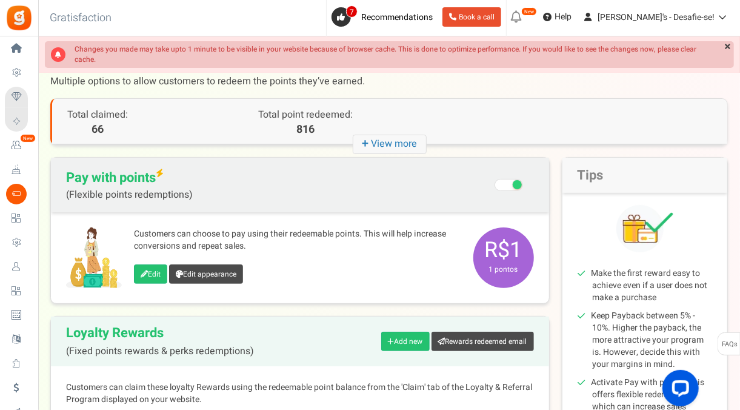
click at [513, 258] on span "R$1 1 pontos" at bounding box center [503, 257] width 61 height 61
click at [379, 147] on icon "+ View more" at bounding box center [390, 144] width 74 height 19
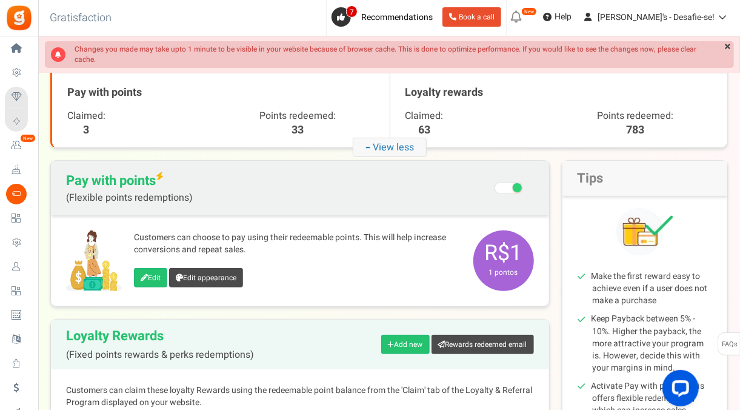
scroll to position [71, 0]
click at [225, 281] on link "Edit appearance" at bounding box center [206, 276] width 74 height 19
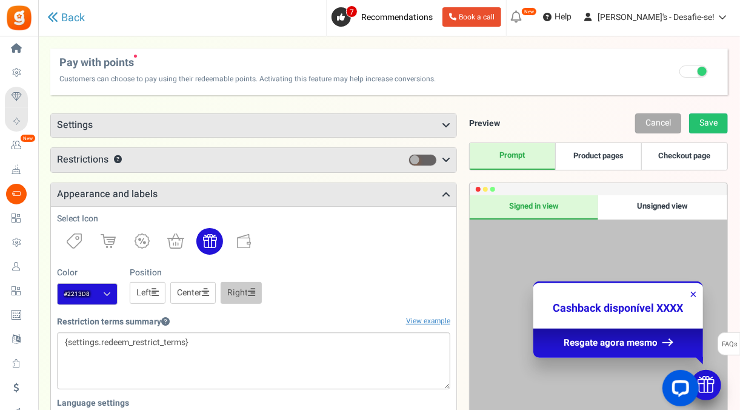
click at [158, 121] on h3 "Settings" at bounding box center [253, 125] width 405 height 23
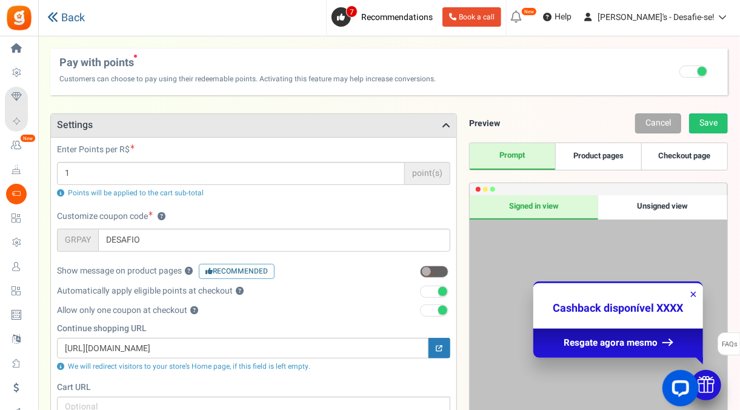
click at [65, 22] on link "Back" at bounding box center [66, 18] width 38 height 13
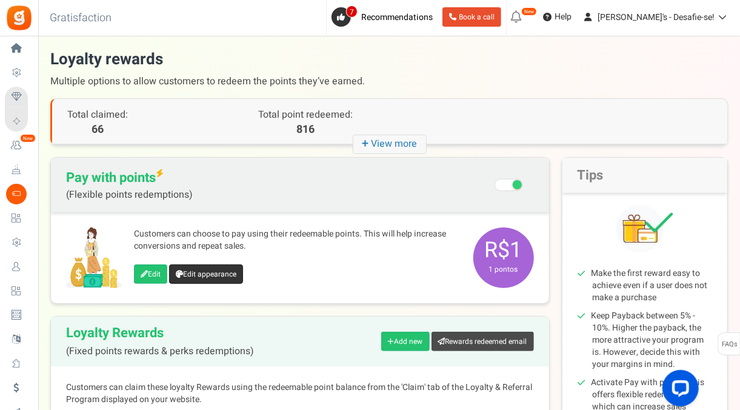
click at [184, 275] on link "Edit appearance" at bounding box center [206, 273] width 74 height 19
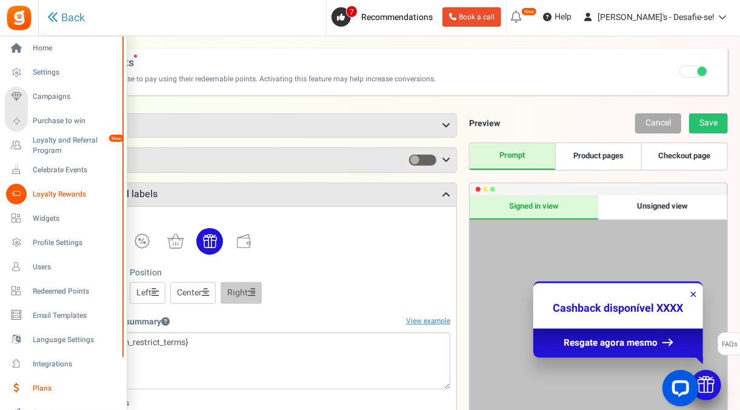
click at [71, 384] on span "Plans" at bounding box center [75, 388] width 85 height 10
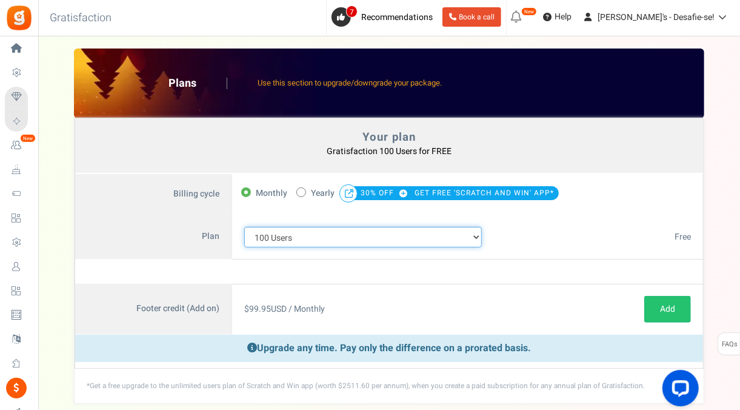
click at [310, 240] on select "100 Users 200 Users 500 Users 1000 Users 2000 Users 3000 Users 4000 Users 5000 …" at bounding box center [363, 237] width 238 height 21
select select "883"
click at [244, 227] on select "100 Users 200 Users 500 Users 1000 Users 2000 Users 3000 Users 4000 Users 5000 …" at bounding box center [363, 237] width 238 height 21
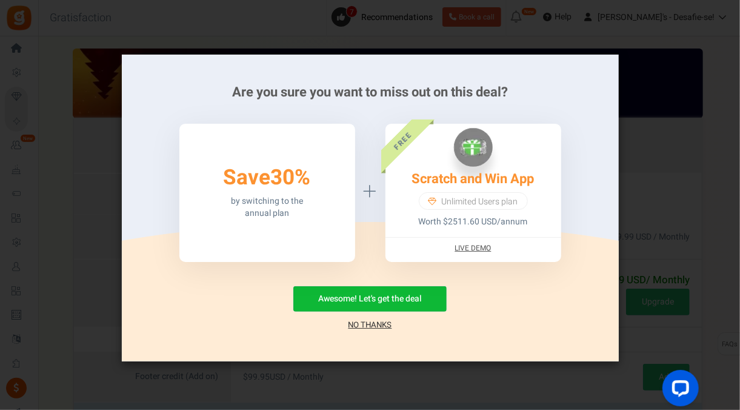
click at [376, 324] on link "No Thanks" at bounding box center [370, 325] width 44 height 12
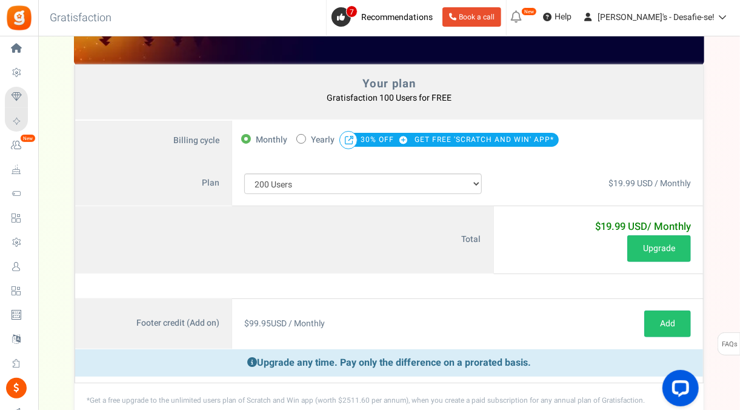
scroll to position [53, 0]
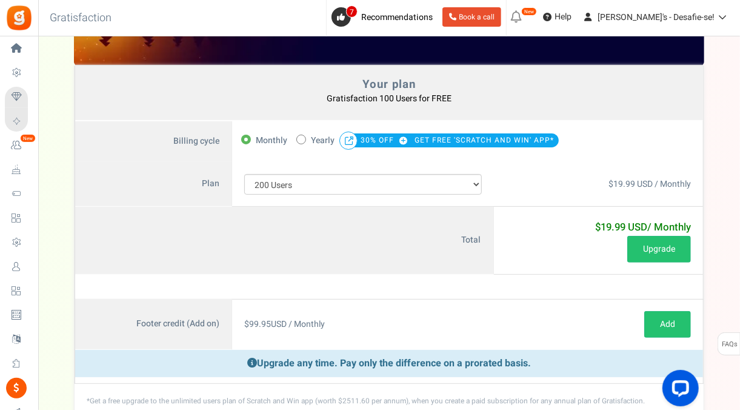
click at [298, 138] on span at bounding box center [301, 140] width 10 height 10
click at [298, 138] on input "50% OFF Limited time offer! Yearly 30% OFF GET FREE 'SCRATCH AND WIN' APP*" at bounding box center [300, 139] width 8 height 8
radio input "true"
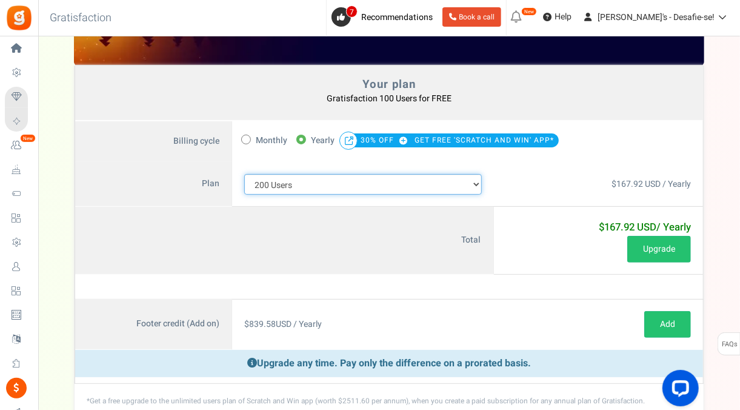
click at [305, 179] on select "100 Users 200 Users 500 Users 1000 Users 2000 Users 3000 Users 4000 Users 5000 …" at bounding box center [363, 184] width 238 height 21
click at [244, 174] on select "100 Users 200 Users 500 Users 1000 Users 2000 Users 3000 Users 4000 Users 5000 …" at bounding box center [363, 184] width 238 height 21
click at [322, 187] on select "100 Users 200 Users 500 Users 1000 Users 2000 Users 3000 Users 4000 Users 5000 …" at bounding box center [363, 184] width 238 height 21
select select "717"
click at [244, 174] on select "100 Users 200 Users 500 Users 1000 Users 2000 Users 3000 Users 4000 Users 5000 …" at bounding box center [363, 184] width 238 height 21
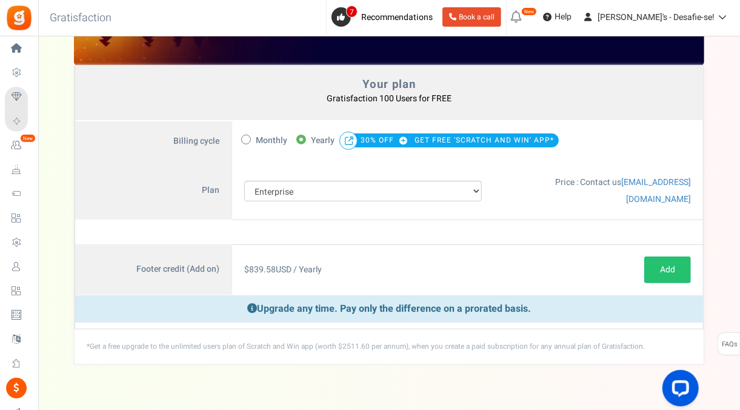
click at [259, 135] on span "Monthly" at bounding box center [272, 140] width 32 height 17
click at [249, 135] on input "Monthly" at bounding box center [245, 139] width 8 height 8
radio input "true"
click at [259, 133] on span "Monthly" at bounding box center [272, 140] width 32 height 17
click at [249, 135] on input "Monthly" at bounding box center [245, 139] width 8 height 8
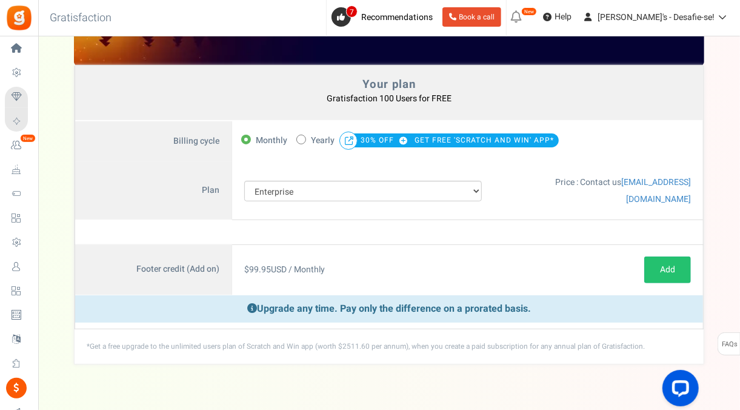
click at [252, 148] on div "Monthly 50% OFF Limited time offer! Yearly 30% OFF GET FREE 'SCRATCH AND WIN' A…" at bounding box center [441, 142] width 401 height 20
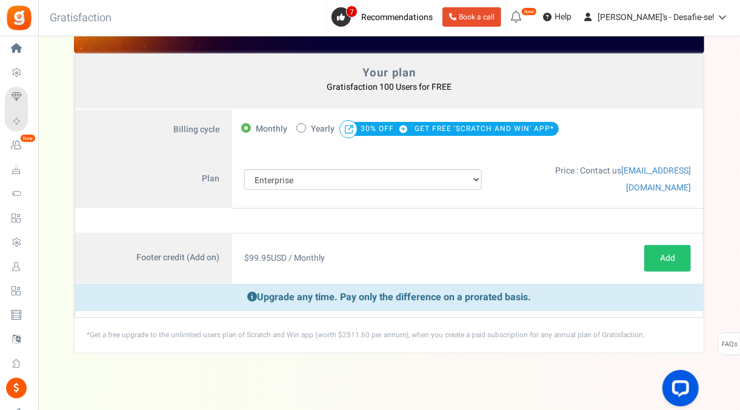
scroll to position [0, 0]
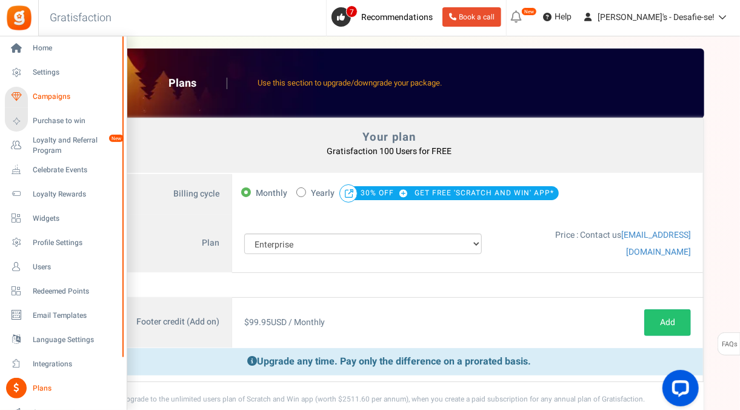
click at [36, 90] on link "Campaigns" at bounding box center [63, 97] width 116 height 21
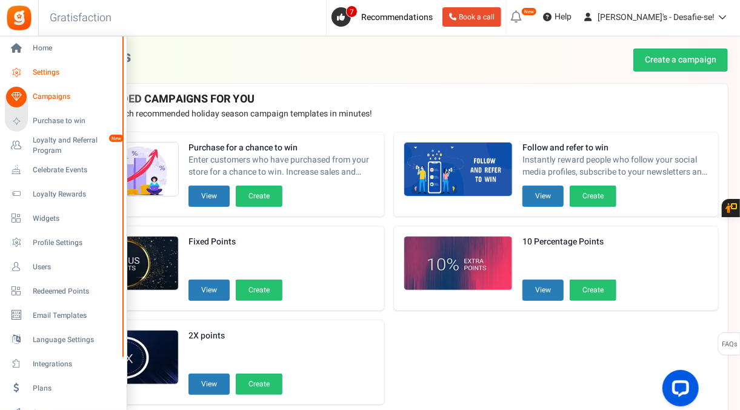
click at [32, 73] on link "Settings" at bounding box center [63, 72] width 116 height 21
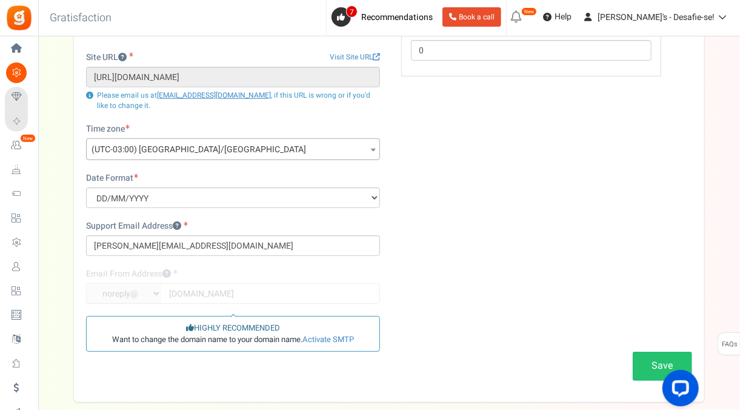
scroll to position [193, 0]
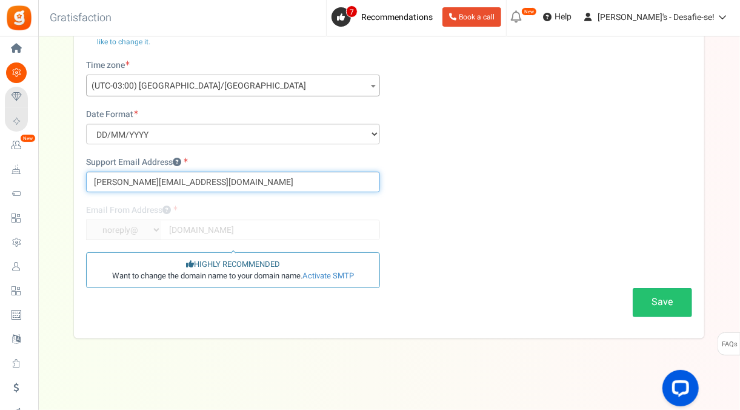
drag, startPoint x: 115, startPoint y: 179, endPoint x: 81, endPoint y: 175, distance: 33.6
click at [81, 175] on div "Business Name Dhiuli's - Desafie-se! Site URL Visit Site URL https://dhiulis.co…" at bounding box center [233, 111] width 312 height 351
type input "contato.ds@dhiulis.com.br"
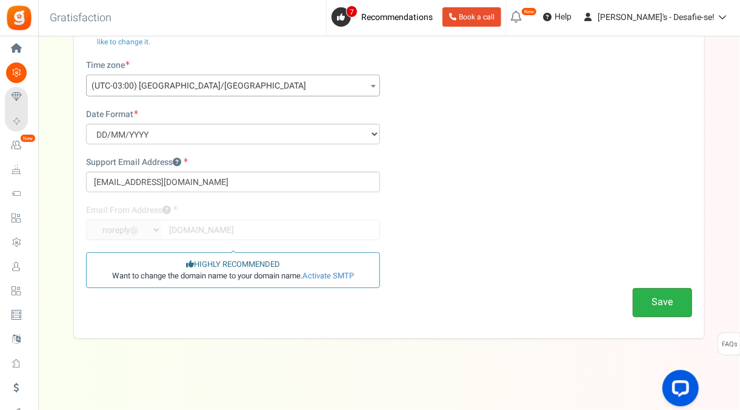
click at [642, 301] on button "Save" at bounding box center [662, 302] width 59 height 28
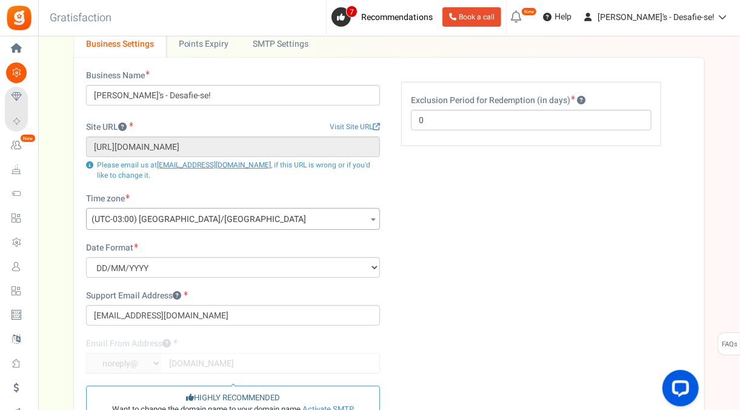
scroll to position [0, 0]
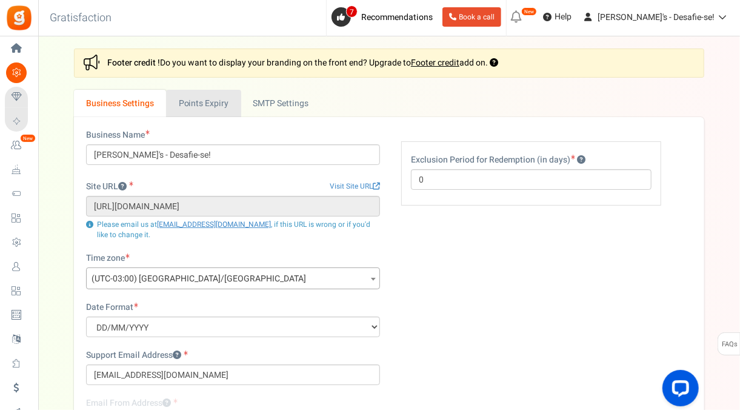
click at [201, 91] on link "Points Expiry" at bounding box center [203, 103] width 75 height 27
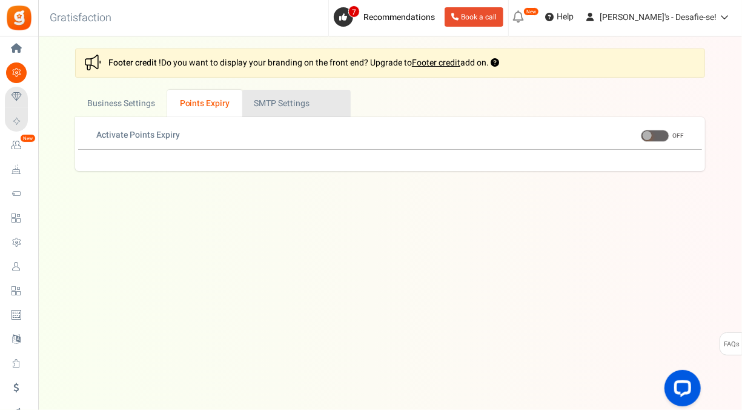
click at [268, 105] on link "Active SMTP Settings" at bounding box center [296, 103] width 108 height 27
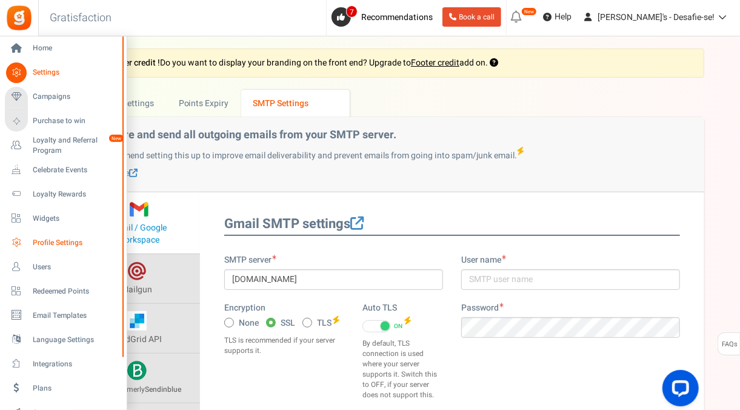
click at [59, 250] on link "Profile Settings" at bounding box center [63, 242] width 116 height 21
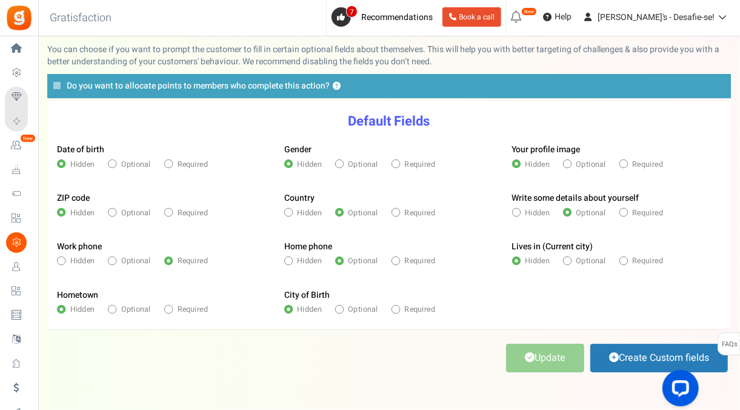
scroll to position [53, 0]
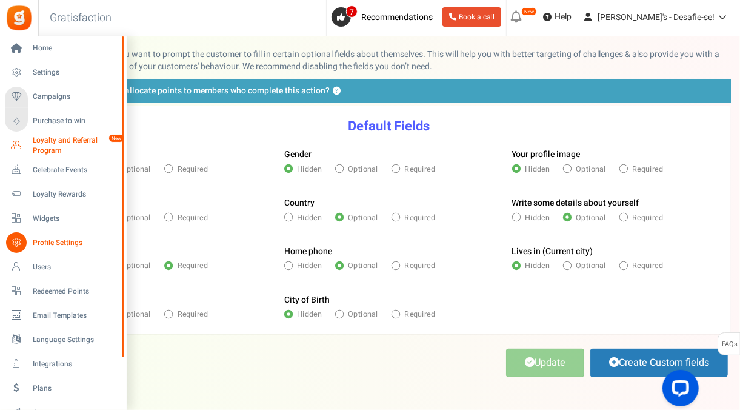
click at [47, 146] on span "Loyalty and Referral Program" at bounding box center [77, 145] width 88 height 21
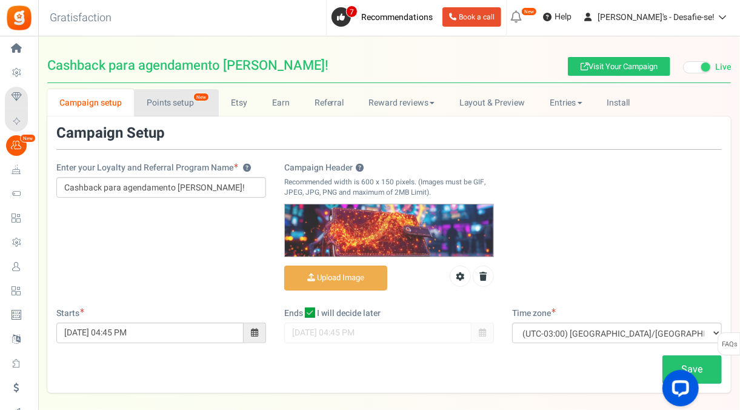
click at [171, 107] on link "Points setup New" at bounding box center [176, 102] width 84 height 27
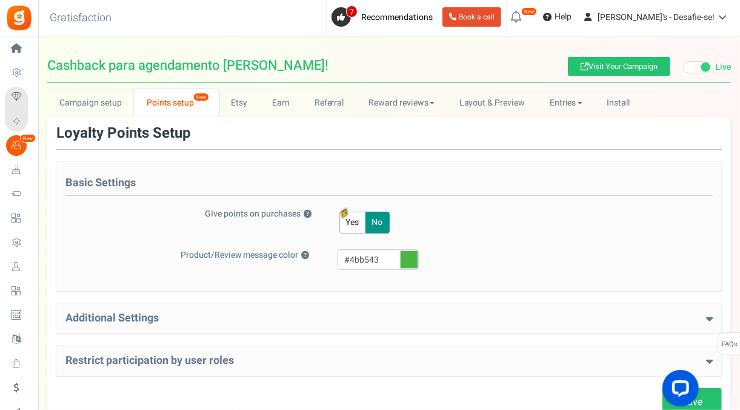
click at [285, 313] on h4 "Additional Settings" at bounding box center [388, 318] width 647 height 12
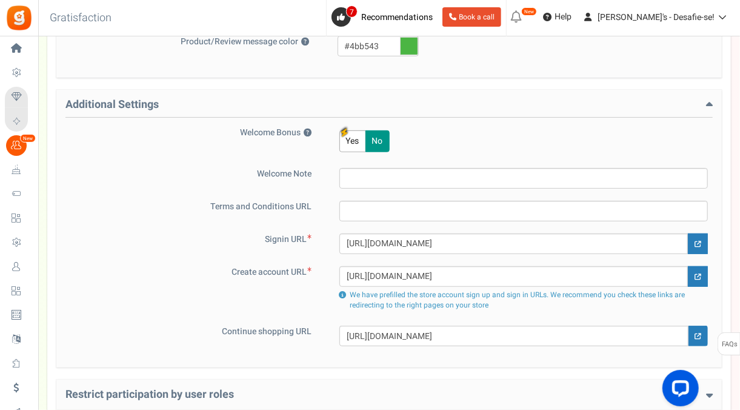
scroll to position [239, 0]
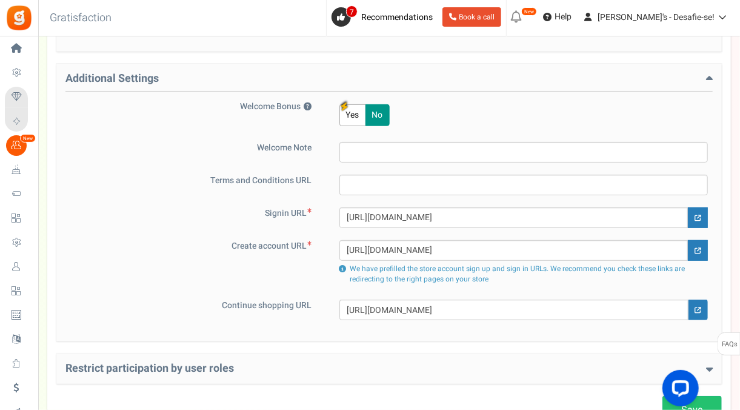
click at [321, 360] on div "Restrict participation by user roles Restrict user roles from participating in …" at bounding box center [388, 368] width 665 height 30
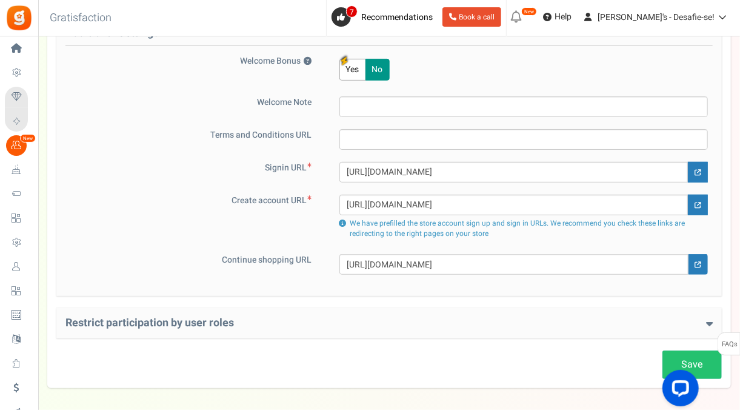
scroll to position [334, 0]
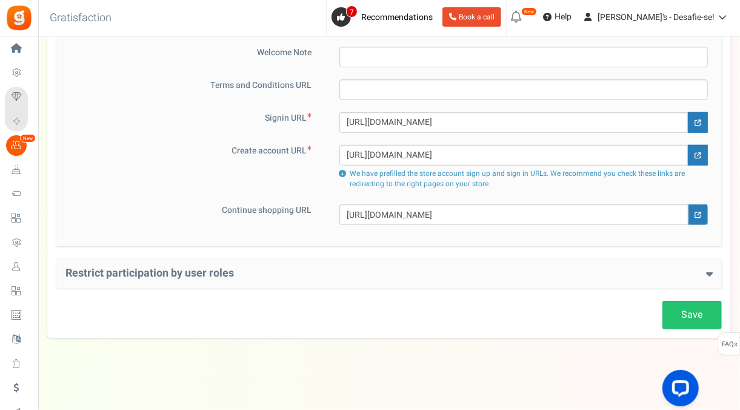
click at [271, 281] on div "Restrict participation by user roles Restrict user roles from participating in …" at bounding box center [388, 273] width 665 height 30
click at [262, 275] on h4 "Restrict participation by user roles" at bounding box center [388, 273] width 647 height 12
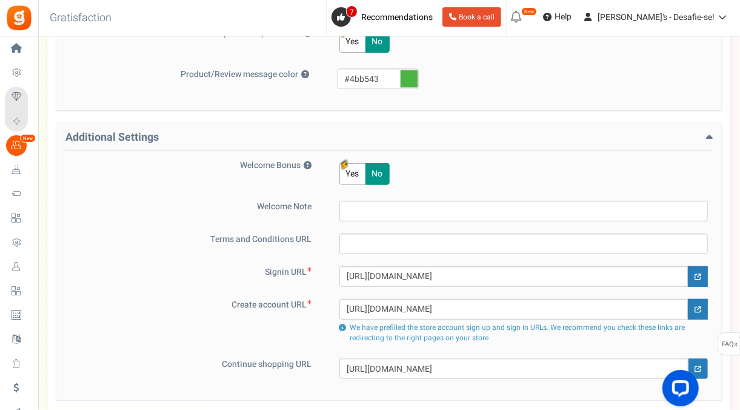
scroll to position [0, 0]
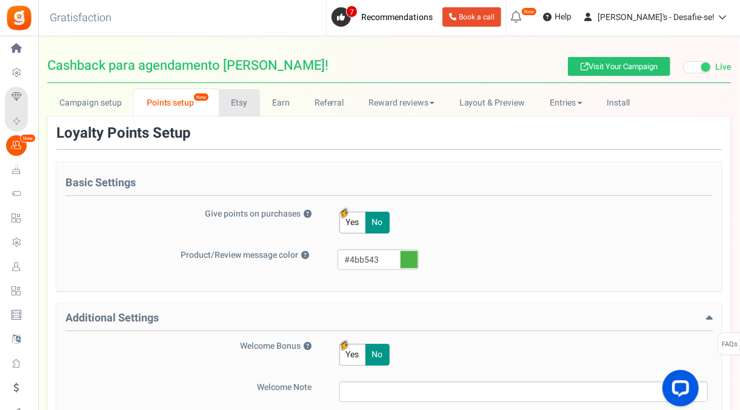
click at [245, 100] on link "Etsy" at bounding box center [239, 102] width 41 height 27
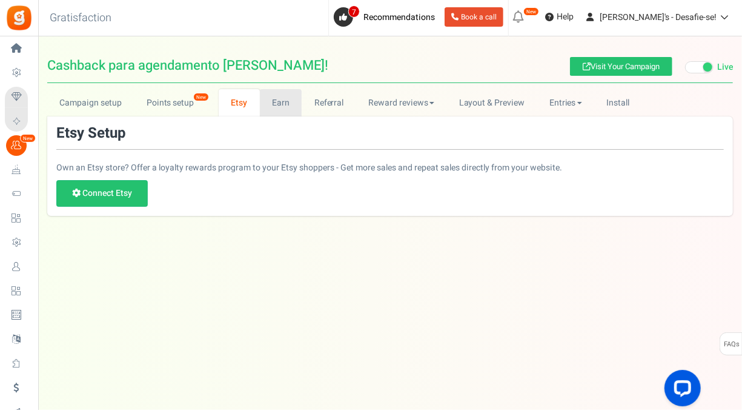
click at [290, 107] on link "Earn" at bounding box center [281, 102] width 42 height 27
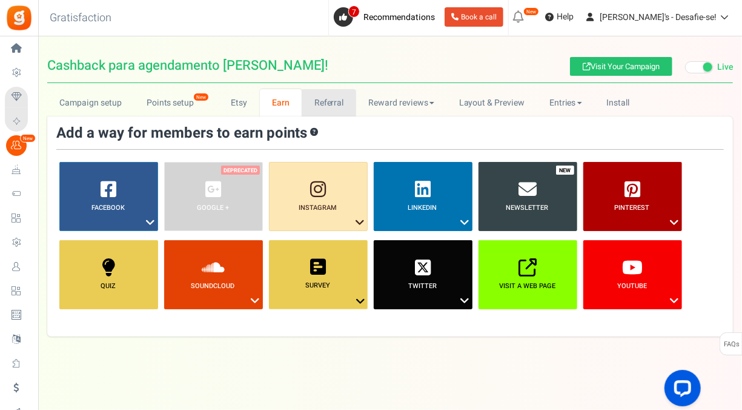
click at [312, 106] on link "Referral" at bounding box center [329, 102] width 55 height 27
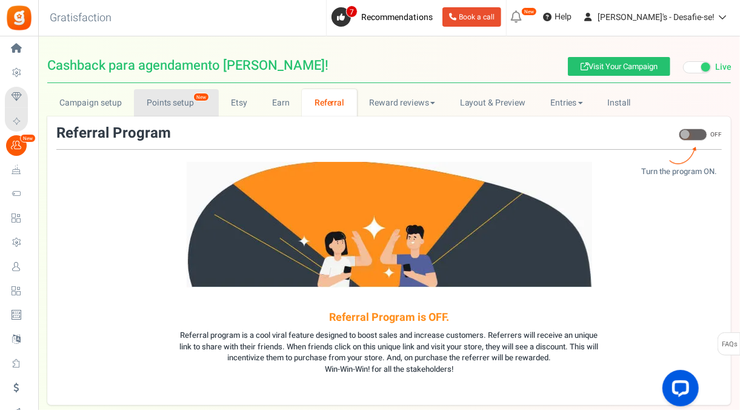
click at [187, 95] on link "Points setup New" at bounding box center [176, 102] width 84 height 27
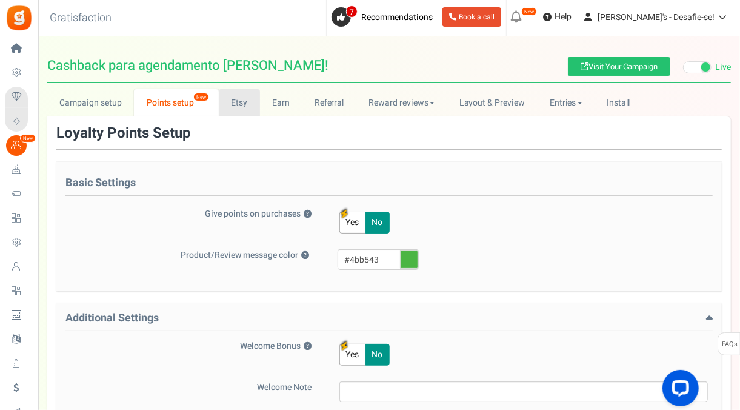
click at [221, 101] on link "Etsy" at bounding box center [239, 102] width 41 height 27
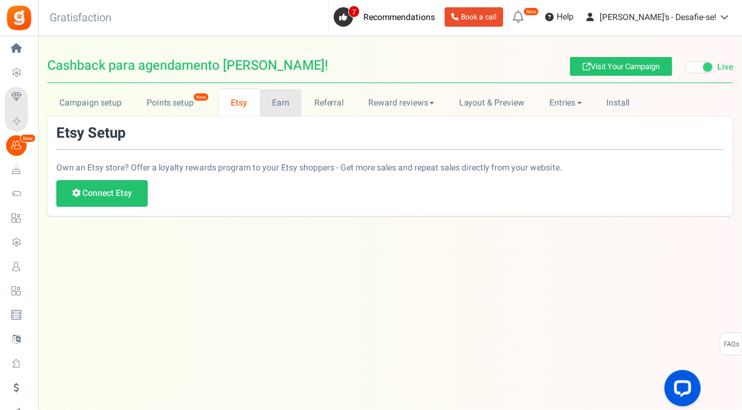
click at [284, 103] on link "Earn" at bounding box center [281, 102] width 42 height 27
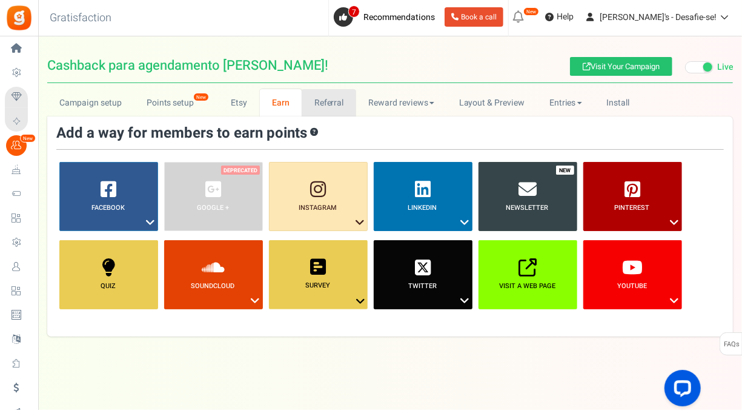
click at [328, 107] on link "Referral" at bounding box center [329, 102] width 55 height 27
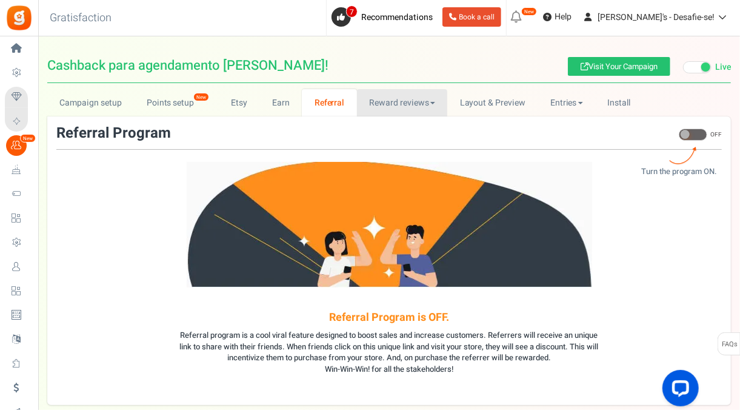
click at [381, 114] on link "Reward reviews" at bounding box center [402, 102] width 90 height 27
click at [476, 107] on link "Layout & Preview" at bounding box center [492, 102] width 90 height 27
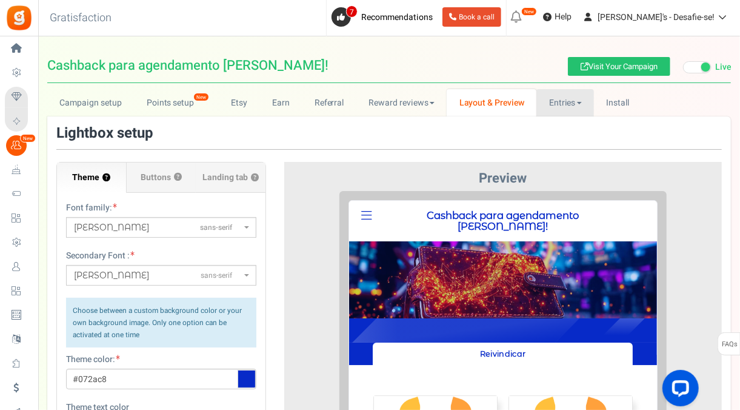
click at [554, 110] on link "Entries" at bounding box center [565, 102] width 58 height 27
click at [560, 132] on link "Entries" at bounding box center [584, 130] width 97 height 18
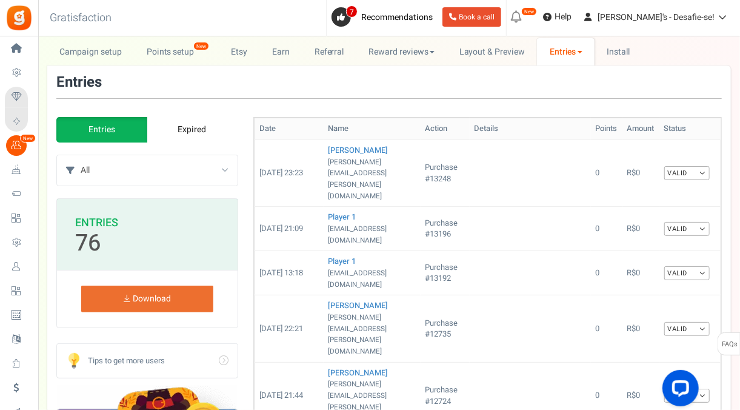
scroll to position [52, 0]
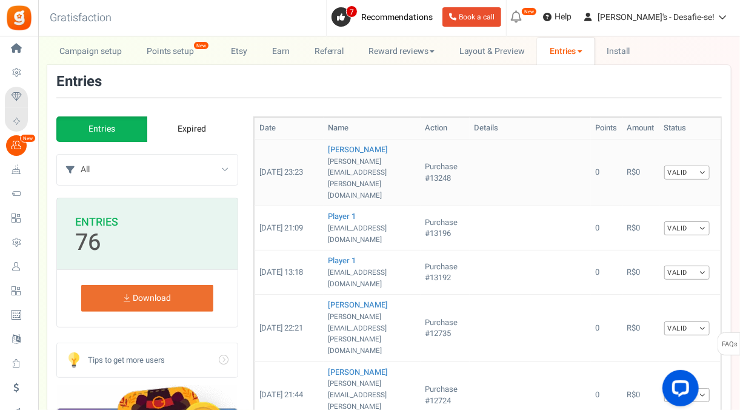
click at [679, 151] on td "Valid Valid Invalid" at bounding box center [690, 172] width 62 height 67
click at [689, 165] on link "Valid" at bounding box center [686, 172] width 45 height 14
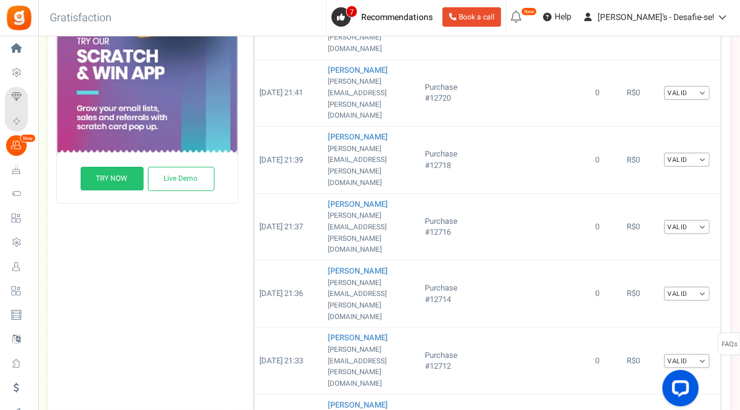
scroll to position [0, 0]
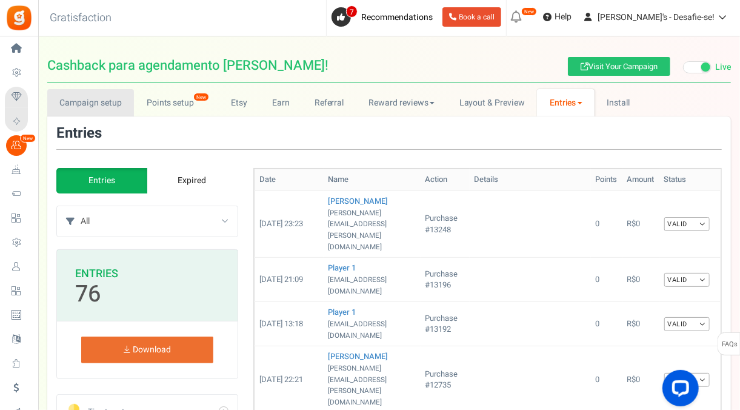
click at [110, 103] on link "Campaign setup" at bounding box center [90, 102] width 87 height 27
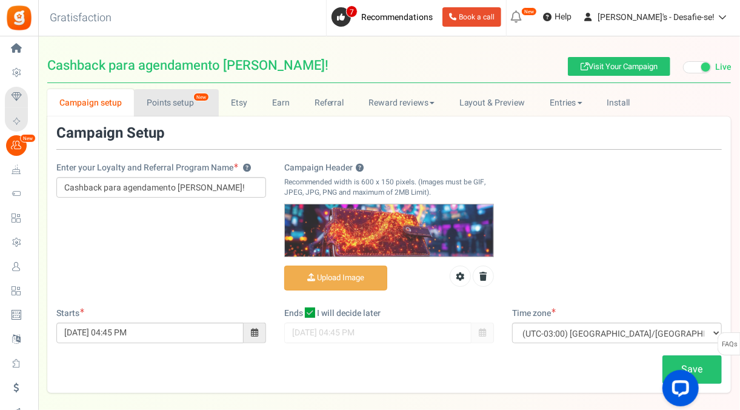
click at [170, 99] on link "Points setup New" at bounding box center [176, 102] width 84 height 27
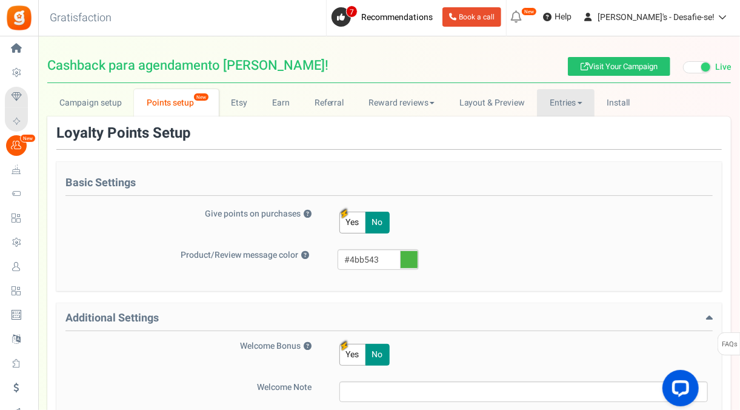
click at [569, 102] on link "Entries" at bounding box center [566, 102] width 58 height 27
click at [607, 99] on link "Install" at bounding box center [618, 102] width 48 height 27
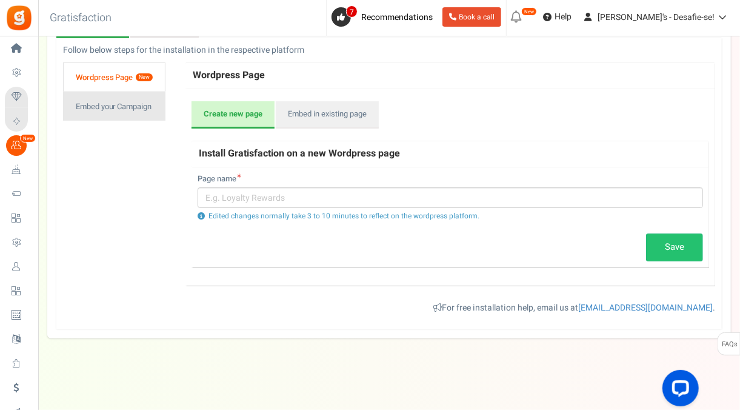
click at [115, 92] on link "Embed your Campaign" at bounding box center [114, 105] width 102 height 29
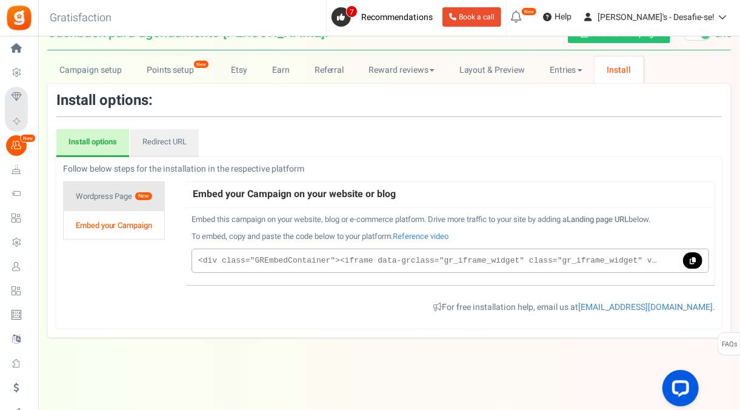
click at [119, 193] on link "Wordpress Page New" at bounding box center [114, 195] width 102 height 29
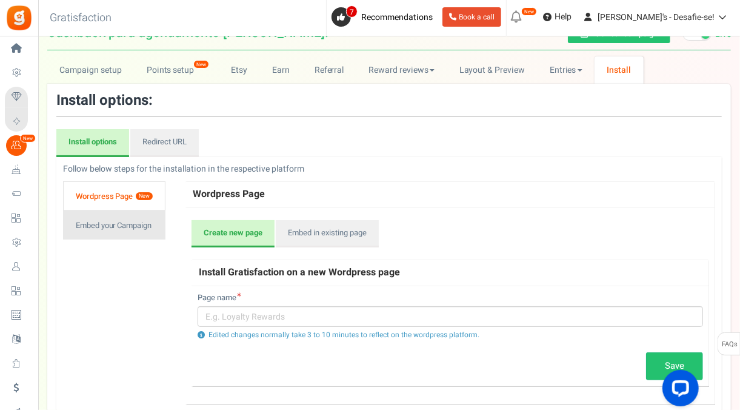
click at [121, 230] on link "Embed your Campaign" at bounding box center [114, 224] width 102 height 29
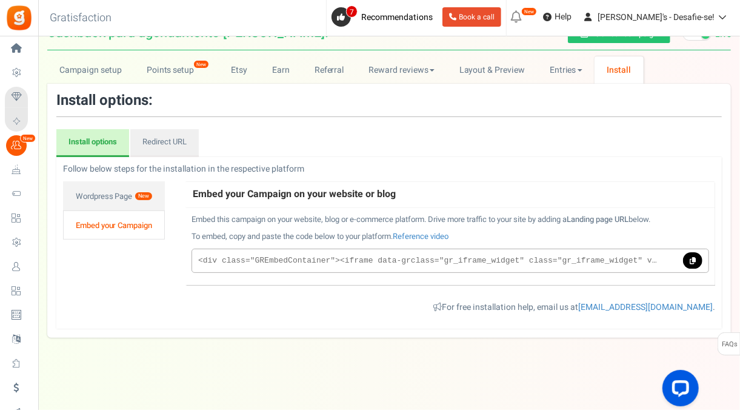
click at [118, 220] on link "Embed your Campaign" at bounding box center [114, 224] width 102 height 29
click at [111, 182] on link "Wordpress Page New" at bounding box center [114, 195] width 102 height 29
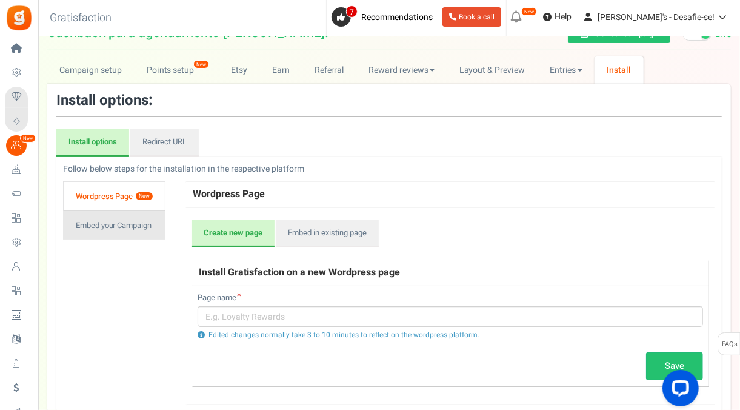
click at [113, 225] on link "Embed your Campaign" at bounding box center [114, 224] width 102 height 29
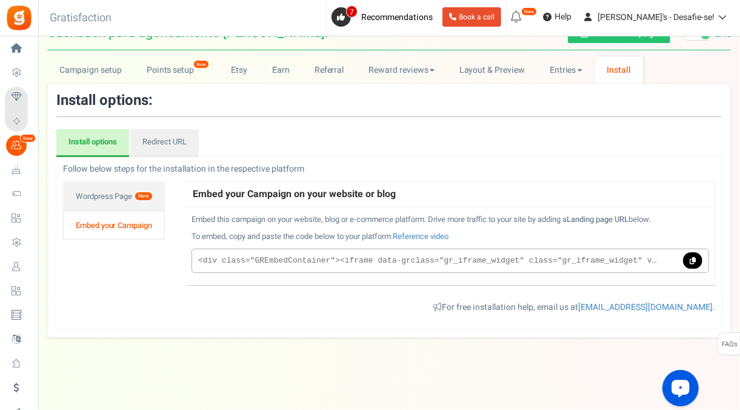
click at [671, 387] on div "Open LiveChat chat widget" at bounding box center [680, 386] width 21 height 21
click at [234, 361] on div "View less View more × [NEW!] Include taxes and shipping when rewarding points f…" at bounding box center [370, 207] width 740 height 407
click at [110, 78] on link "Campaign setup" at bounding box center [90, 69] width 87 height 27
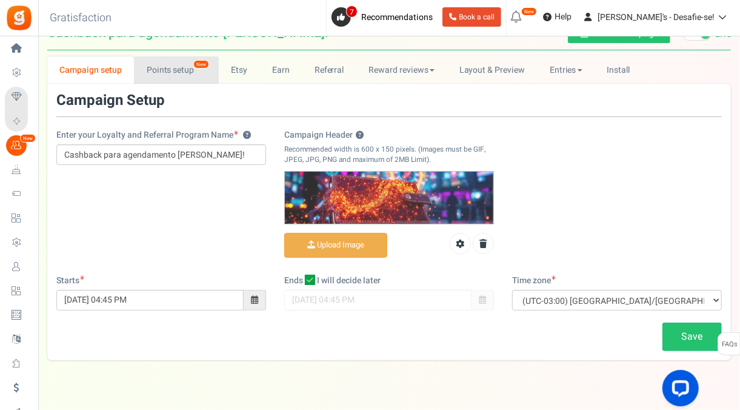
click at [168, 68] on link "Points setup New" at bounding box center [176, 69] width 84 height 27
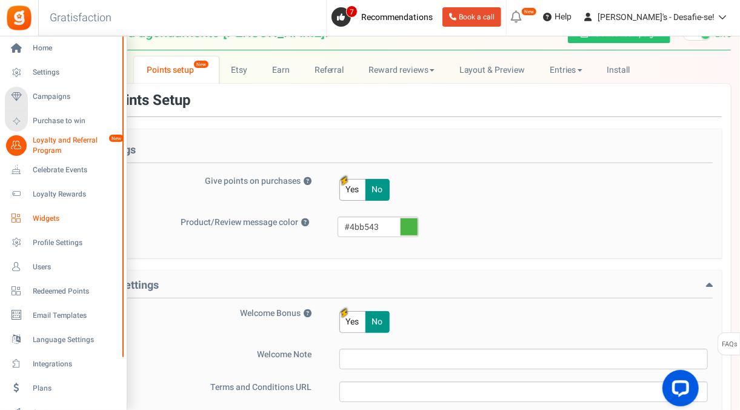
click at [76, 213] on span "Widgets" at bounding box center [75, 218] width 85 height 10
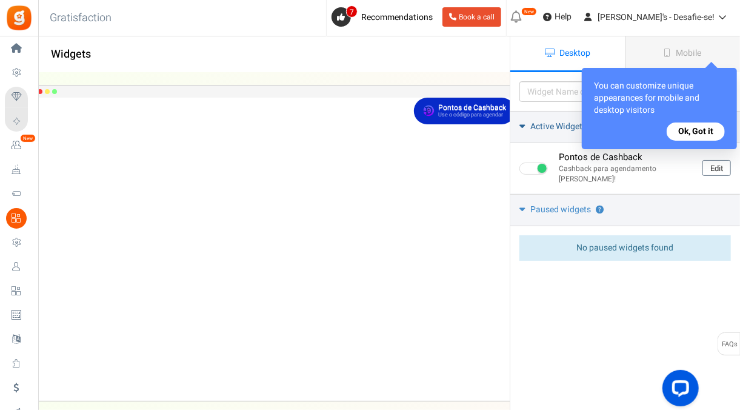
click at [551, 124] on span "Active Widgets" at bounding box center [558, 127] width 56 height 12
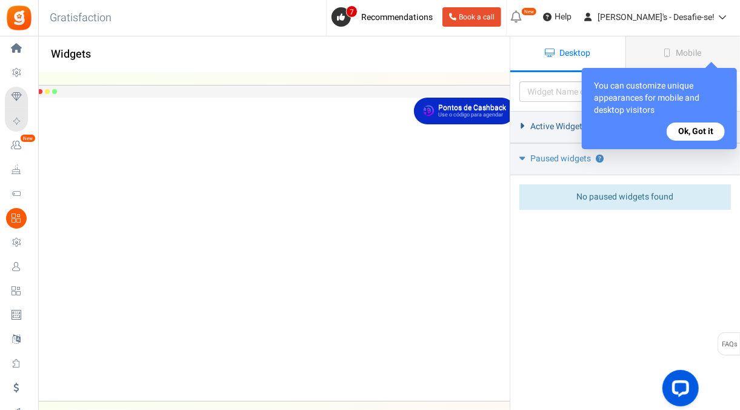
click at [551, 124] on span "Active Widgets" at bounding box center [558, 127] width 56 height 12
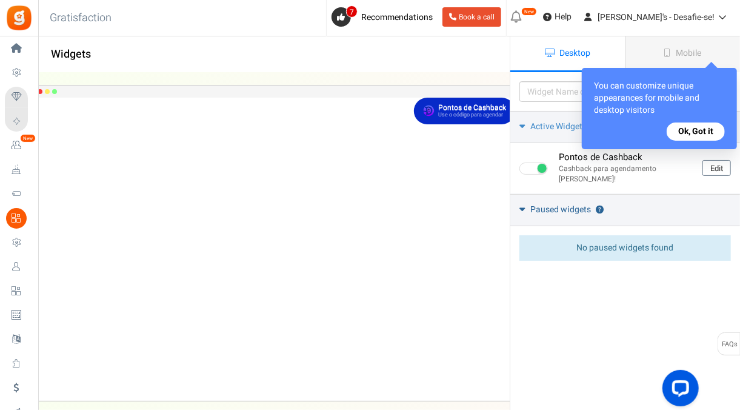
click at [659, 194] on link "Paused widgets ?" at bounding box center [625, 210] width 230 height 32
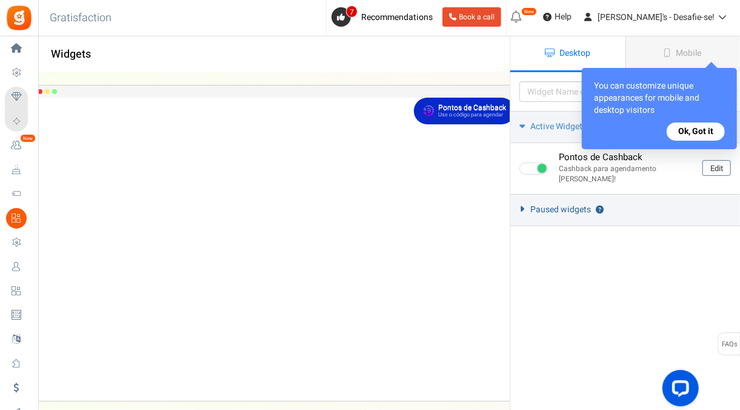
click at [659, 194] on link "Paused widgets ?" at bounding box center [625, 210] width 230 height 32
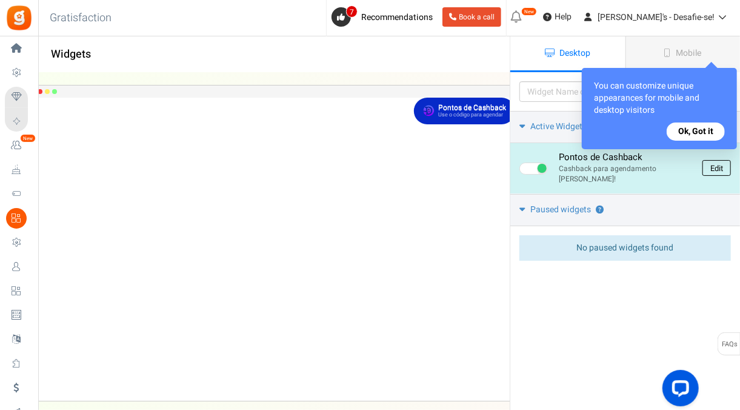
click at [718, 165] on link "Edit" at bounding box center [716, 168] width 28 height 16
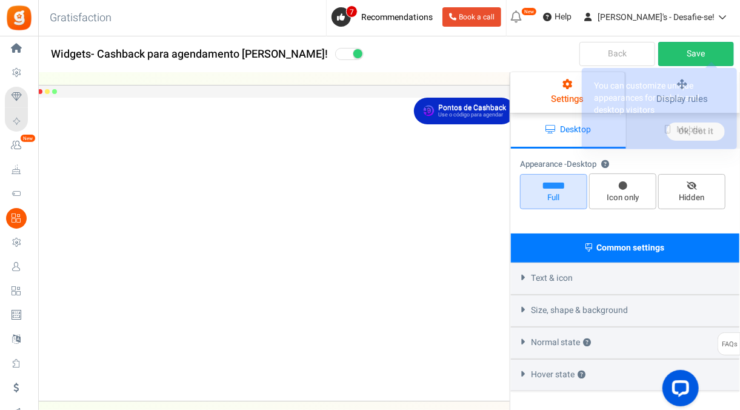
select select "top-right-corner"
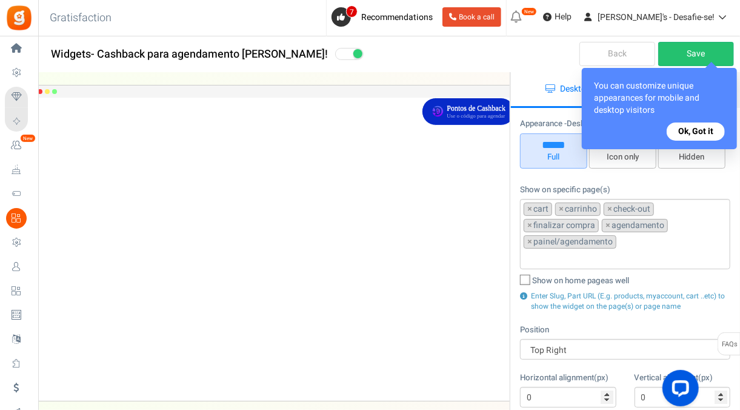
click at [708, 133] on button "Ok, Got it" at bounding box center [696, 131] width 58 height 18
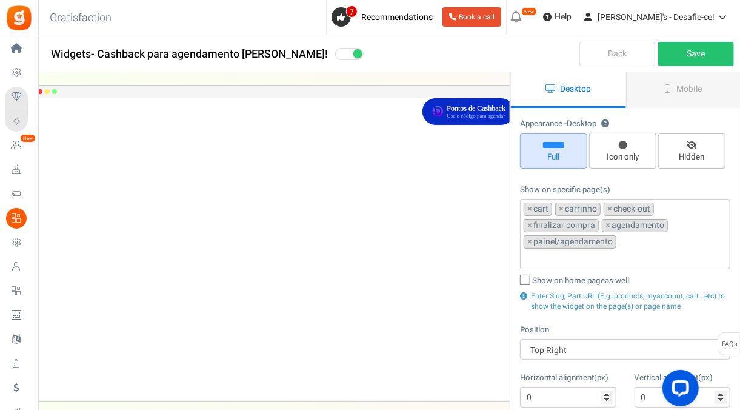
click at [708, 133] on span "Hidden" at bounding box center [691, 150] width 67 height 35
click at [700, 136] on input "Hidden" at bounding box center [696, 140] width 8 height 8
radio input "true"
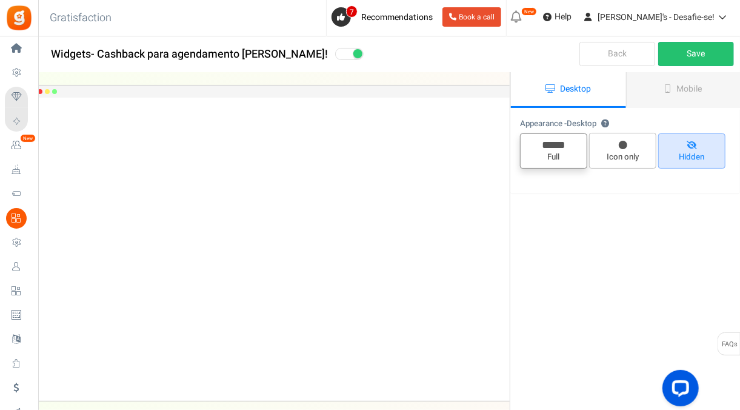
click at [579, 160] on span "Full" at bounding box center [553, 157] width 56 height 12
click at [562, 144] on input "Full" at bounding box center [558, 140] width 8 height 8
radio input "true"
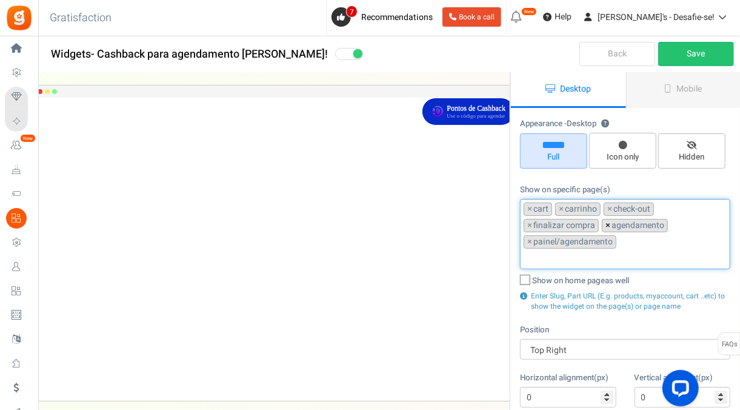
click at [605, 224] on span "×" at bounding box center [607, 225] width 5 height 12
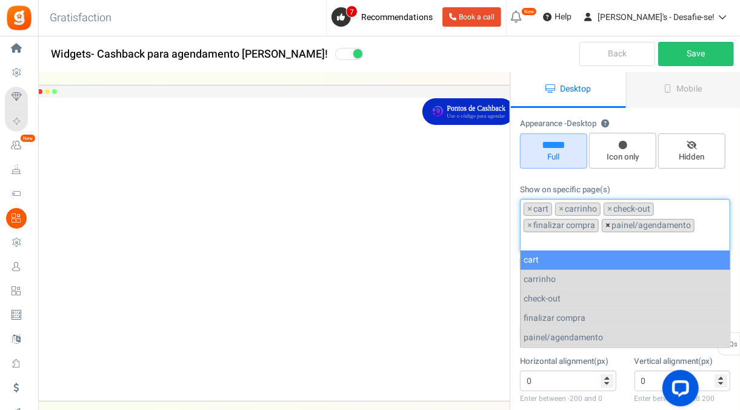
click at [605, 224] on span "×" at bounding box center [607, 225] width 5 height 12
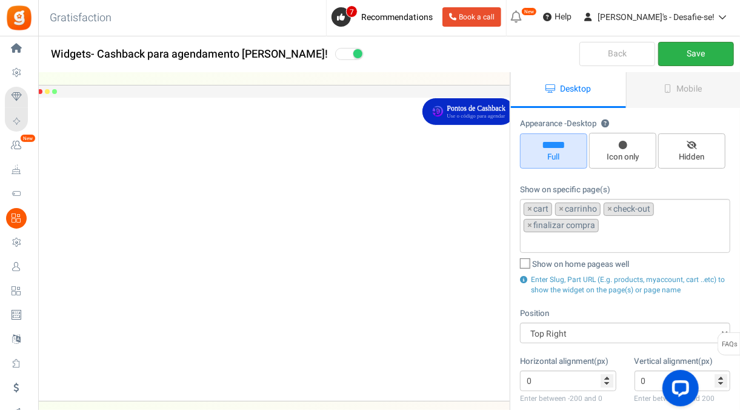
click at [680, 53] on link "Save" at bounding box center [696, 54] width 76 height 24
